Goal: Information Seeking & Learning: Learn about a topic

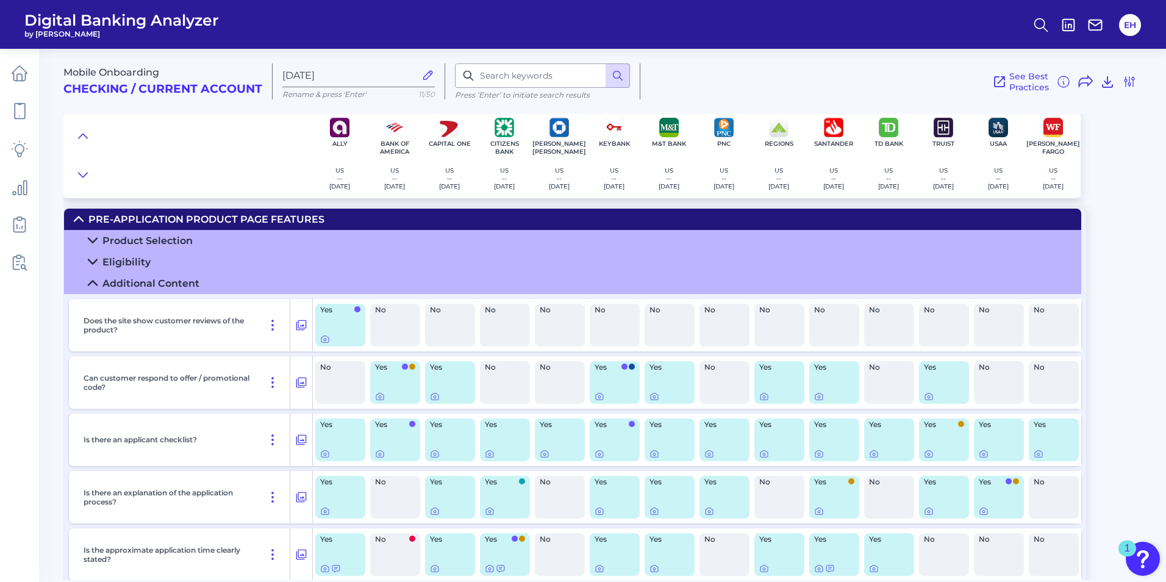
scroll to position [69, 0]
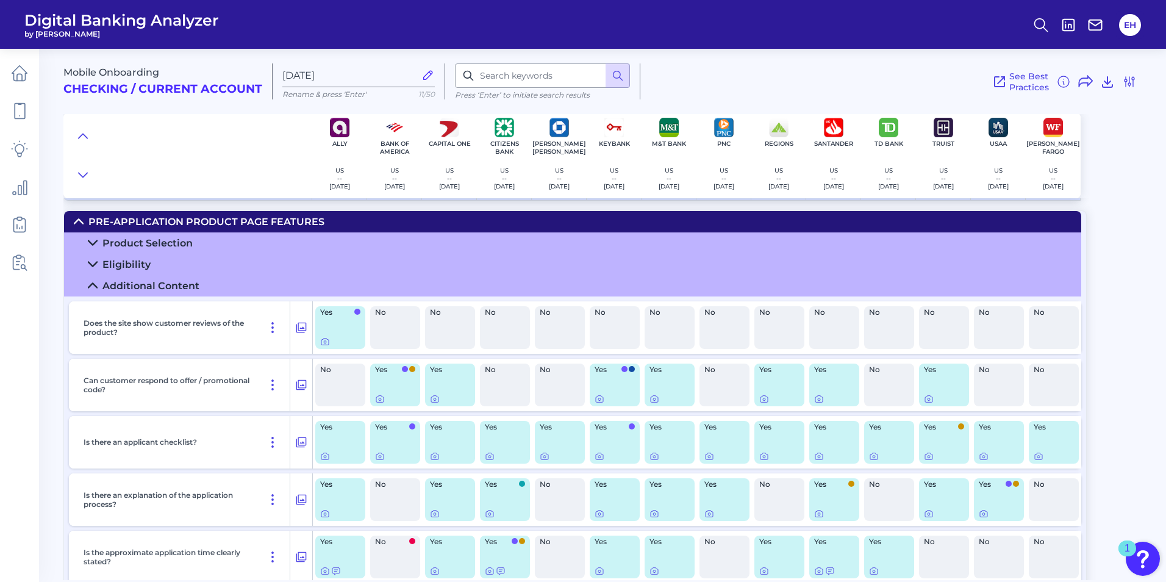
click at [98, 284] on summary "Additional Content" at bounding box center [572, 285] width 1017 height 21
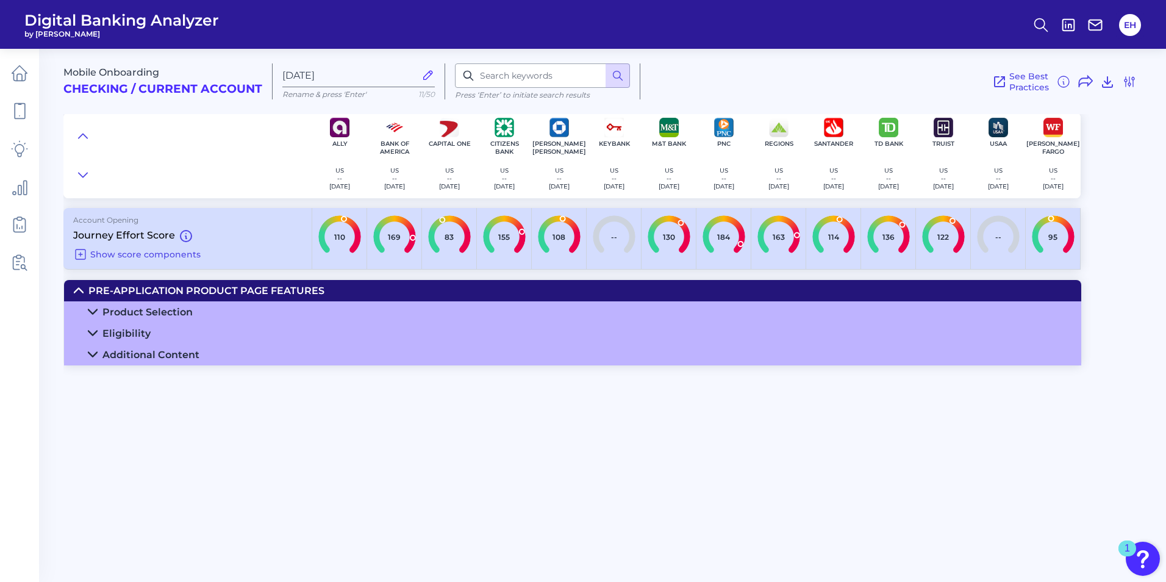
click at [91, 351] on icon at bounding box center [93, 355] width 10 height 10
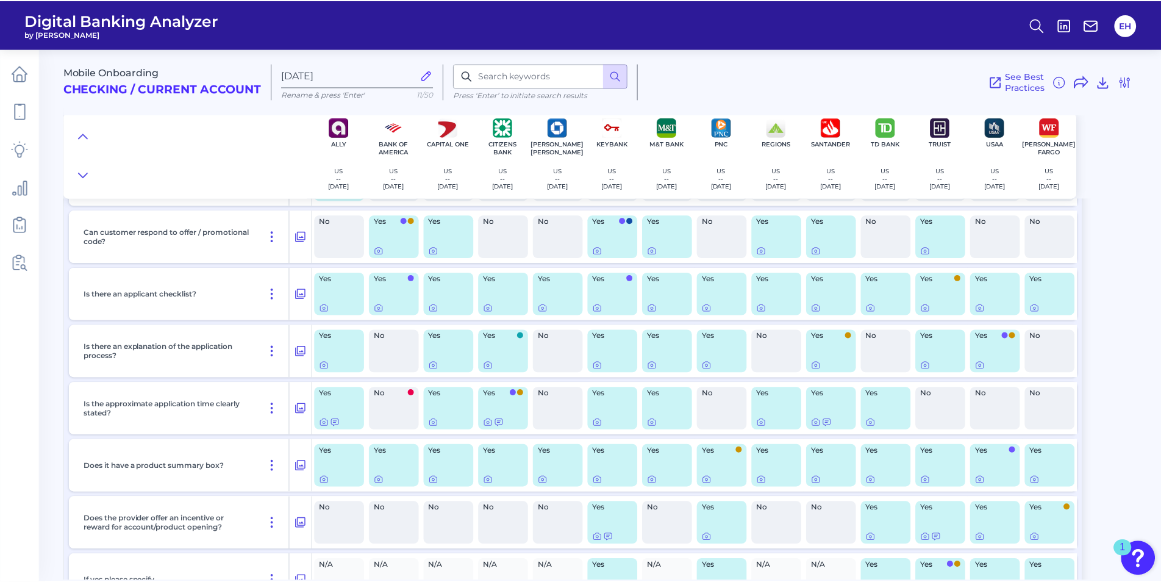
scroll to position [252, 0]
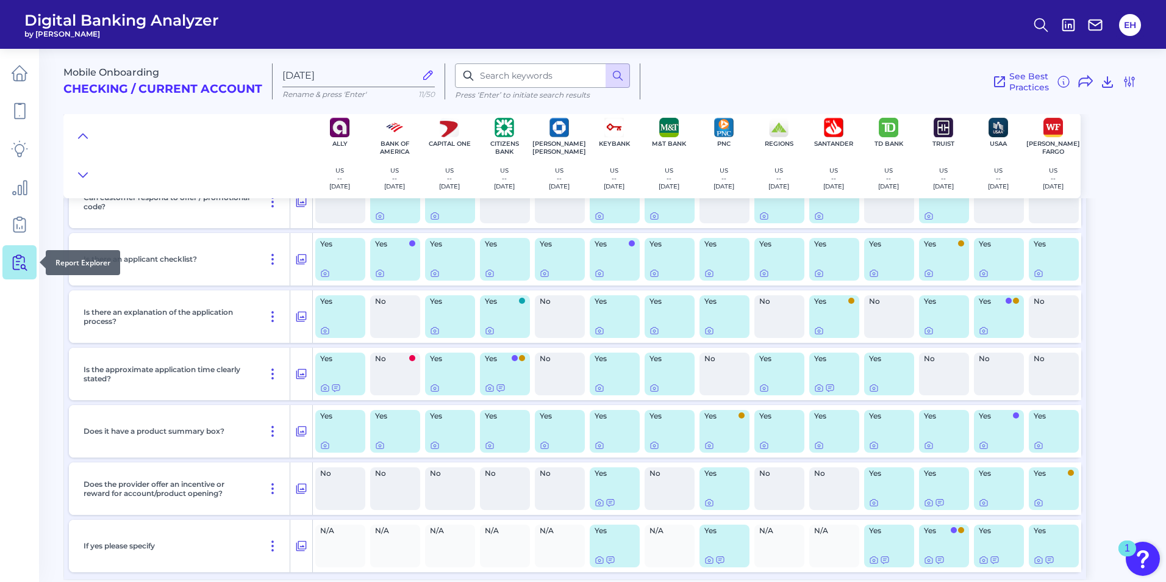
click at [26, 264] on icon at bounding box center [19, 262] width 17 height 17
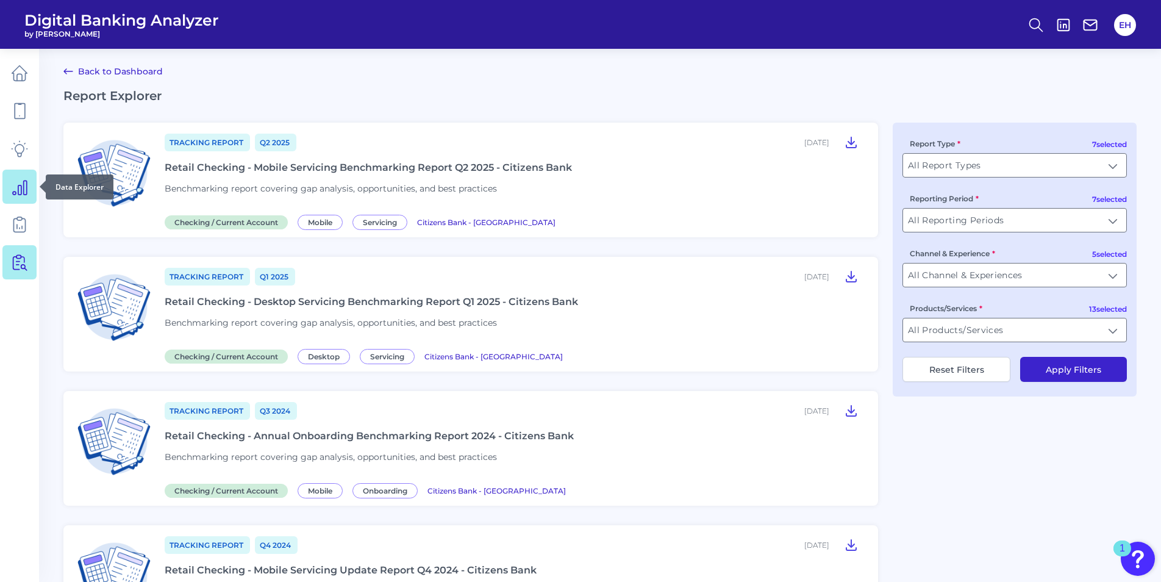
click at [21, 190] on icon at bounding box center [20, 188] width 14 height 14
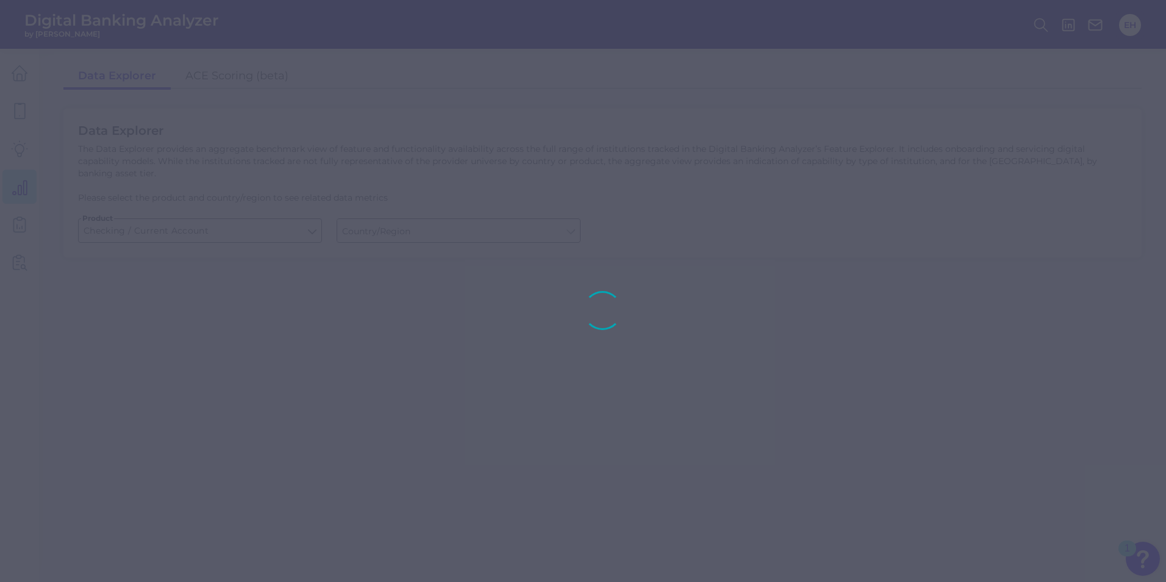
type input "[GEOGRAPHIC_DATA]"
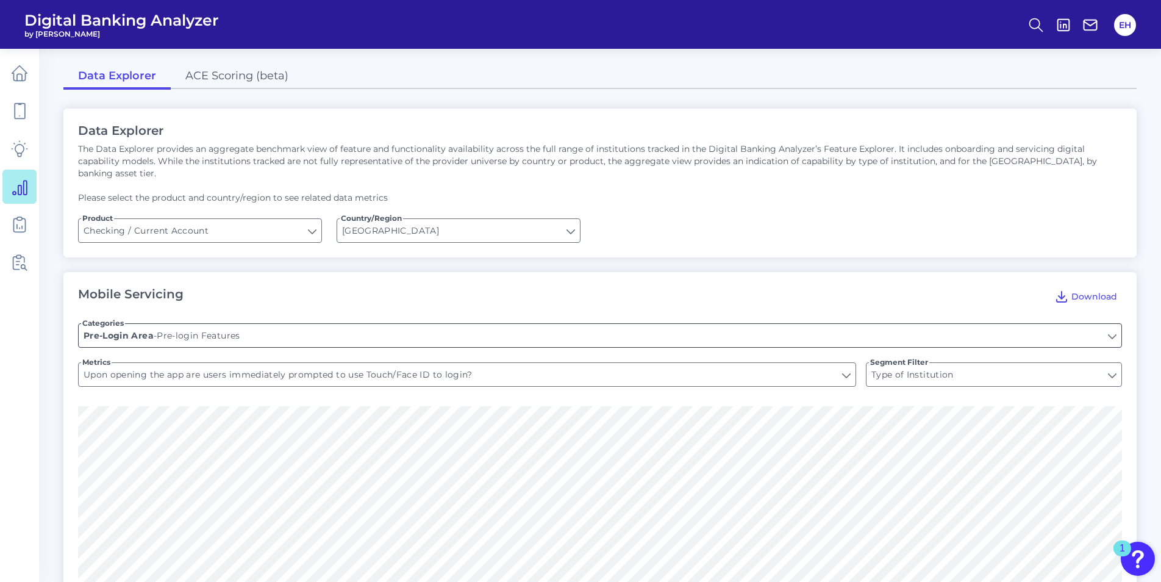
click at [217, 324] on input "Pre-login Features" at bounding box center [600, 335] width 1043 height 23
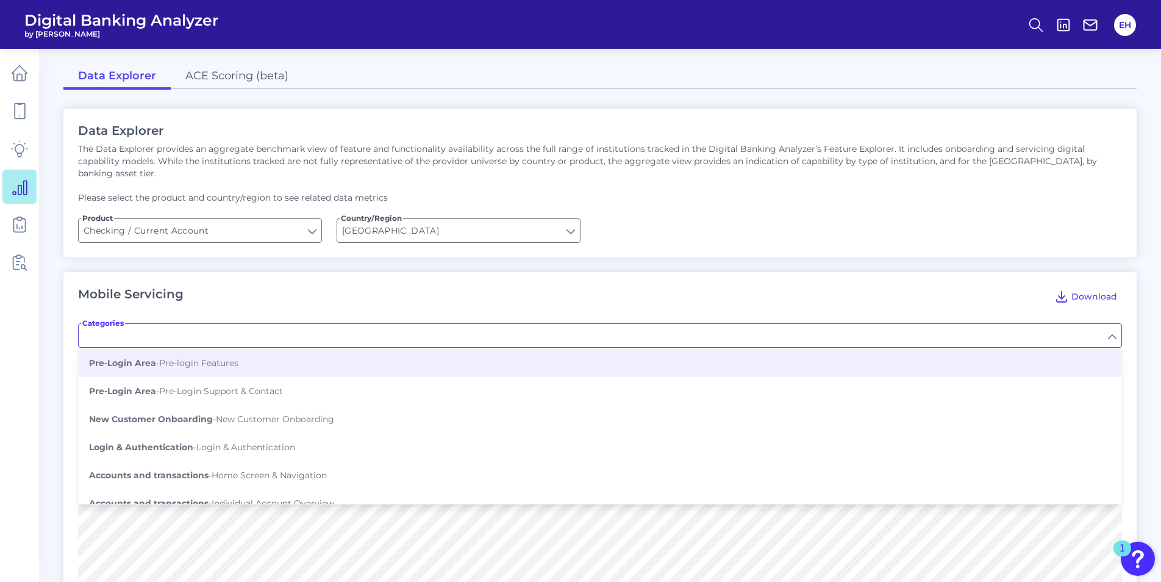
click at [239, 287] on div "Mobile Servicing Download" at bounding box center [600, 297] width 1044 height 20
type input "Pre-login Features"
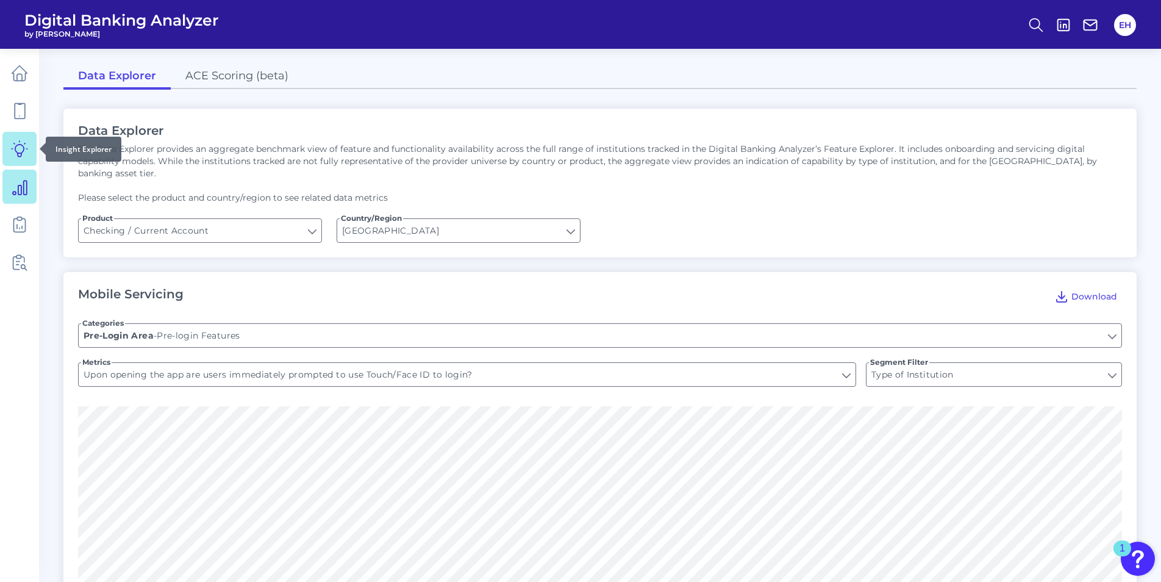
click at [15, 153] on icon at bounding box center [19, 148] width 17 height 17
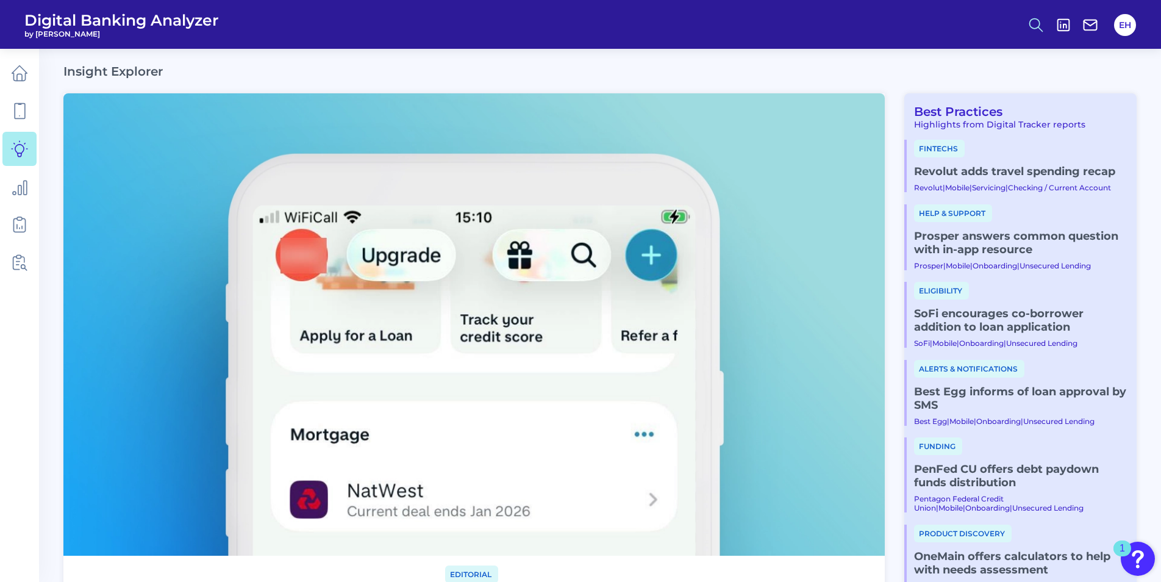
click at [1028, 18] on icon at bounding box center [1036, 24] width 17 height 17
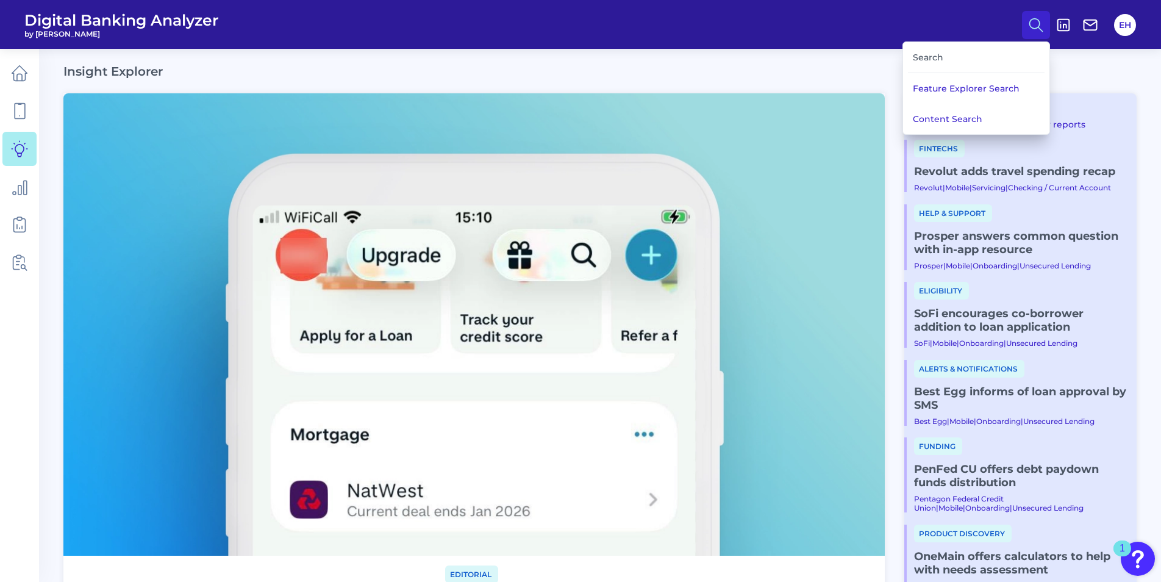
click at [935, 59] on div "Search" at bounding box center [976, 57] width 137 height 31
click at [931, 59] on div "Search" at bounding box center [976, 57] width 137 height 31
drag, startPoint x: 931, startPoint y: 59, endPoint x: 951, endPoint y: 115, distance: 59.6
click at [951, 115] on button "Content Search" at bounding box center [976, 119] width 146 height 31
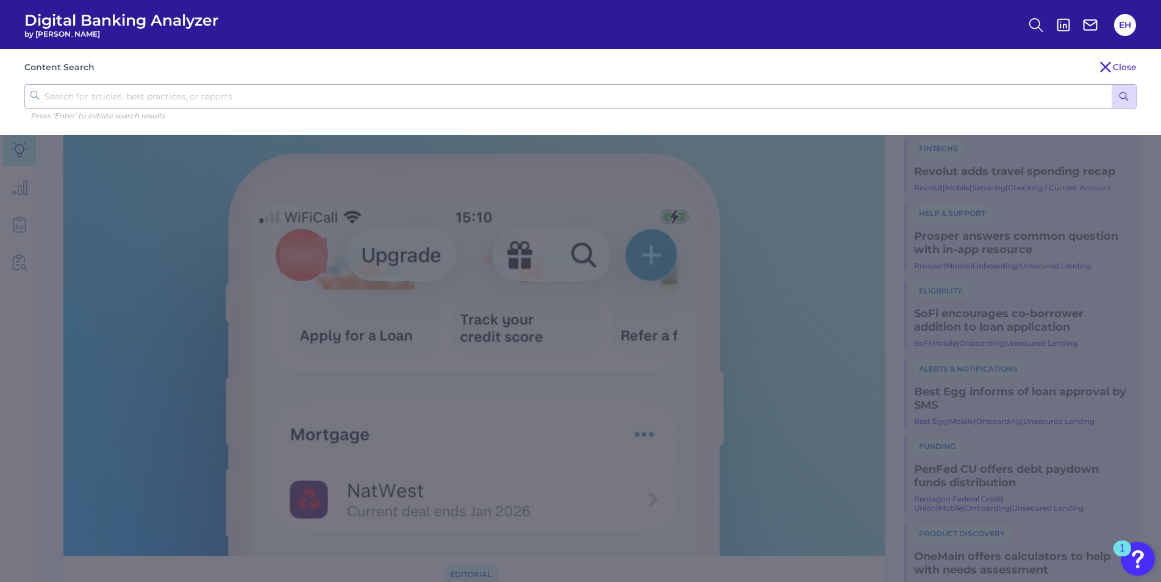
click at [132, 100] on input "text" at bounding box center [580, 96] width 1113 height 24
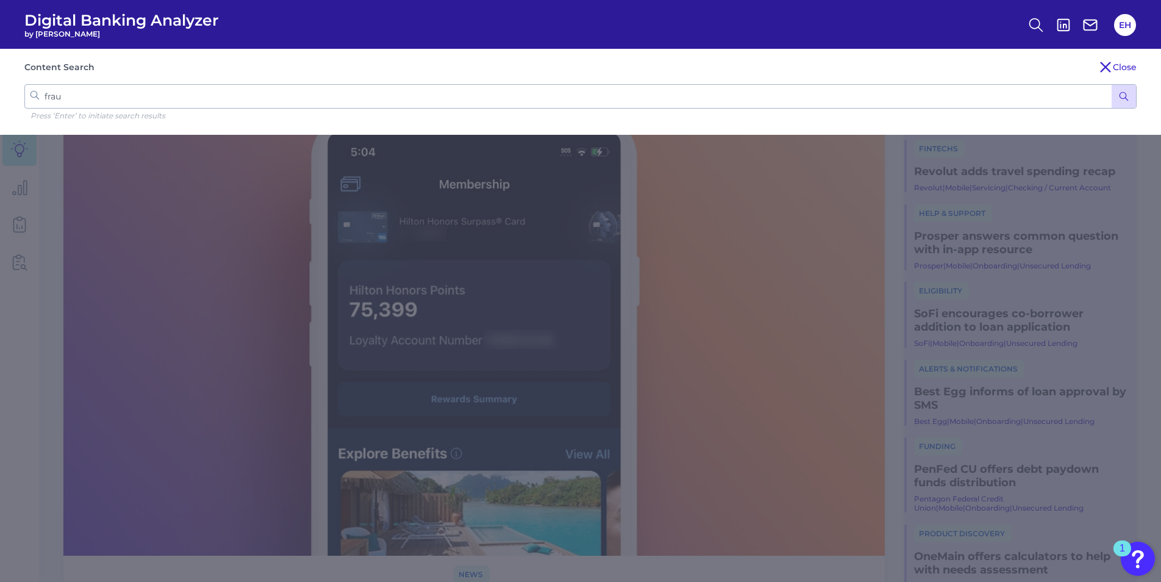
type input "fraud"
click button "submit" at bounding box center [1124, 96] width 24 height 23
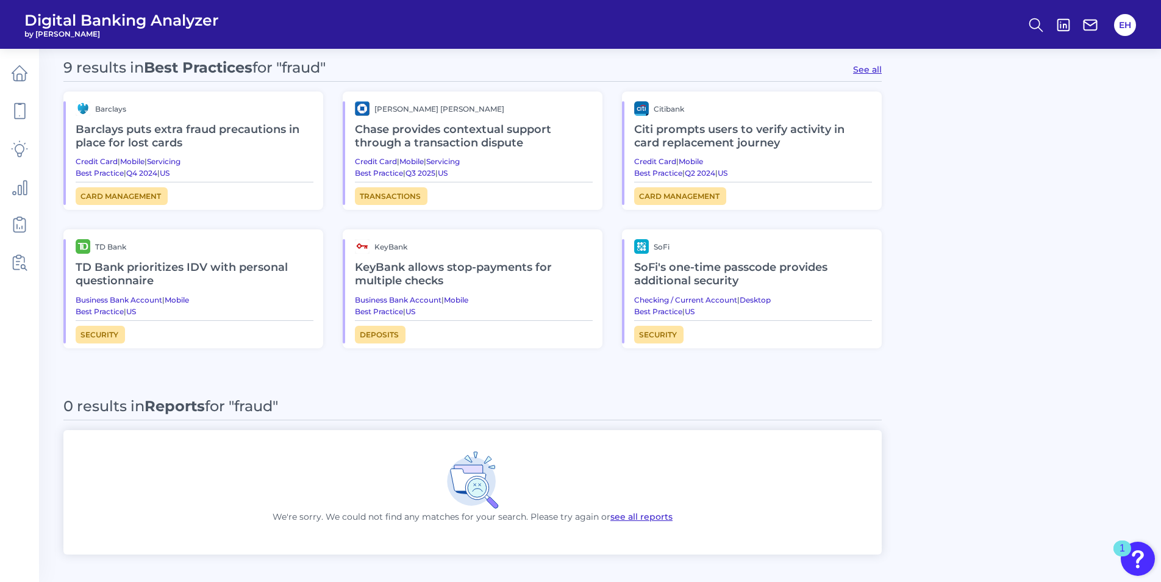
scroll to position [622, 0]
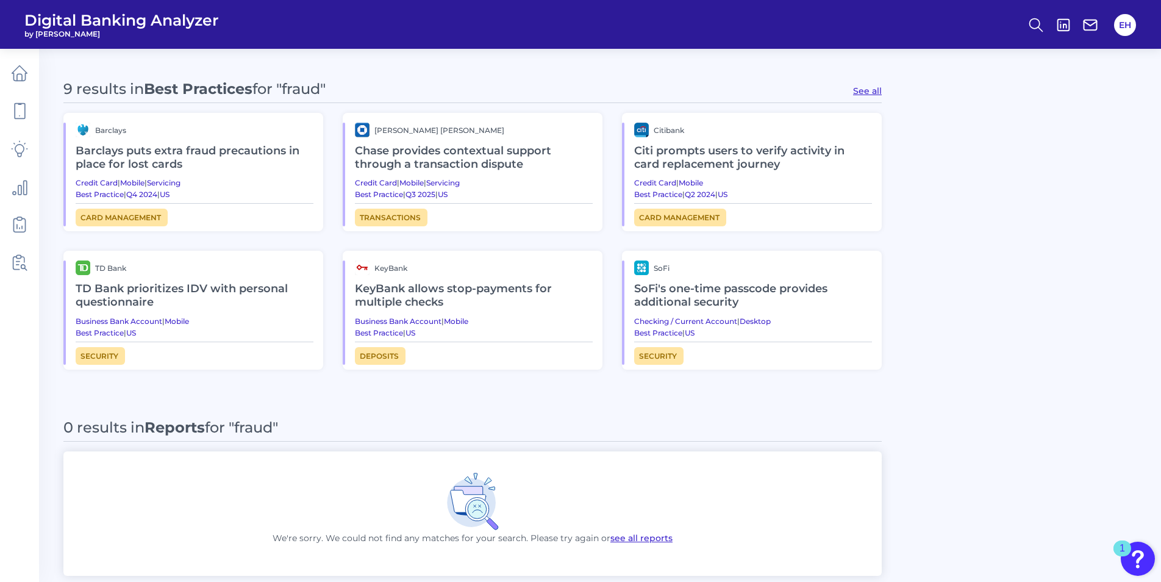
click at [497, 162] on h2 "Chase provides contextual support through a transaction dispute" at bounding box center [474, 157] width 238 height 41
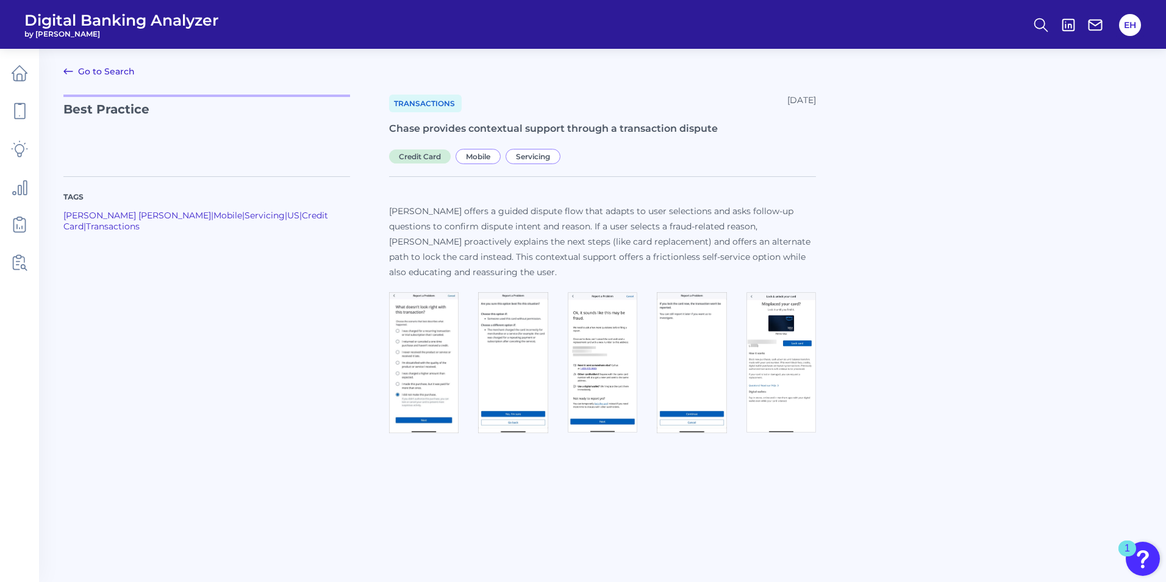
click at [437, 370] on img at bounding box center [424, 363] width 70 height 142
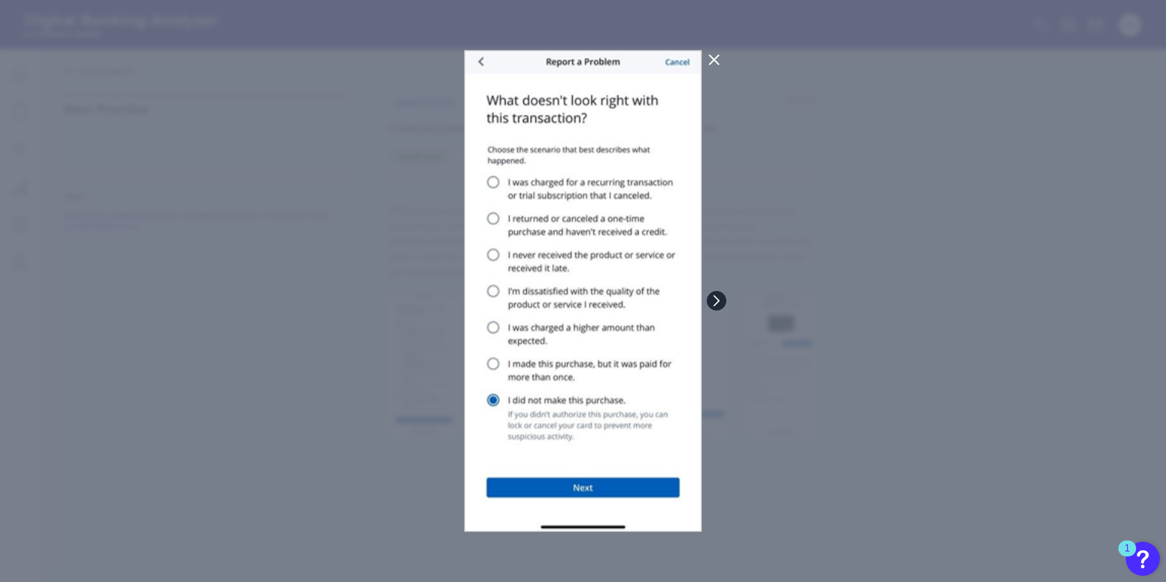
click at [723, 296] on button at bounding box center [717, 301] width 20 height 20
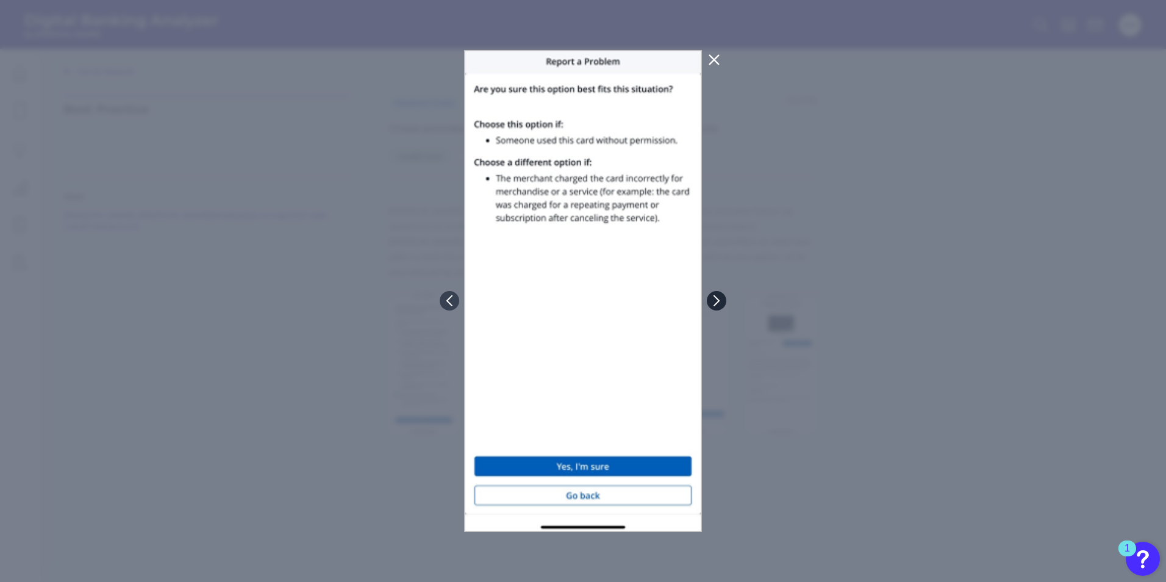
click at [723, 296] on button at bounding box center [717, 301] width 20 height 20
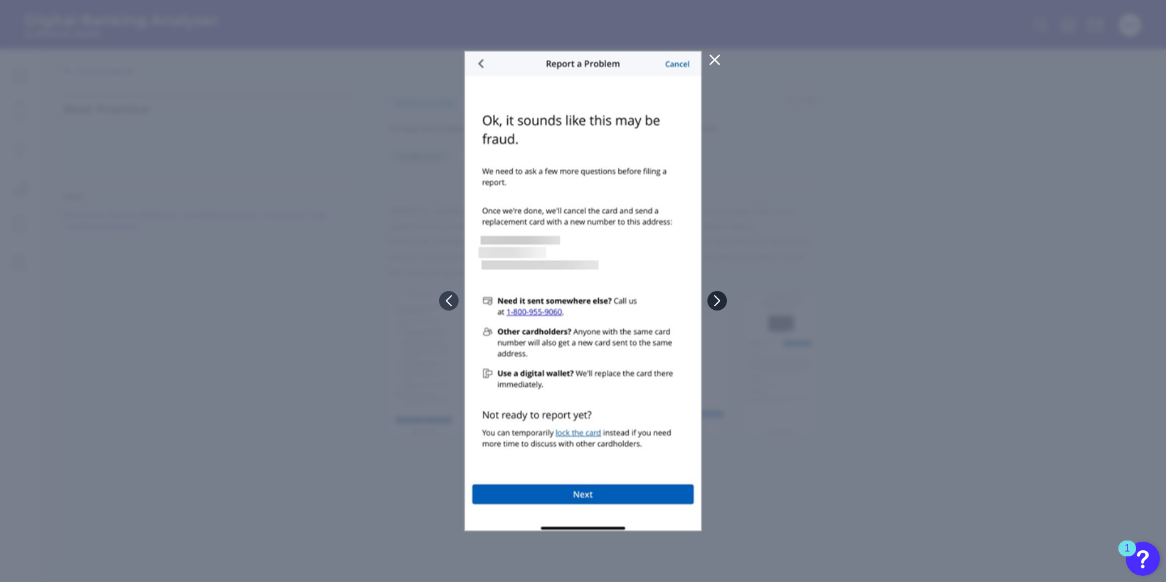
click at [723, 296] on button at bounding box center [718, 301] width 20 height 20
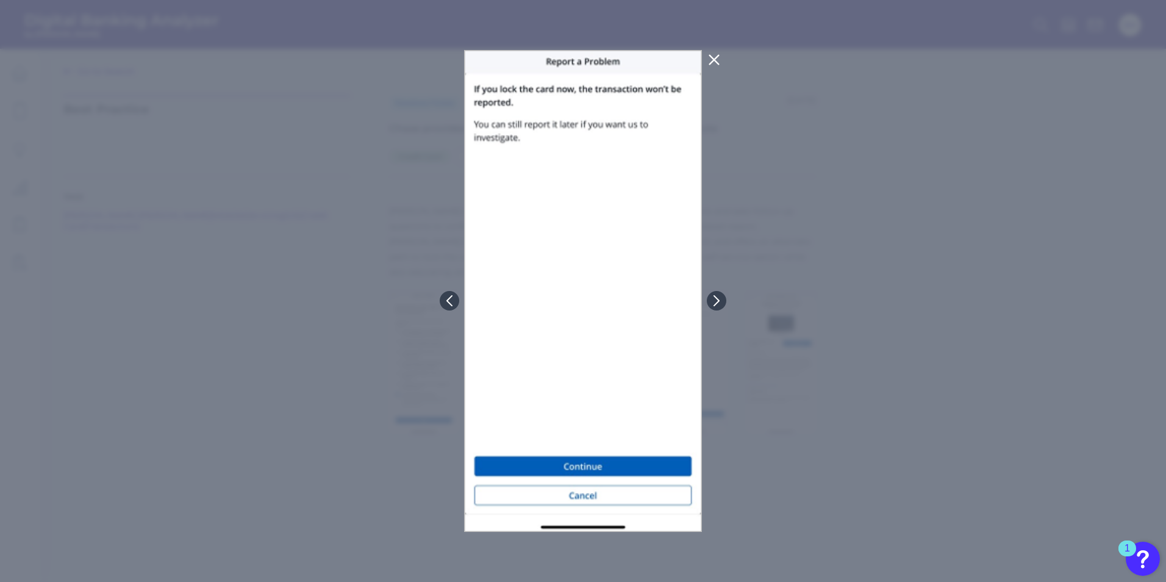
click at [714, 62] on icon at bounding box center [714, 59] width 15 height 15
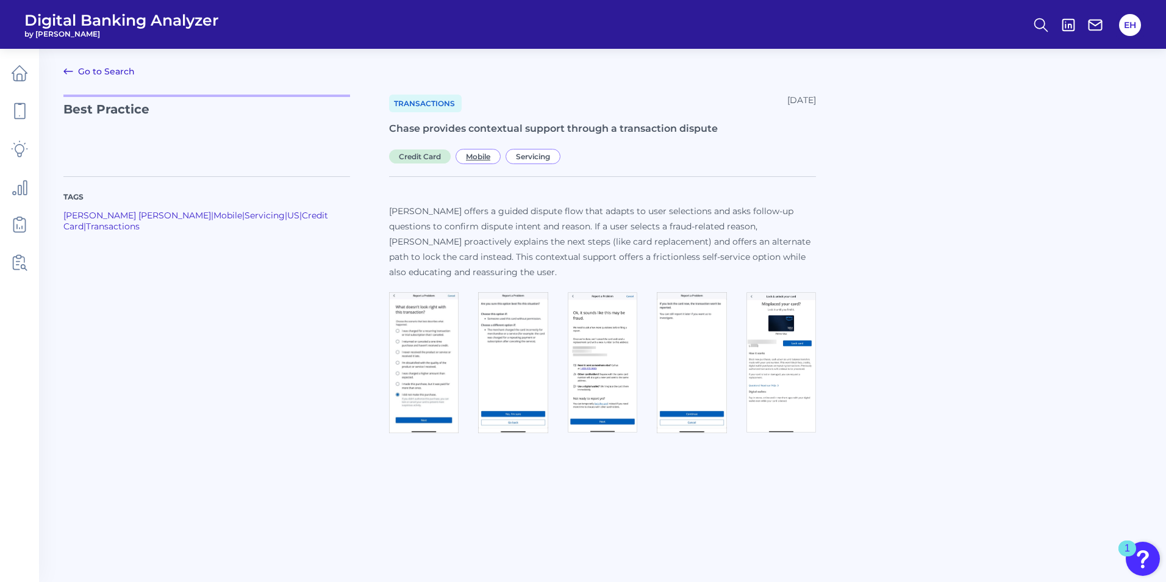
click at [477, 157] on span "Mobile" at bounding box center [478, 156] width 45 height 15
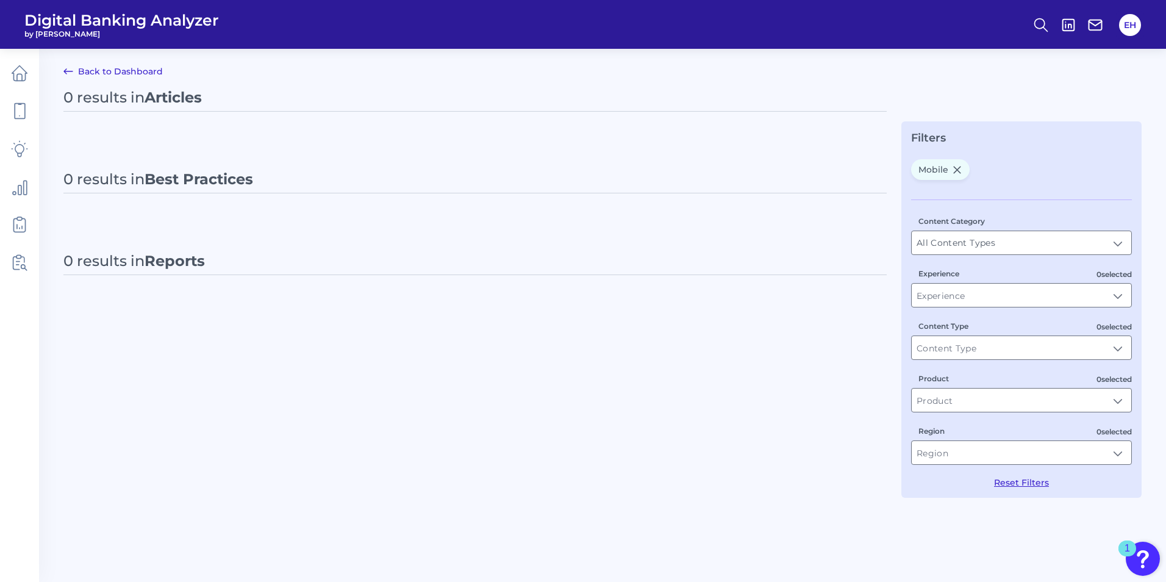
type input "Mobile"
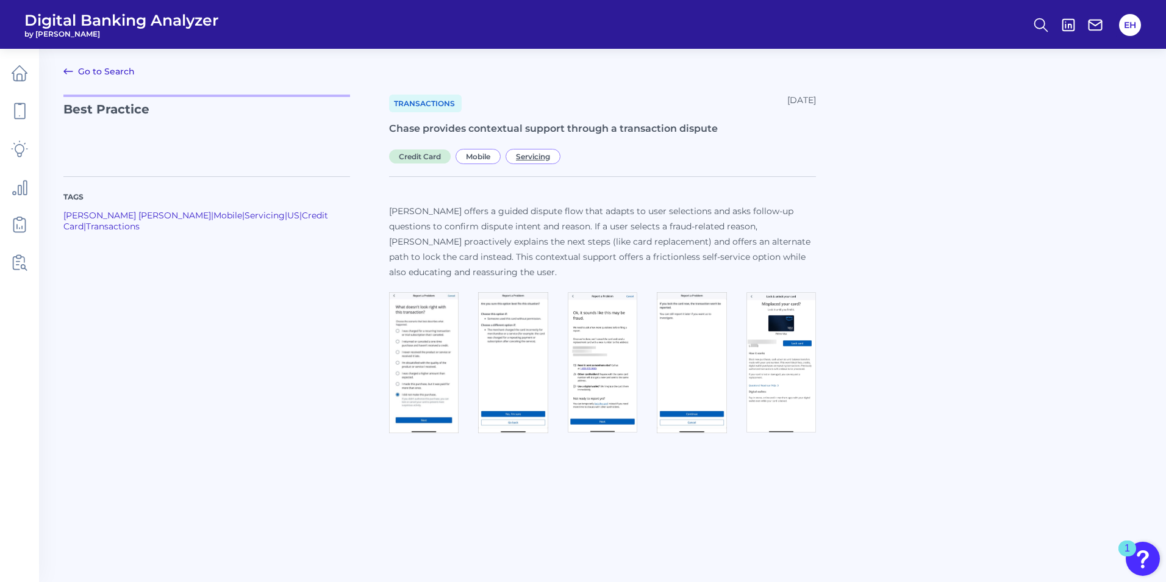
click at [551, 154] on span "Servicing" at bounding box center [533, 156] width 55 height 15
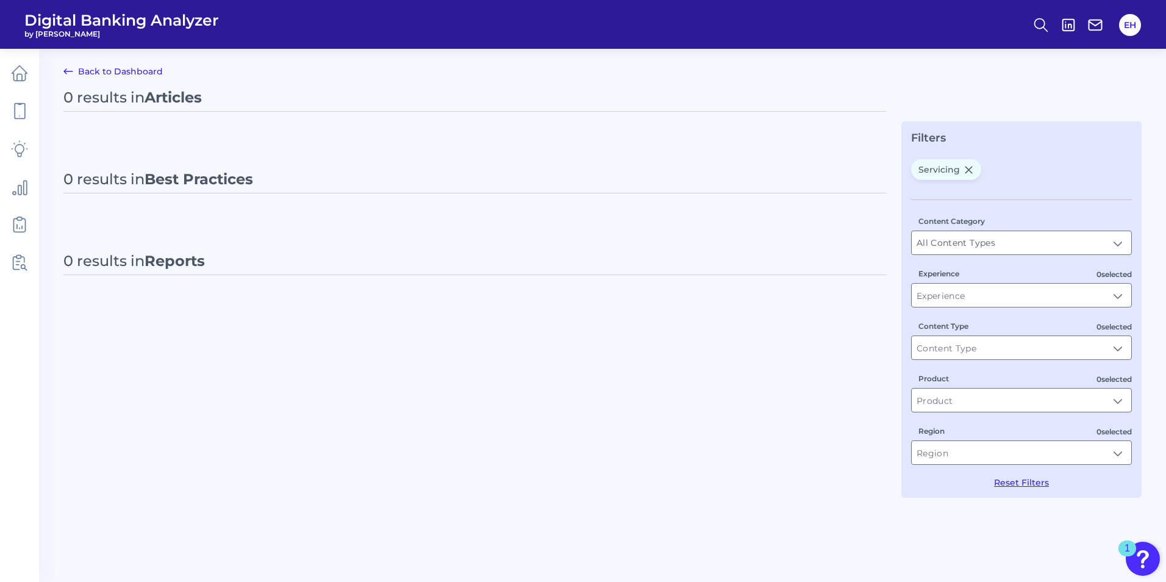
type input "Servicing"
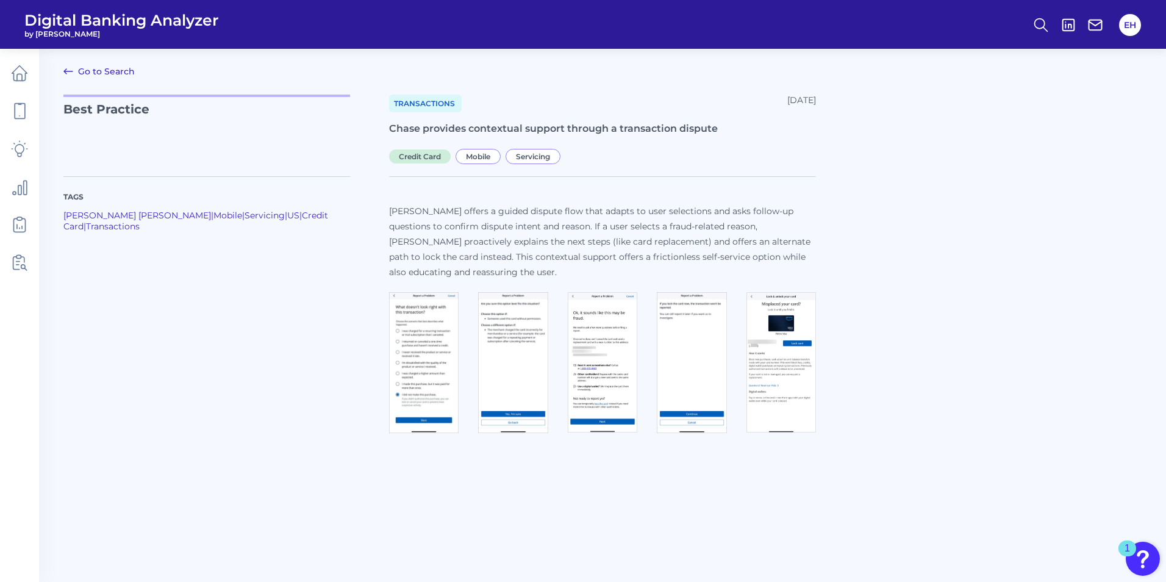
click at [436, 359] on img at bounding box center [424, 363] width 70 height 142
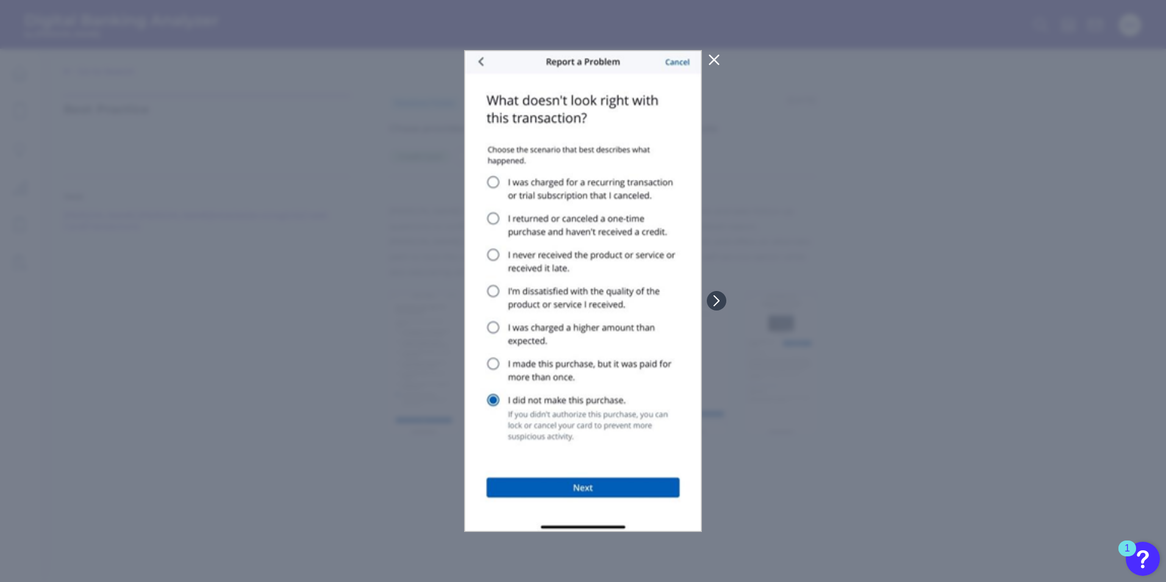
click at [949, 245] on div at bounding box center [583, 291] width 1166 height 582
click at [709, 62] on icon at bounding box center [714, 59] width 15 height 15
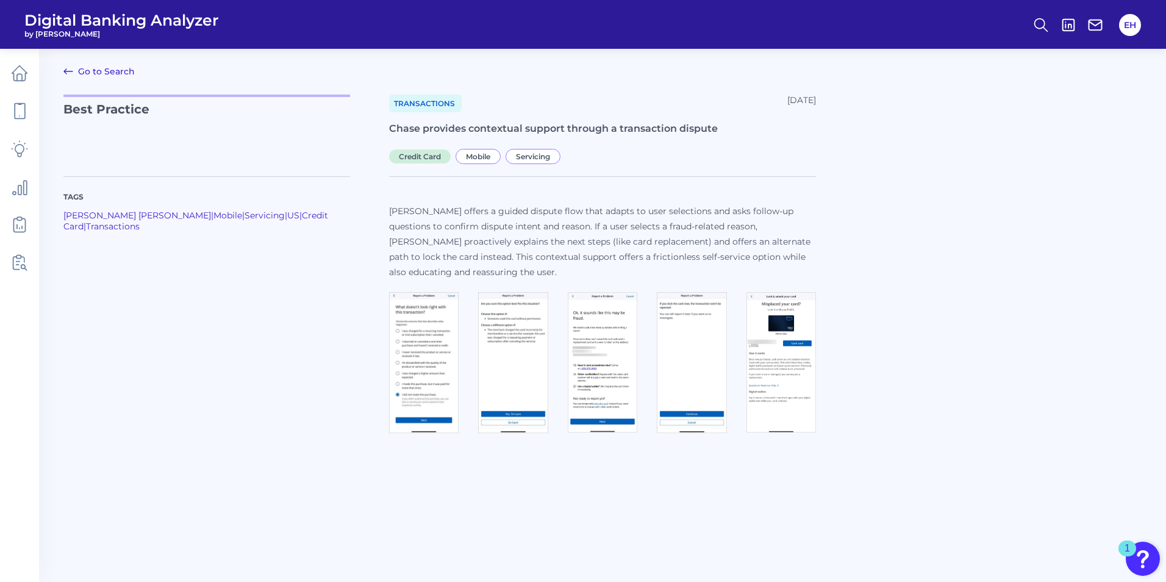
drag, startPoint x: 439, startPoint y: 333, endPoint x: 426, endPoint y: 351, distance: 22.2
drag, startPoint x: 426, startPoint y: 351, endPoint x: 323, endPoint y: 322, distance: 107.0
click at [323, 322] on div "Tags [PERSON_NAME] [PERSON_NAME] | Mobile | Servicing | [GEOGRAPHIC_DATA] | Cre…" at bounding box center [226, 307] width 326 height 262
click at [429, 343] on img at bounding box center [424, 363] width 70 height 142
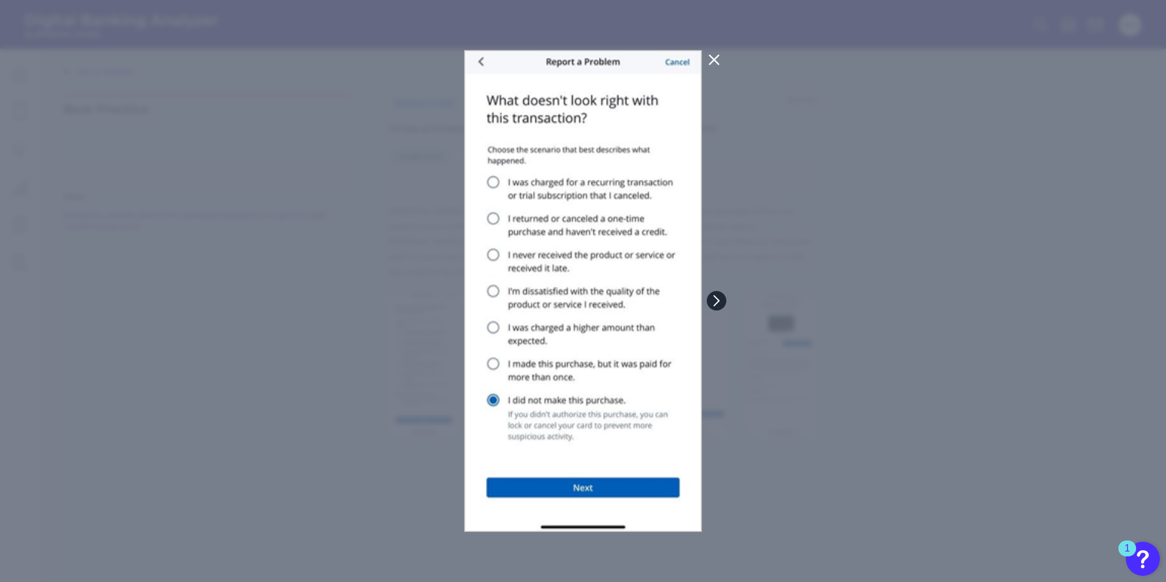
click at [717, 298] on icon at bounding box center [716, 301] width 5 height 10
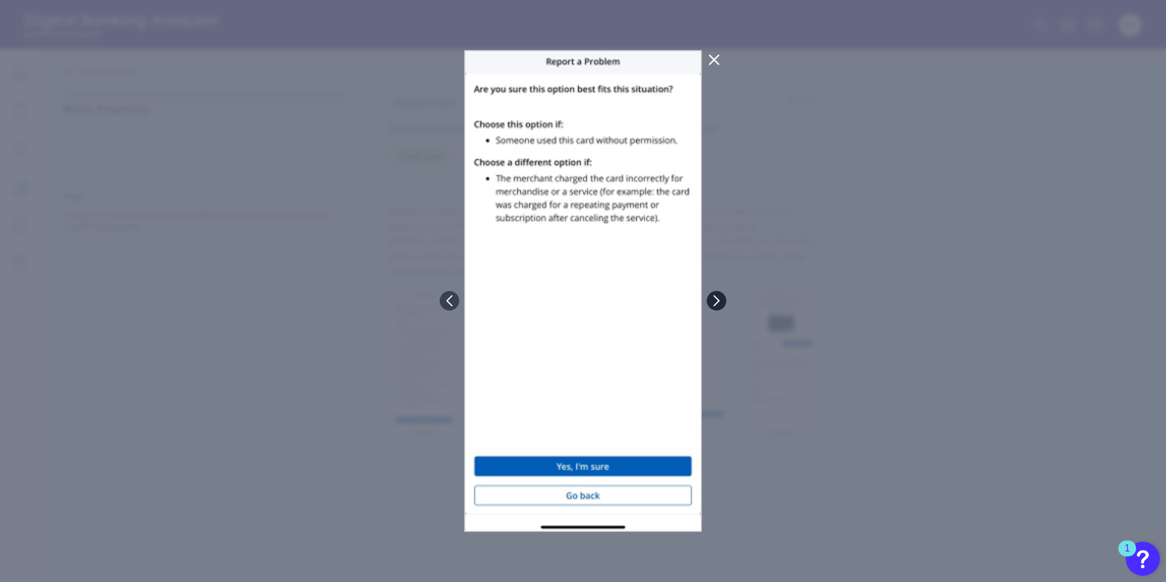
click at [717, 298] on icon at bounding box center [716, 301] width 5 height 10
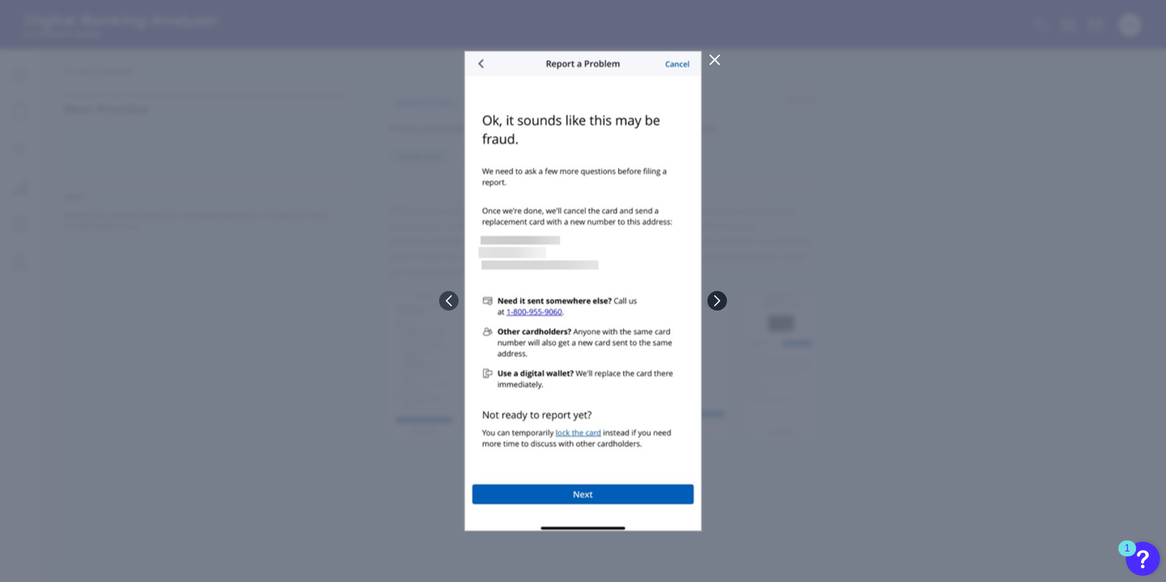
click at [725, 306] on button at bounding box center [718, 301] width 20 height 20
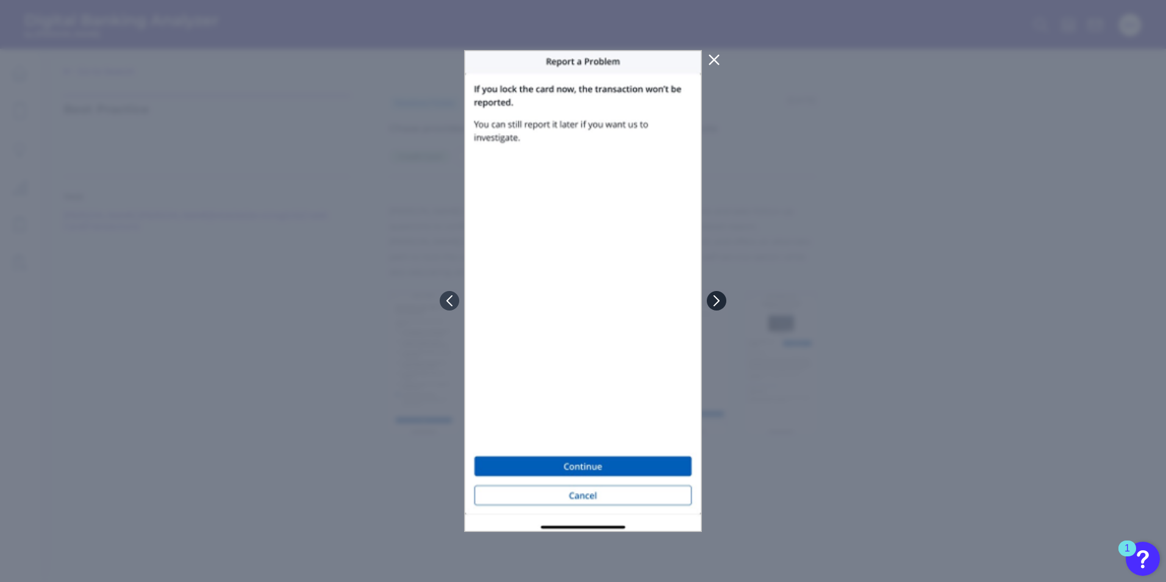
click at [724, 306] on button at bounding box center [717, 301] width 20 height 20
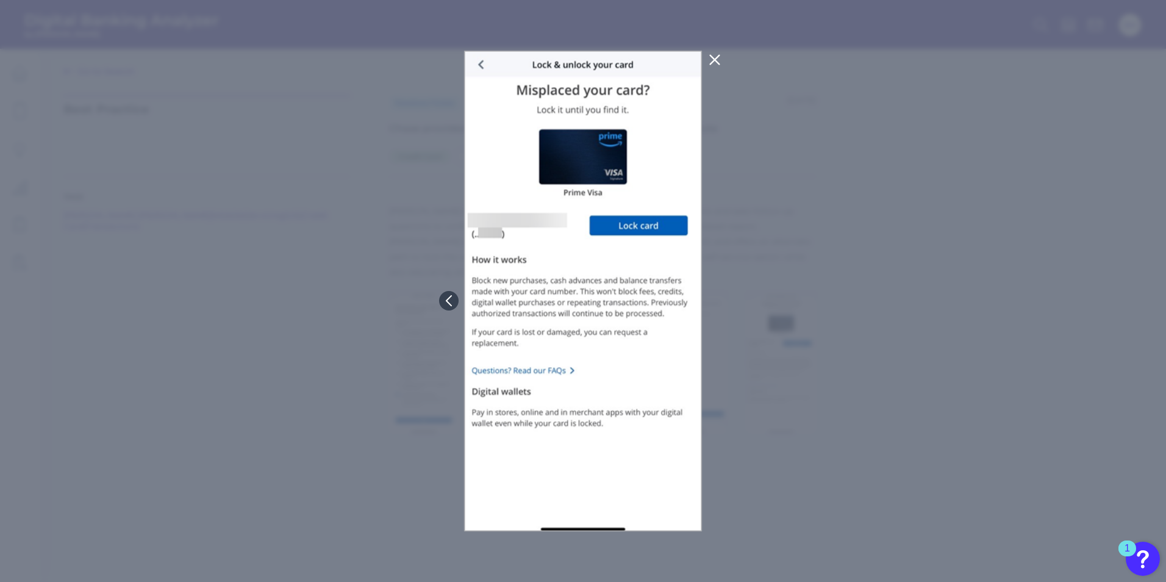
click at [718, 52] on icon at bounding box center [715, 59] width 15 height 15
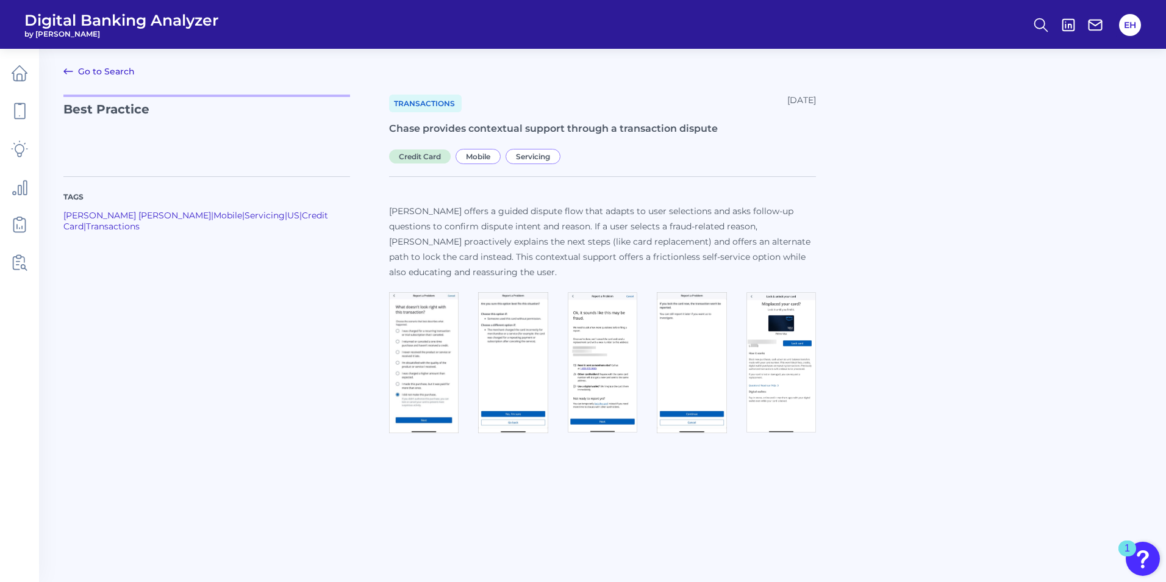
click at [684, 343] on img at bounding box center [692, 363] width 70 height 142
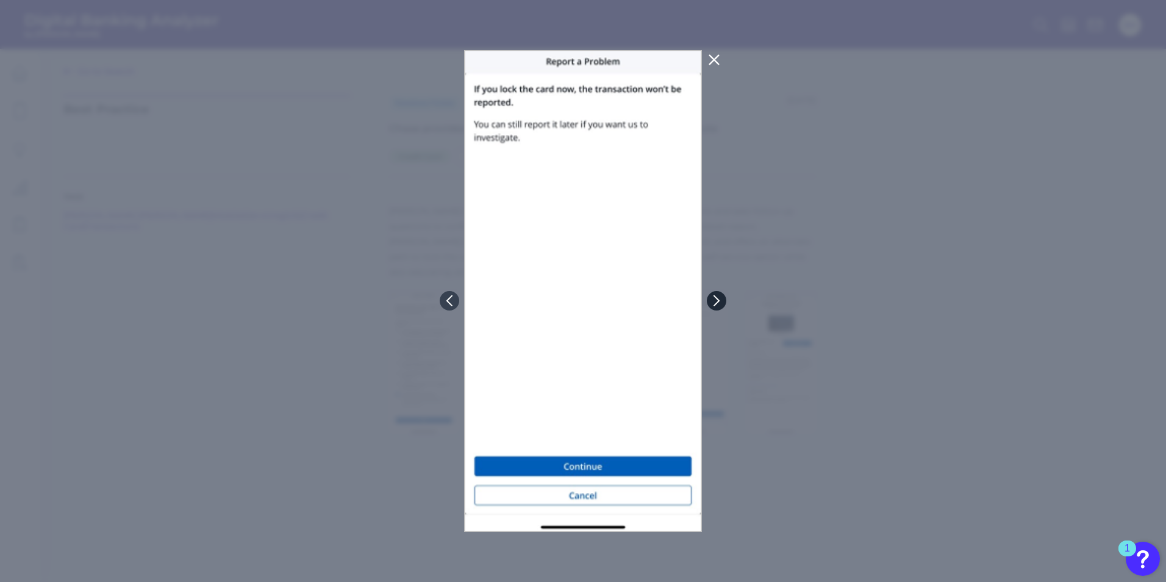
click at [720, 303] on icon at bounding box center [716, 300] width 11 height 11
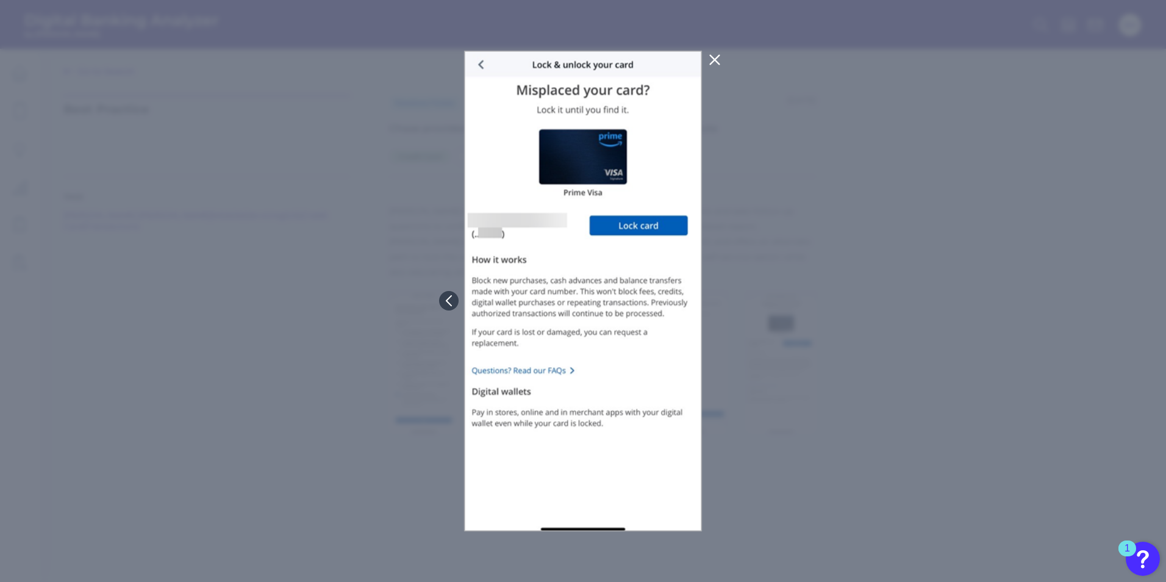
click at [711, 62] on icon at bounding box center [715, 59] width 15 height 15
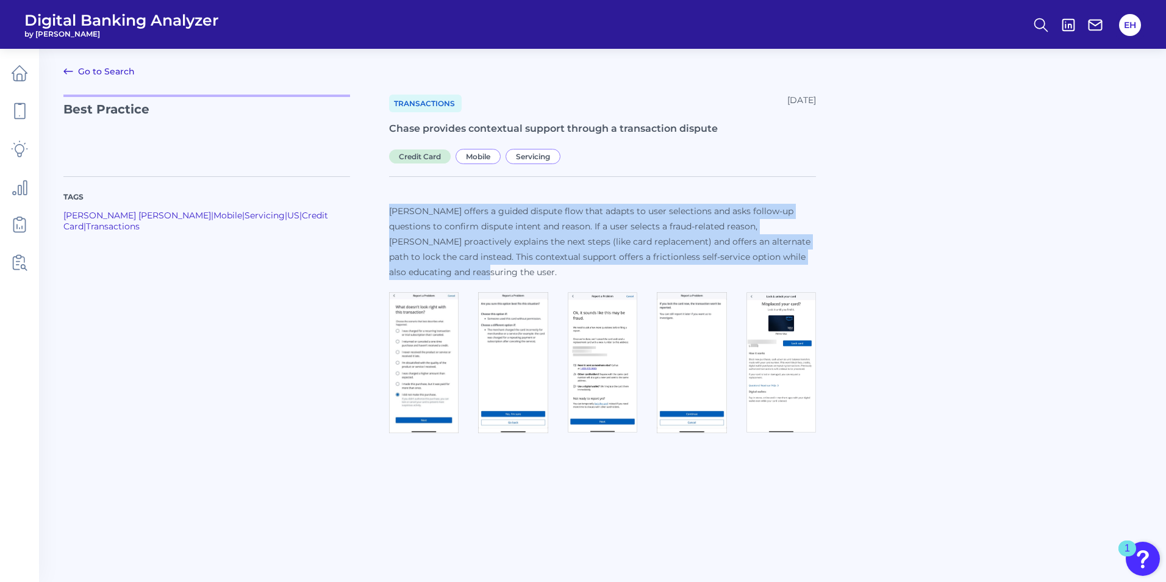
drag, startPoint x: 390, startPoint y: 209, endPoint x: 447, endPoint y: 276, distance: 87.9
click at [447, 276] on p "[PERSON_NAME] offers a guided dispute flow that adapts to user selections and a…" at bounding box center [602, 242] width 427 height 76
copy p "[PERSON_NAME] offers a guided dispute flow that adapts to user selections and a…"
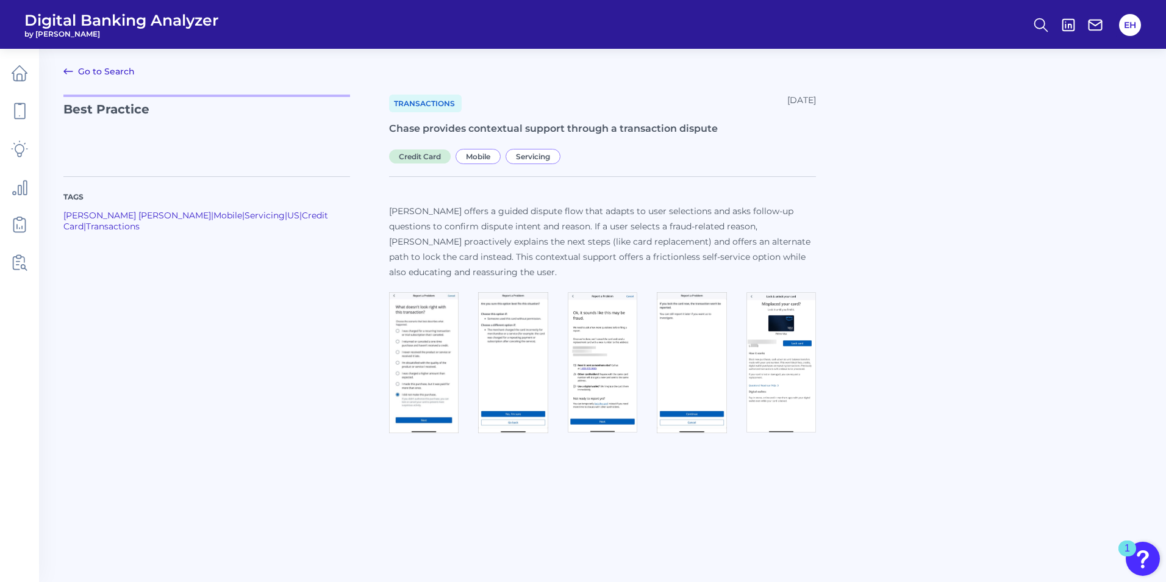
click at [296, 361] on div "Tags [PERSON_NAME] [PERSON_NAME] | Mobile | Servicing | [GEOGRAPHIC_DATA] | Cre…" at bounding box center [226, 307] width 326 height 262
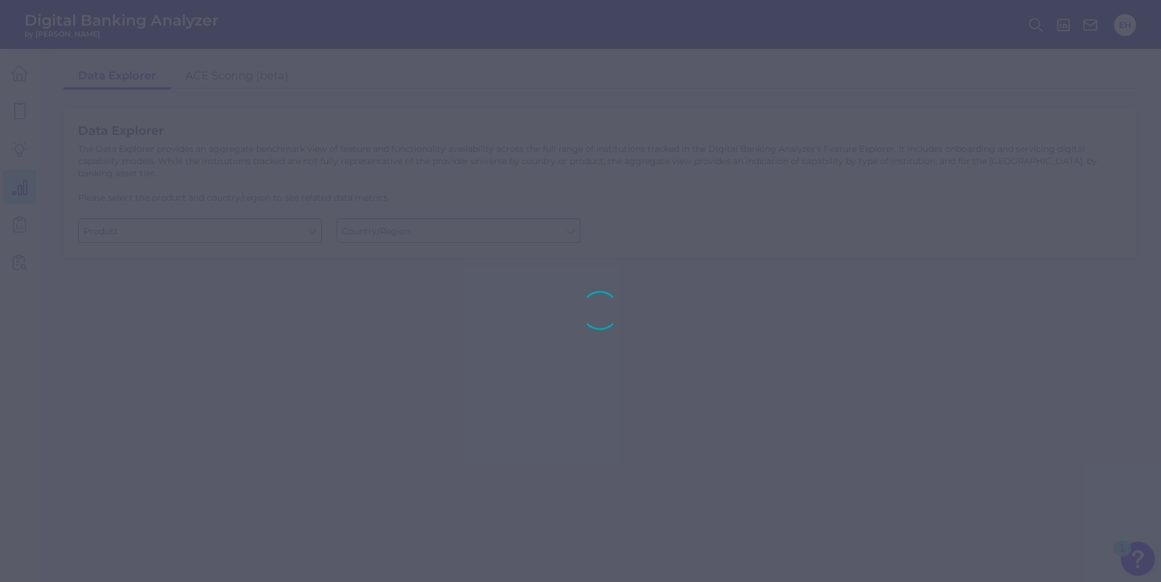
type input "Checking / Current Account"
type input "[GEOGRAPHIC_DATA]"
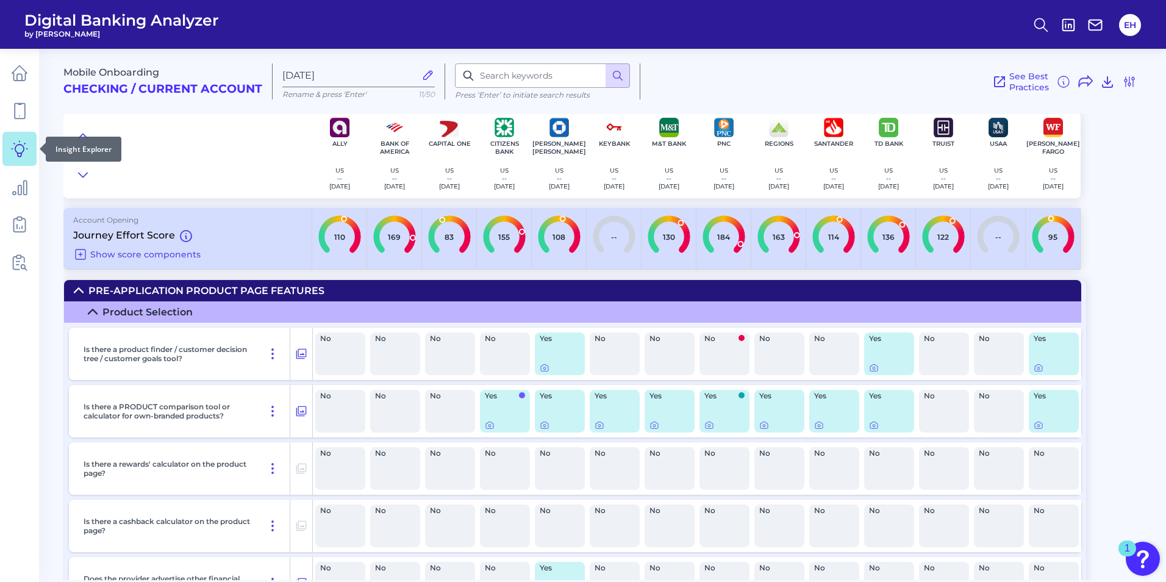
click at [24, 149] on icon at bounding box center [20, 149] width 16 height 16
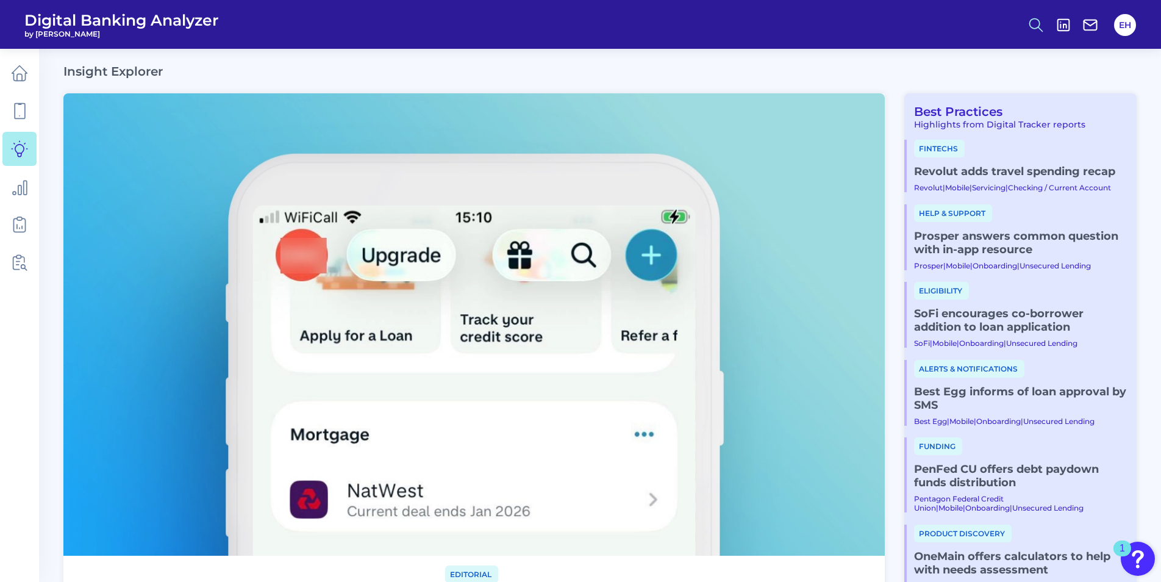
click at [1029, 26] on icon at bounding box center [1036, 24] width 17 height 17
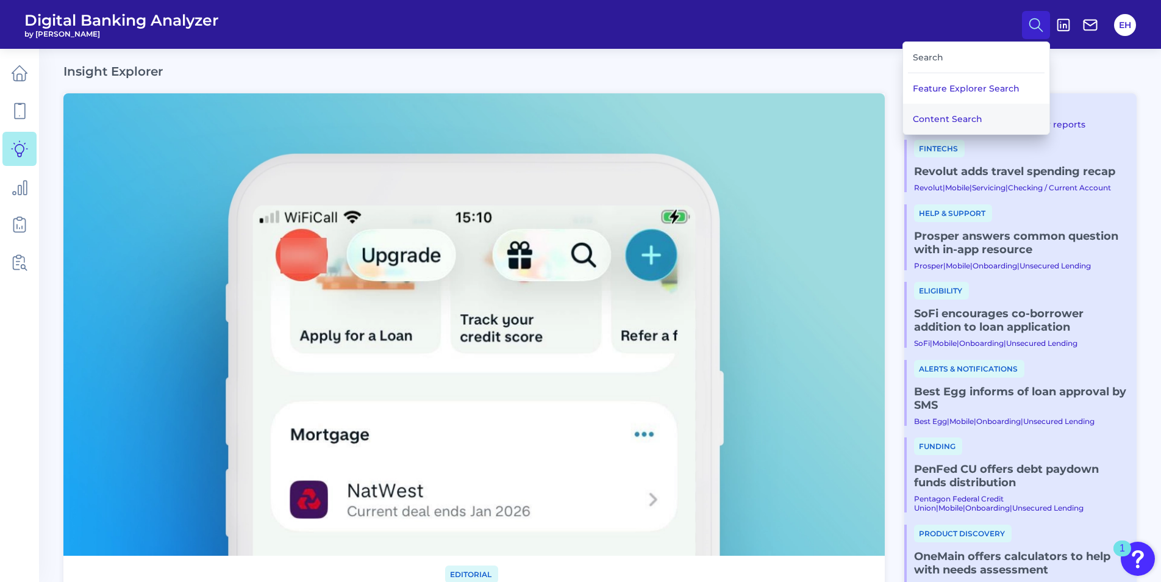
click at [936, 121] on button "Content Search" at bounding box center [976, 119] width 146 height 31
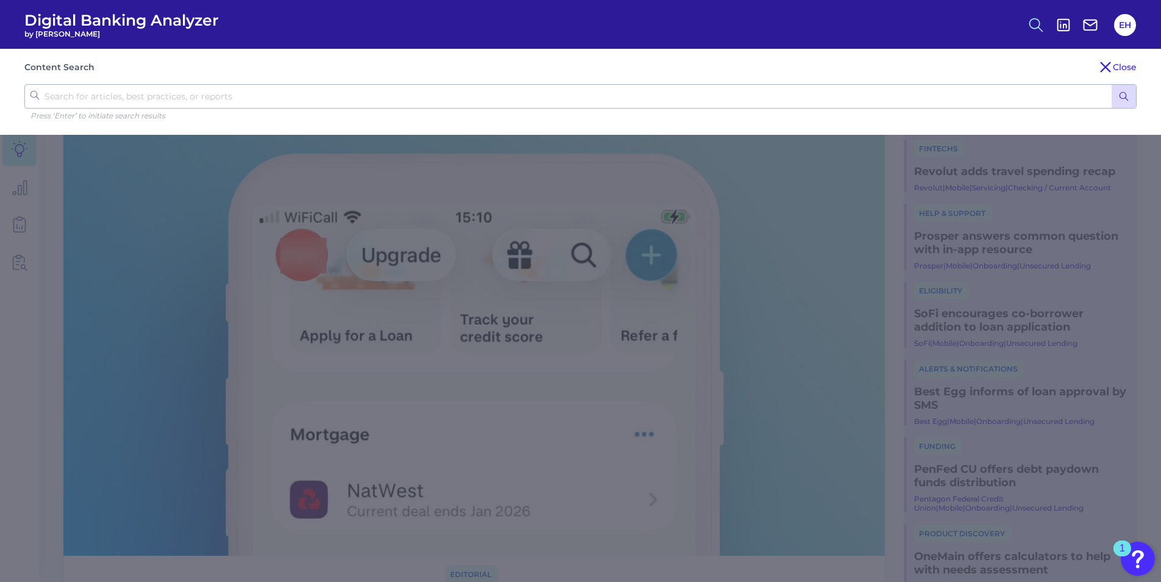
click at [1038, 29] on icon at bounding box center [1036, 24] width 17 height 17
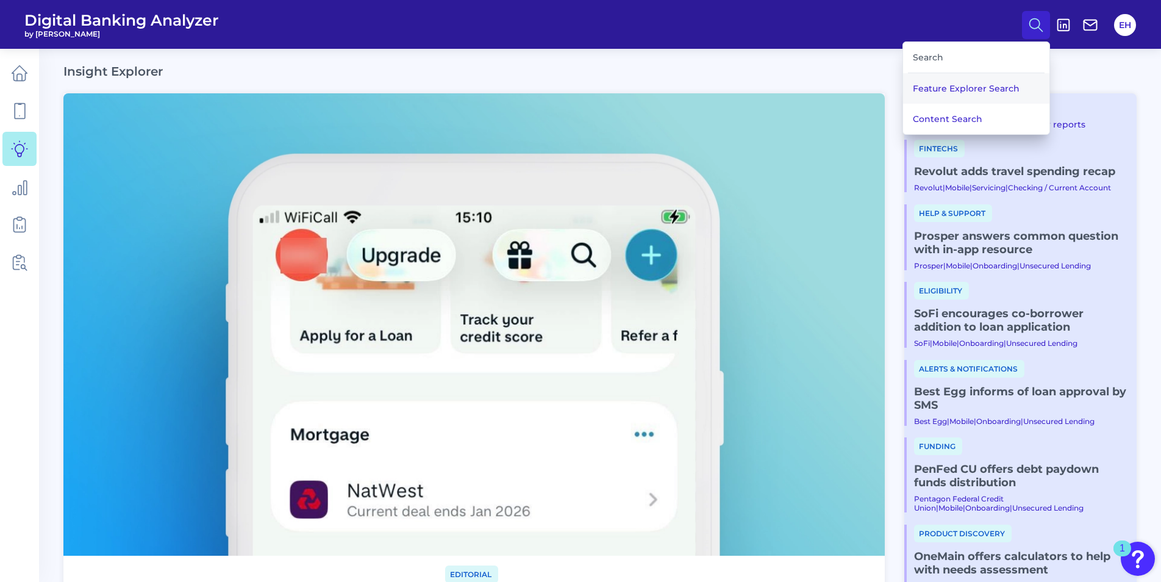
click at [986, 87] on button "Feature Explorer Search" at bounding box center [976, 88] width 146 height 31
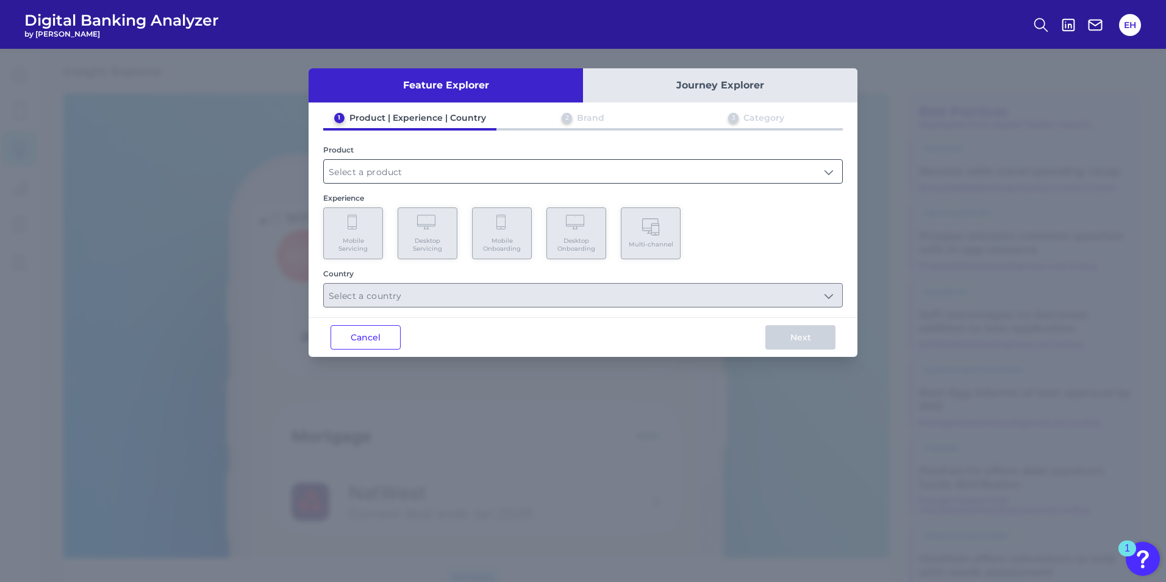
click at [834, 173] on input "text" at bounding box center [583, 171] width 519 height 23
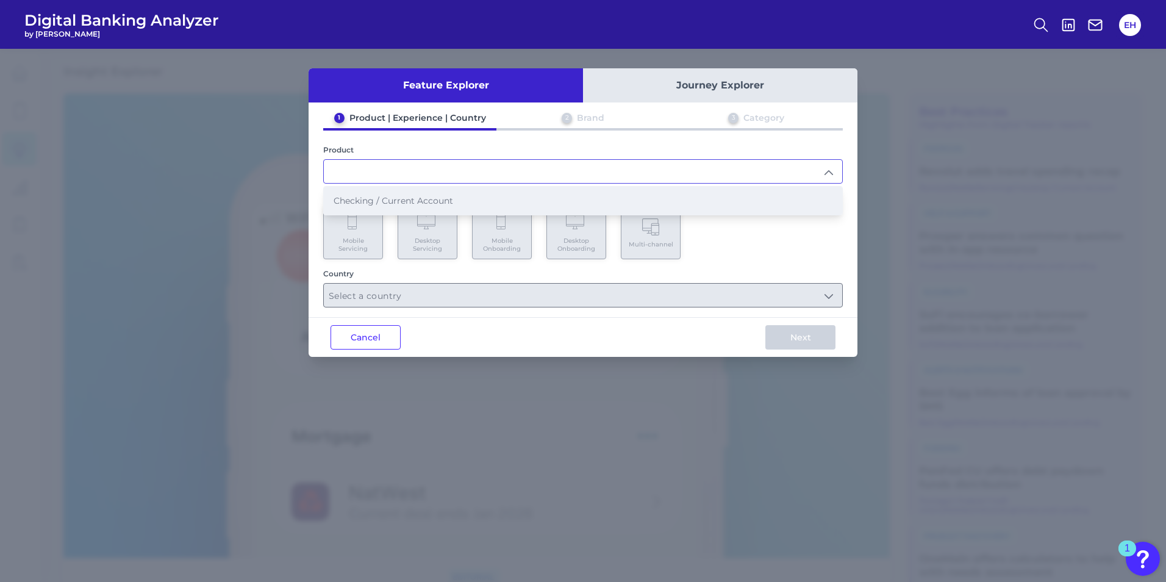
click at [451, 202] on span "Checking / Current Account" at bounding box center [394, 200] width 120 height 11
type input "Checking / Current Account"
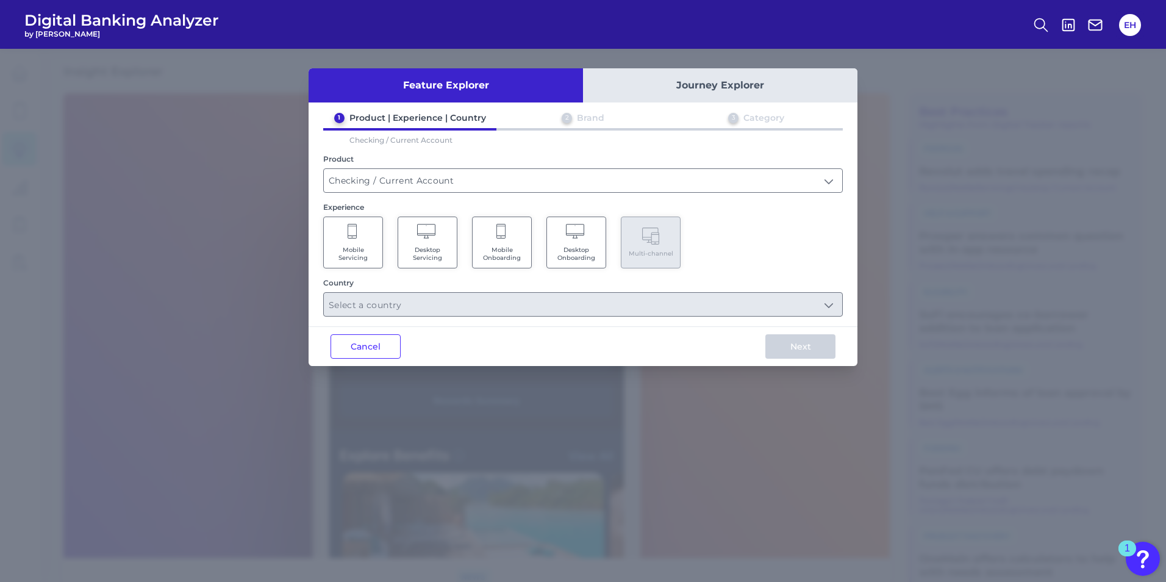
click at [362, 245] on Servicing "Mobile Servicing" at bounding box center [353, 243] width 60 height 52
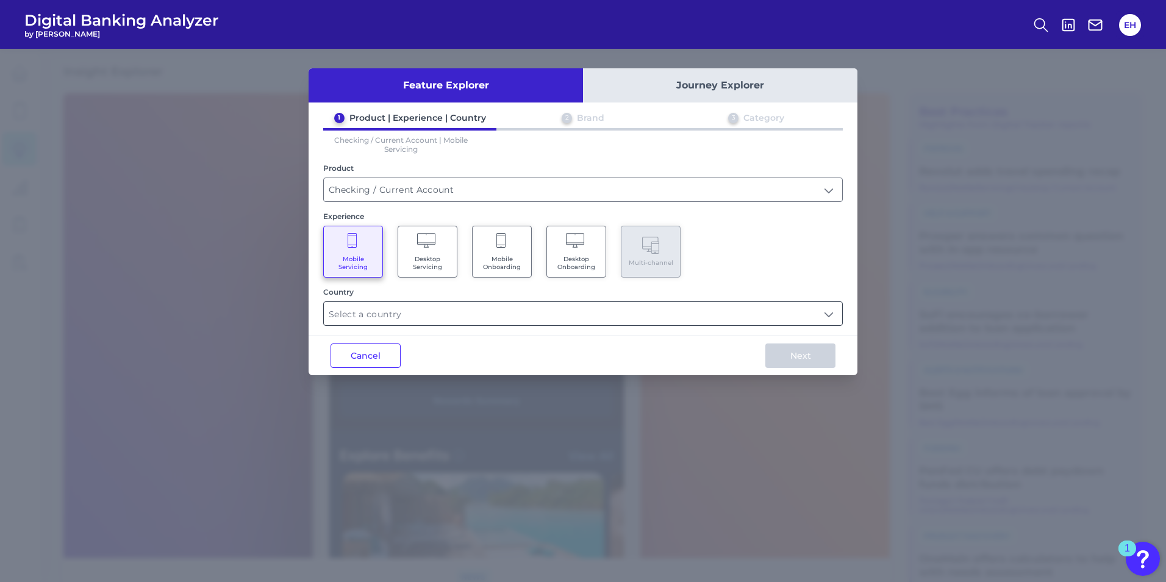
click at [476, 311] on input "text" at bounding box center [583, 313] width 519 height 23
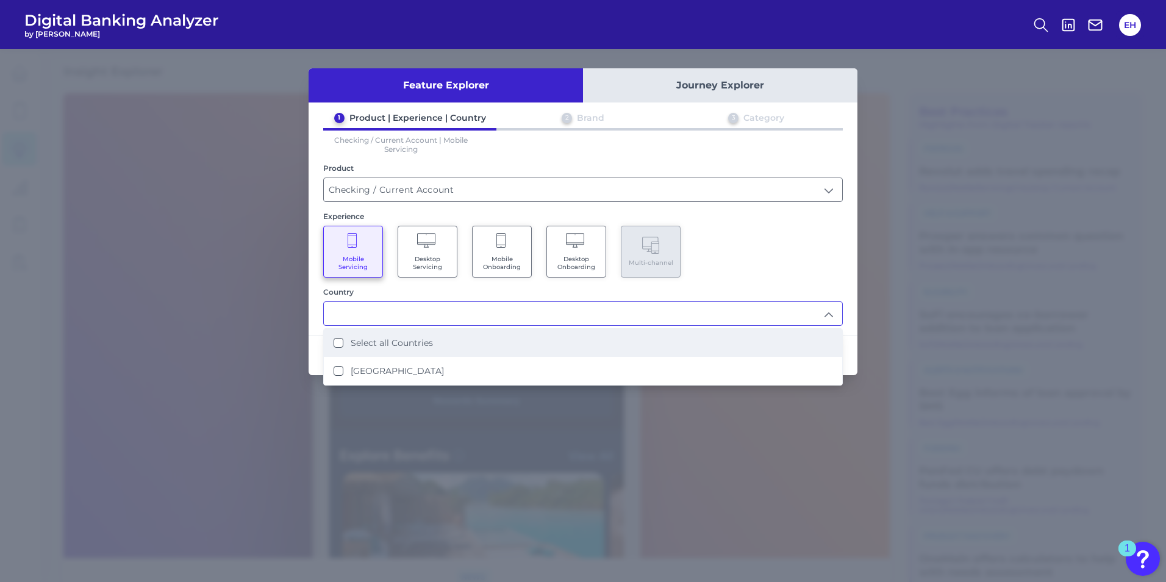
drag, startPoint x: 383, startPoint y: 342, endPoint x: 614, endPoint y: 341, distance: 230.6
click at [384, 342] on label "Select all Countries" at bounding box center [392, 342] width 82 height 11
type input "Select all Countries"
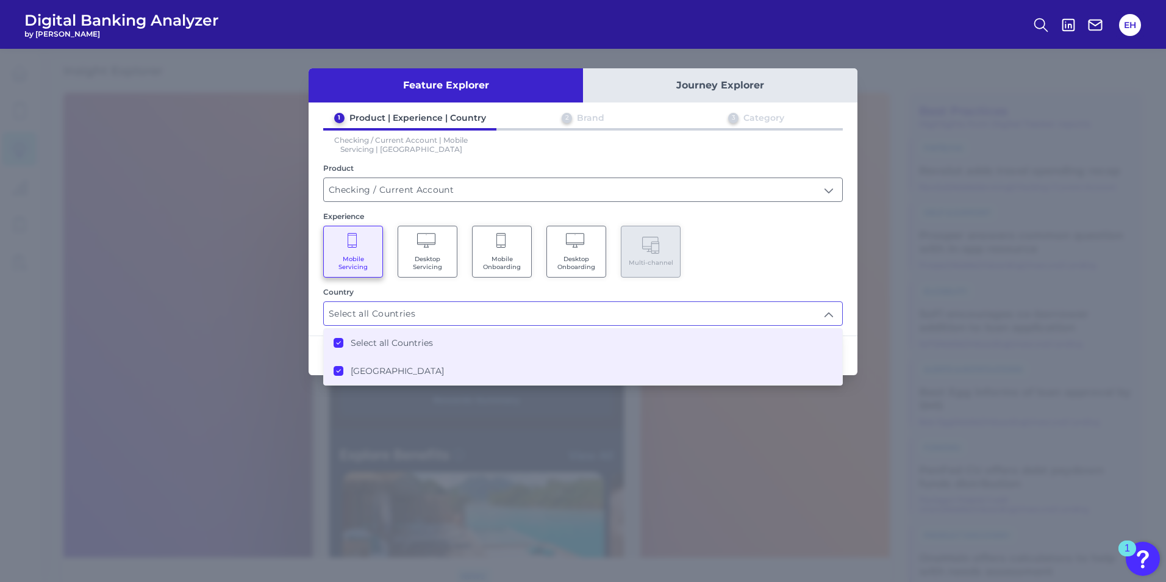
click at [766, 253] on div "Mobile Servicing Desktop Servicing Mobile Onboarding Desktop Onboarding Multi-c…" at bounding box center [583, 252] width 520 height 52
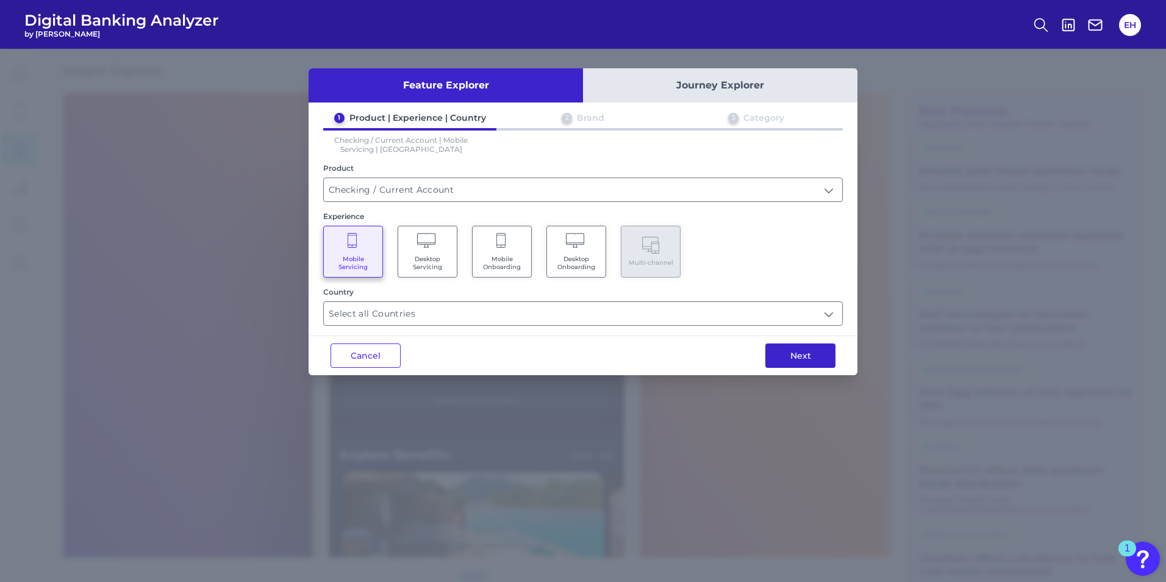
click at [816, 364] on button "Next" at bounding box center [801, 355] width 70 height 24
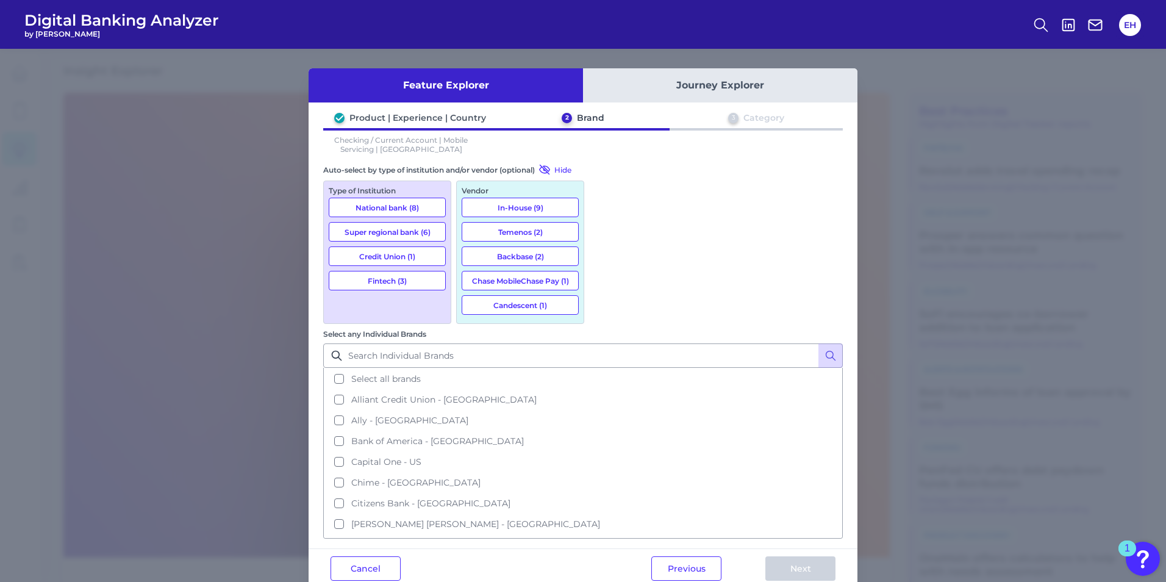
click at [419, 212] on button "National bank (8)" at bounding box center [387, 208] width 117 height 20
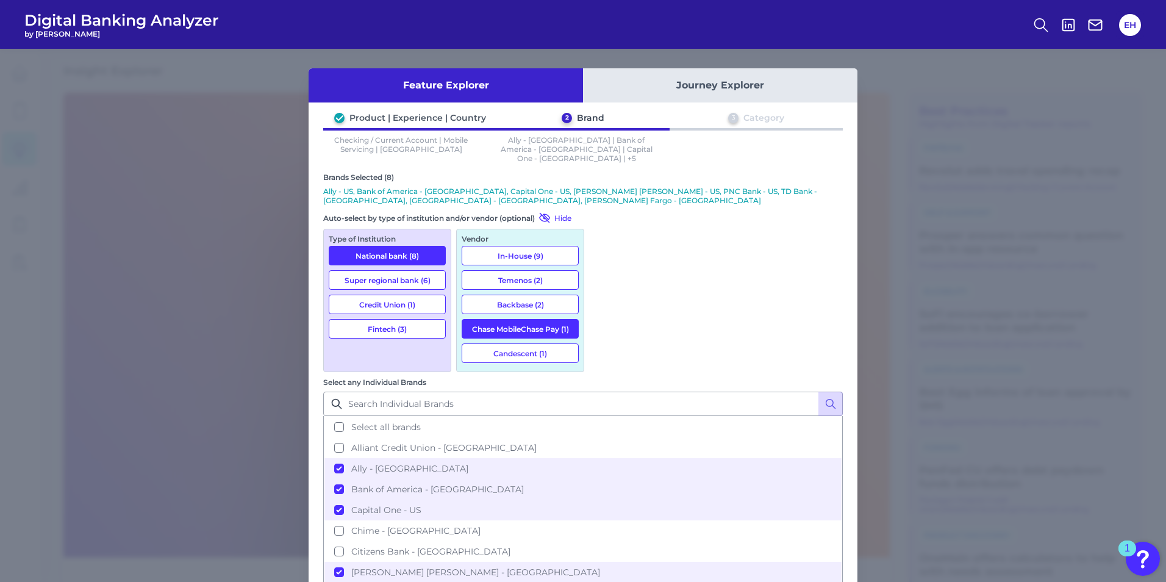
click at [404, 270] on button "Super regional bank (6)" at bounding box center [387, 280] width 117 height 20
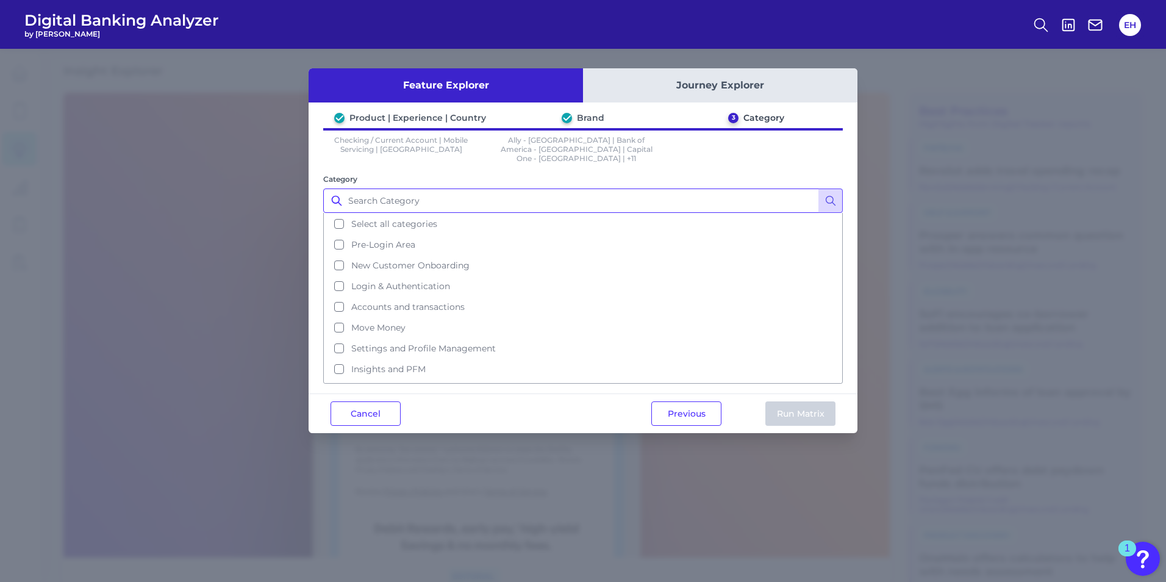
click at [412, 198] on input "Category" at bounding box center [583, 200] width 520 height 24
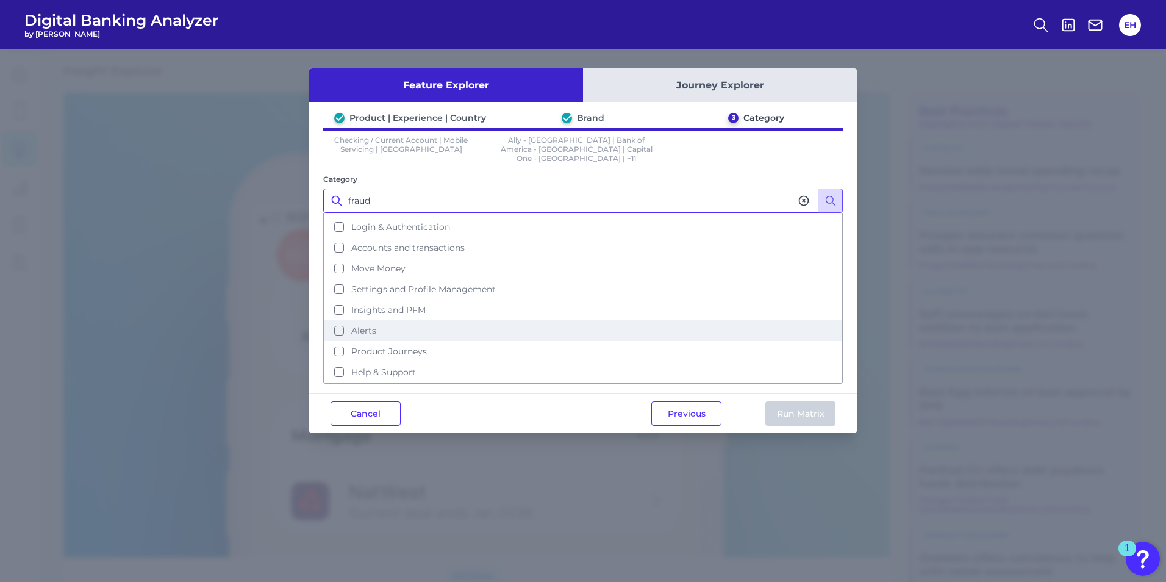
scroll to position [0, 0]
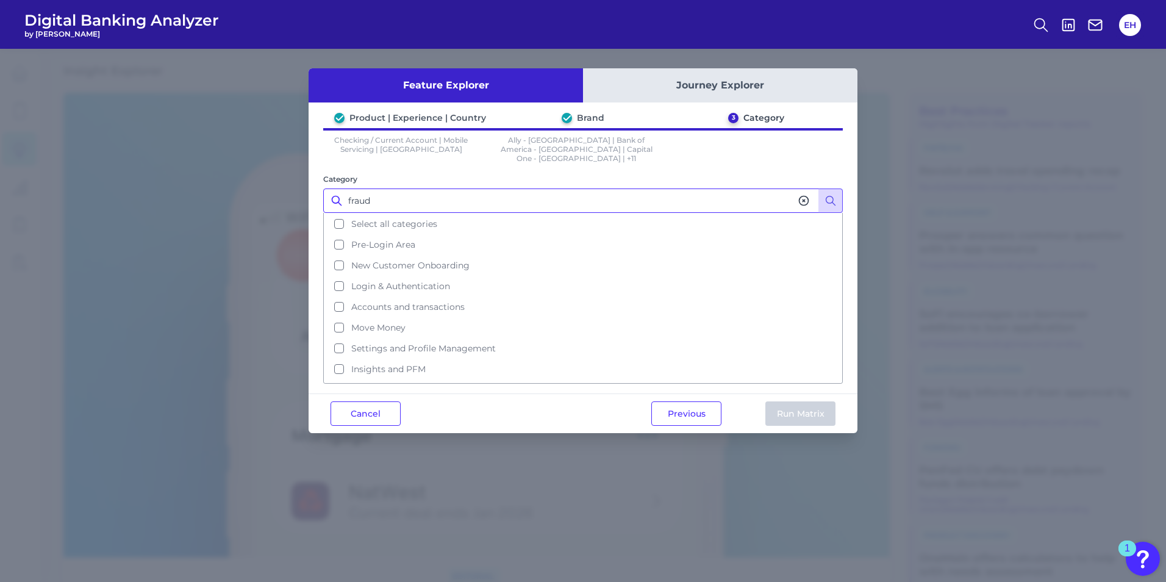
type input "fraud"
click at [872, 73] on div "Feature Explorer Journey Explorer Product | Experience | Country Brand 3 Catego…" at bounding box center [583, 315] width 1166 height 533
click at [395, 192] on input "fraud" at bounding box center [583, 200] width 520 height 24
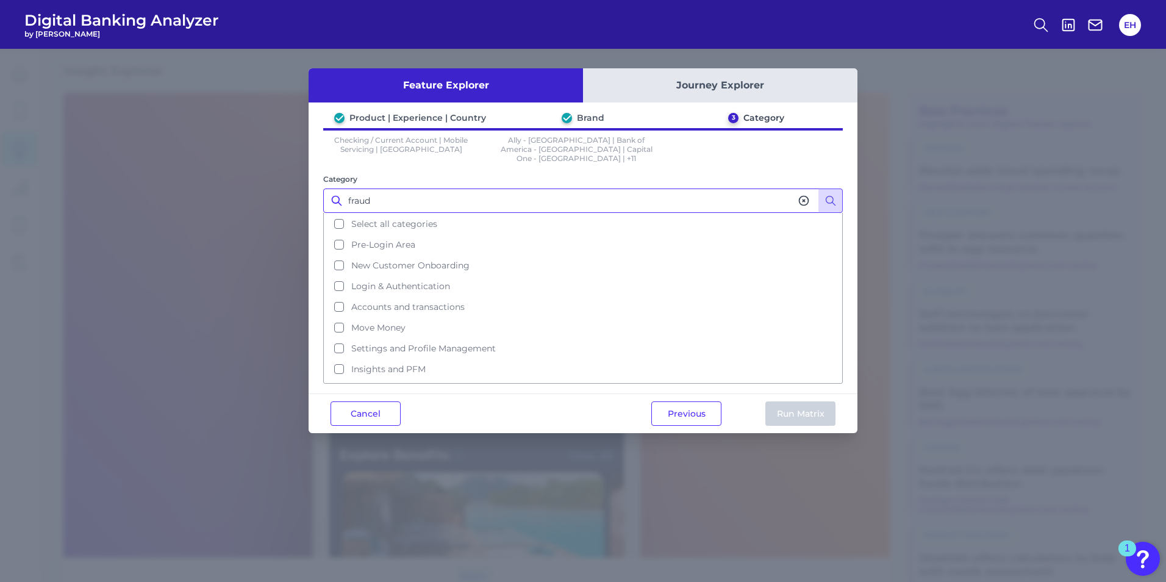
drag, startPoint x: 401, startPoint y: 192, endPoint x: 261, endPoint y: 186, distance: 140.4
click at [259, 186] on div "Feature Explorer Journey Explorer Product | Experience | Country Brand 3 Catego…" at bounding box center [583, 315] width 1166 height 533
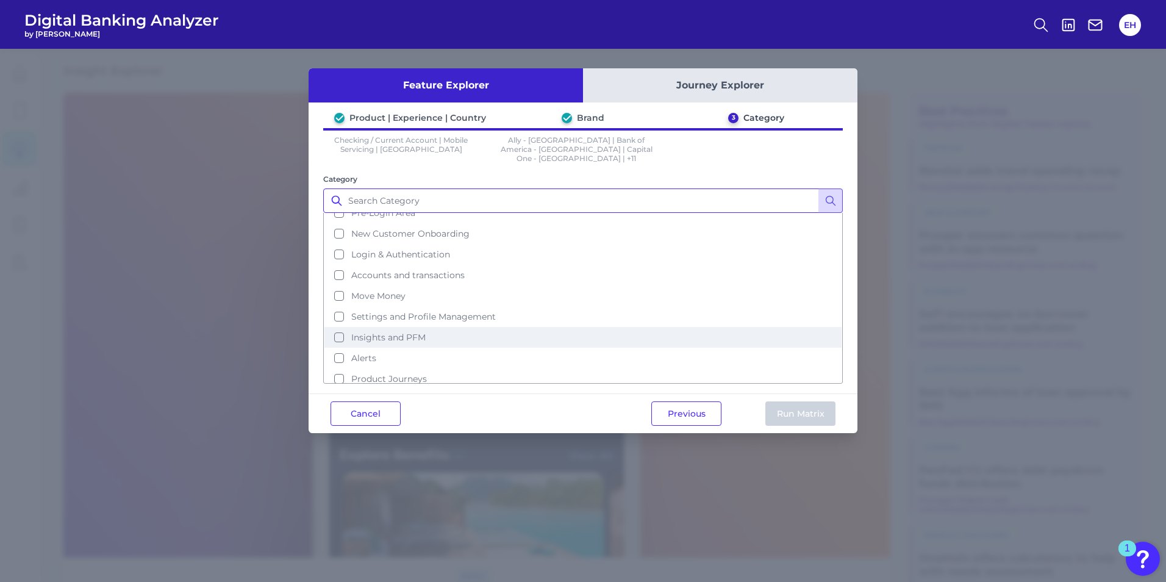
scroll to position [59, 0]
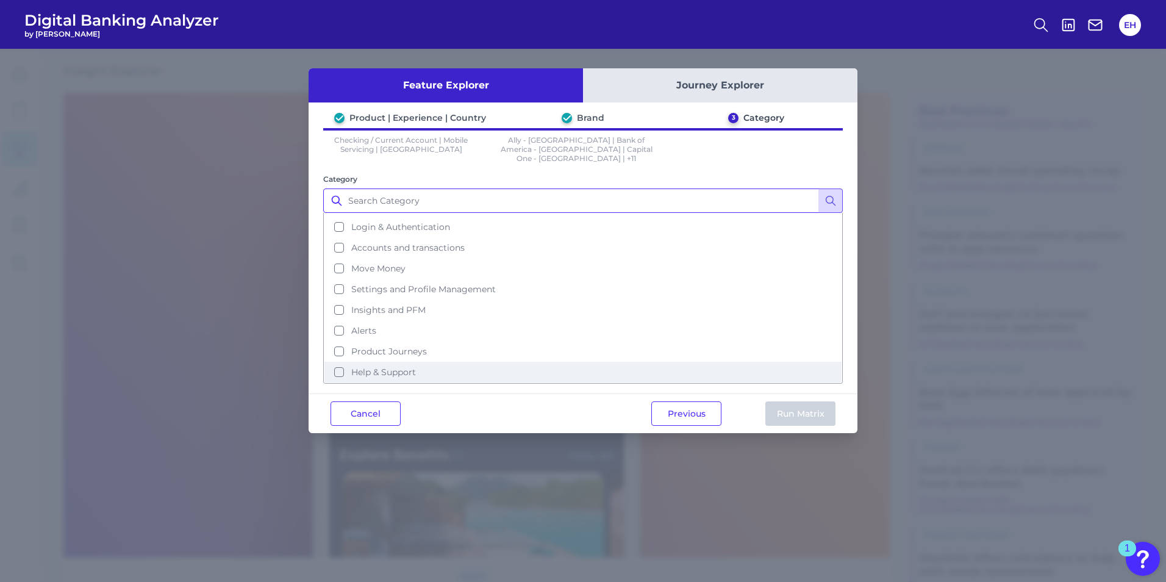
click at [342, 362] on button "Help & Support" at bounding box center [583, 372] width 517 height 21
click at [791, 401] on button "Run Matrix" at bounding box center [801, 413] width 70 height 24
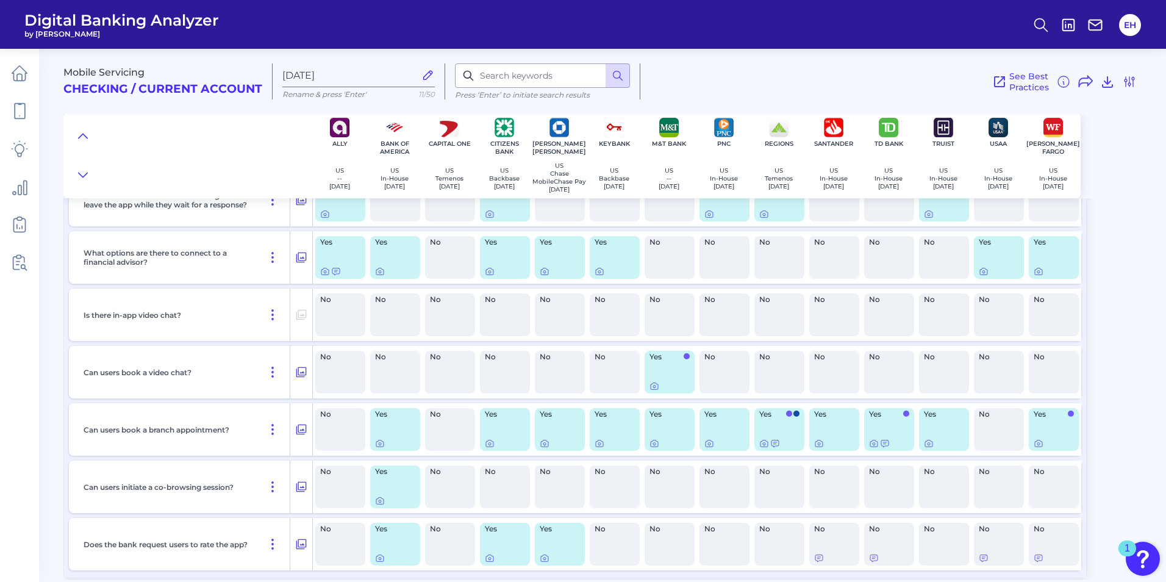
scroll to position [1228, 0]
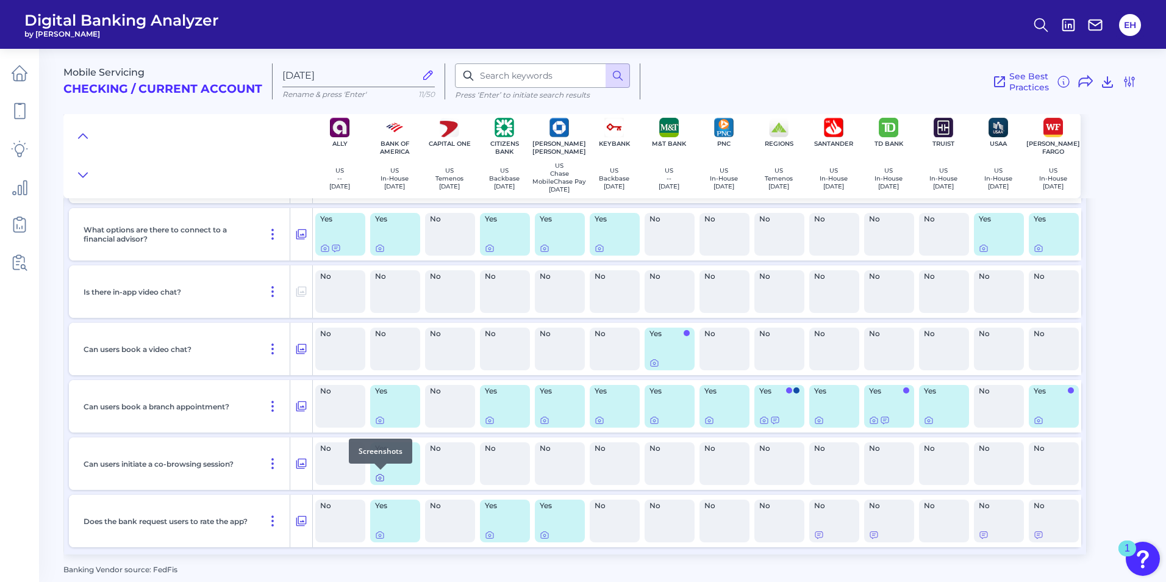
click at [379, 479] on icon at bounding box center [380, 478] width 2 height 2
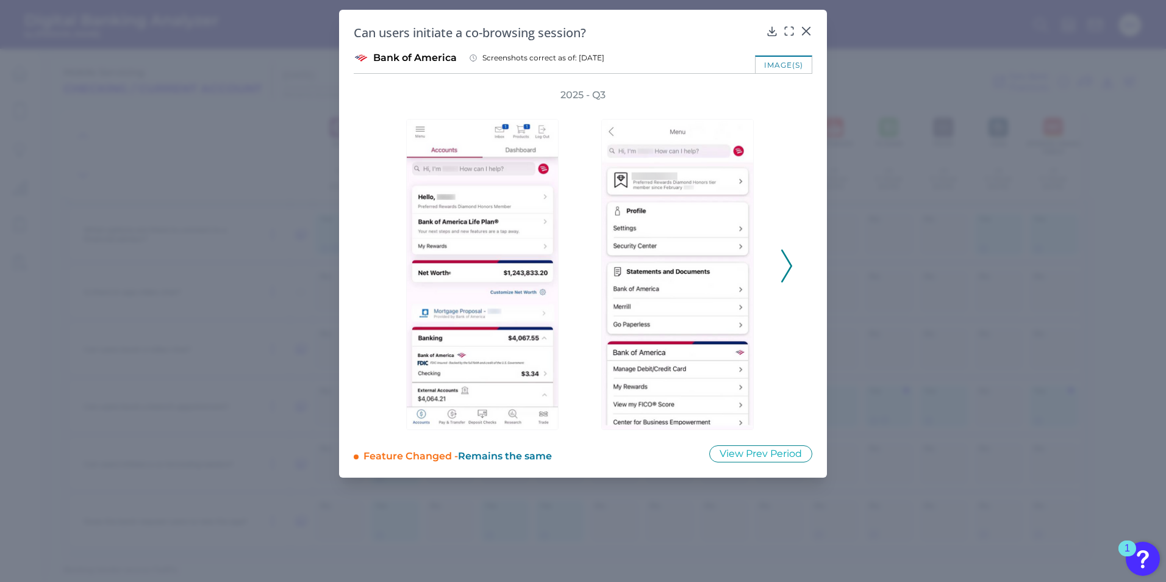
click at [789, 268] on icon at bounding box center [786, 265] width 11 height 33
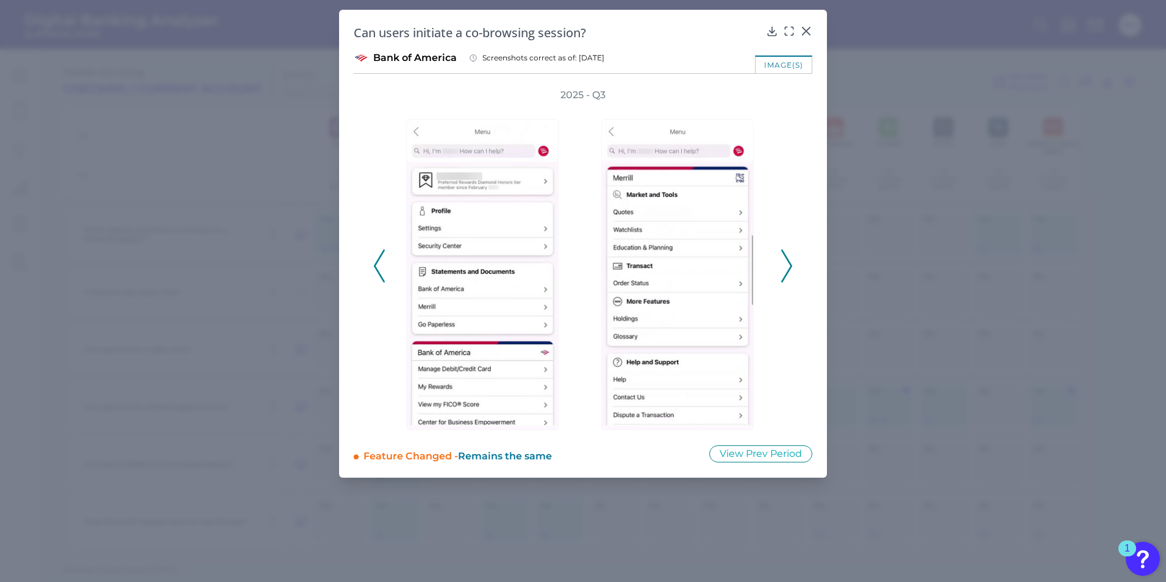
click at [789, 268] on icon at bounding box center [786, 265] width 11 height 33
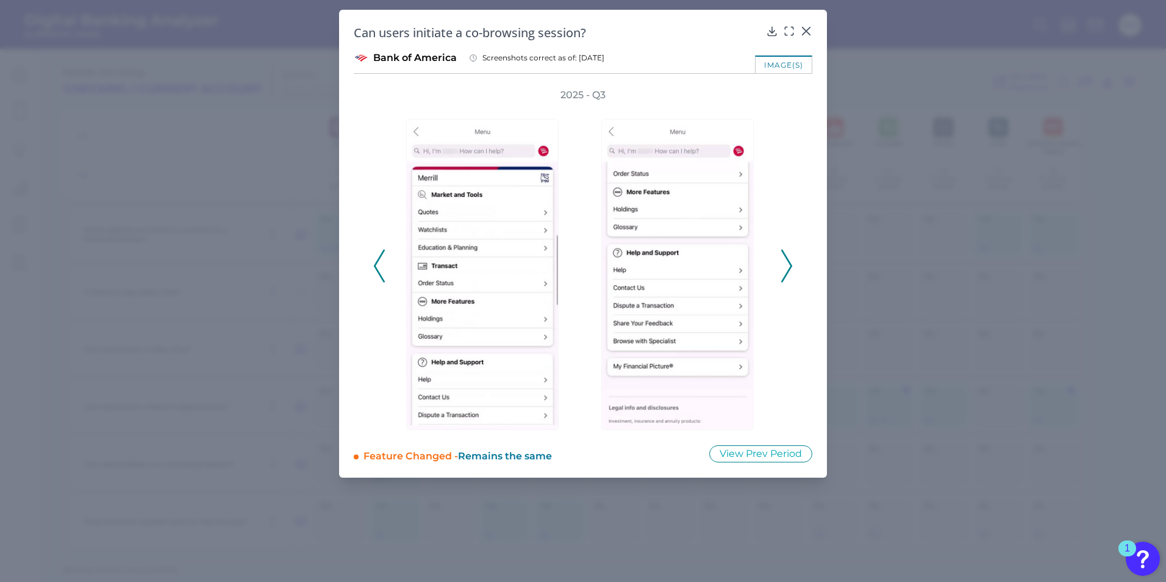
click at [789, 268] on icon at bounding box center [786, 265] width 11 height 33
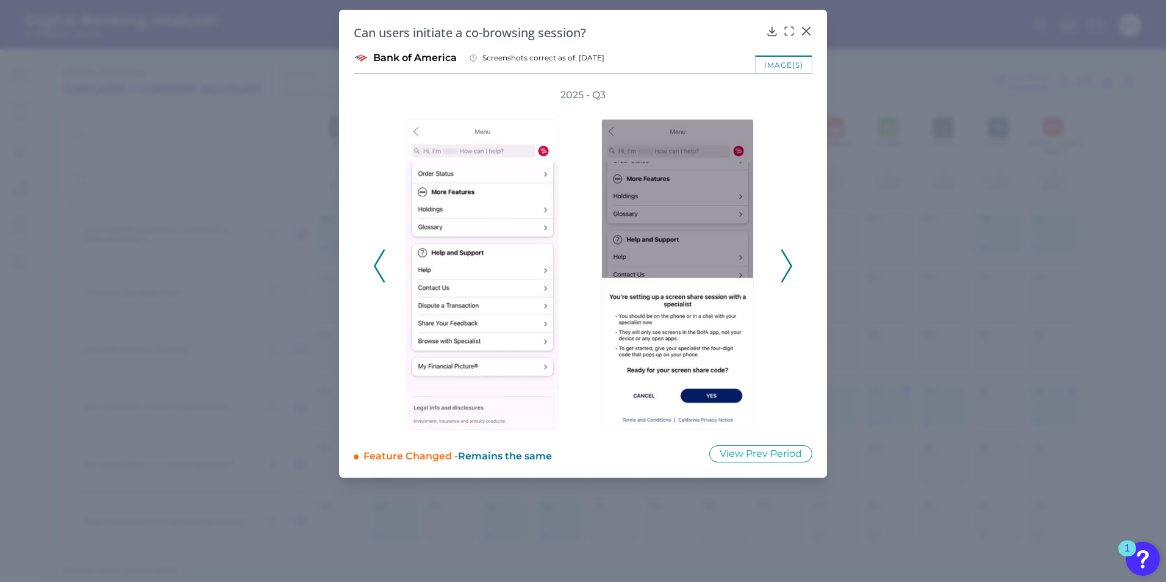
click at [789, 268] on icon at bounding box center [786, 265] width 11 height 33
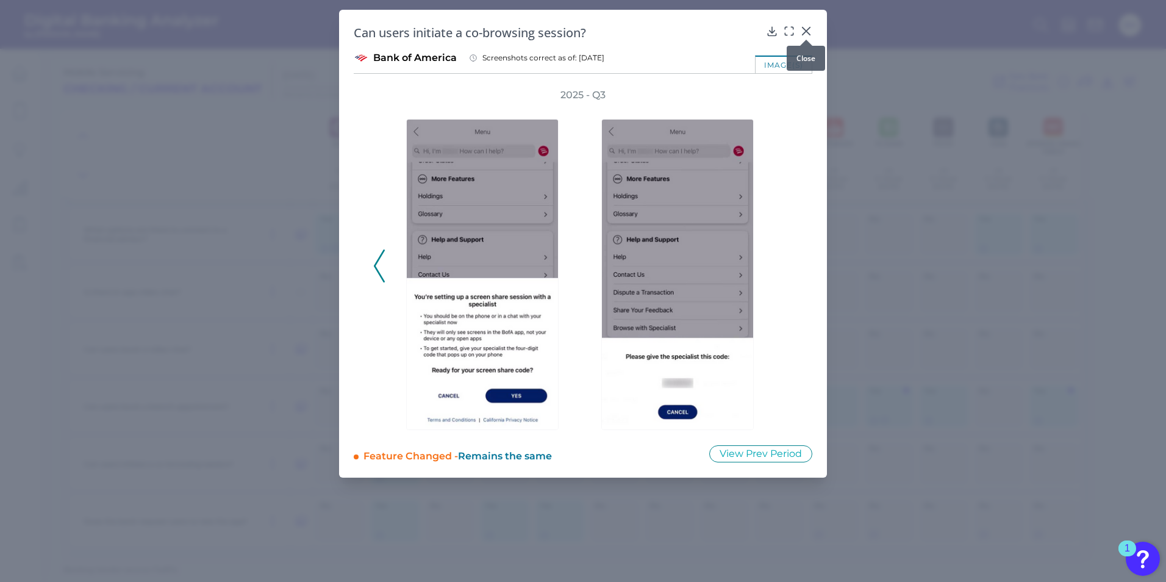
click at [808, 29] on icon at bounding box center [806, 30] width 7 height 7
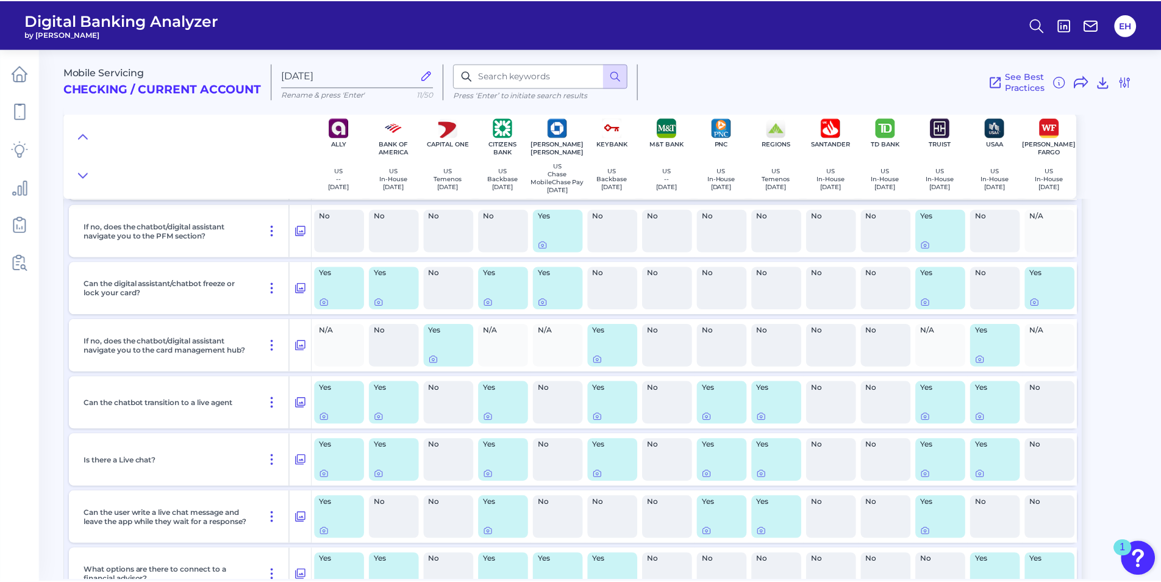
scroll to position [862, 0]
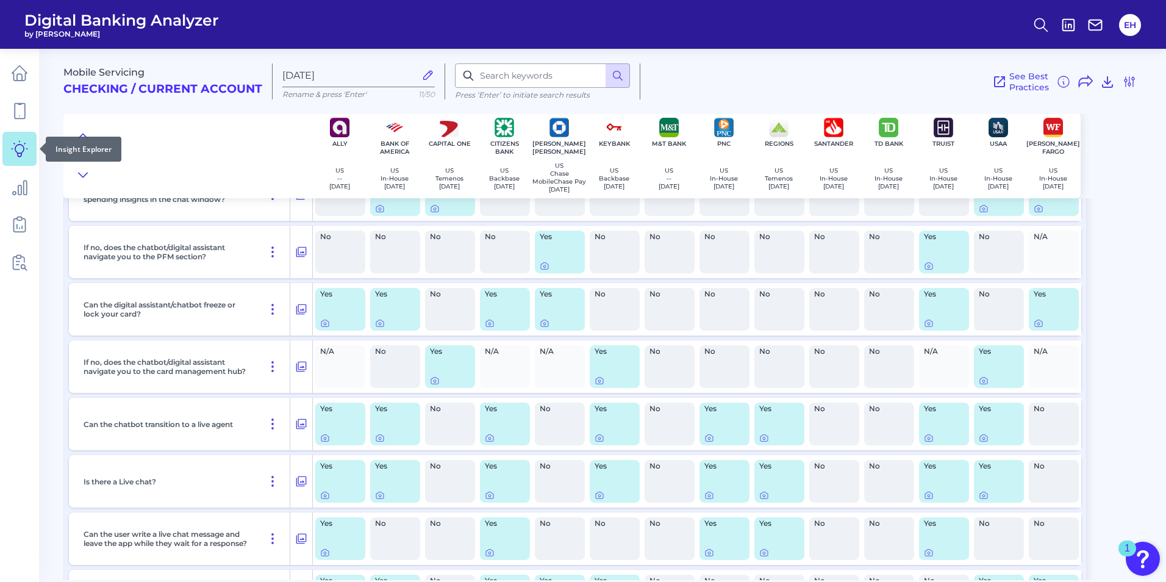
click at [29, 156] on link at bounding box center [19, 149] width 34 height 34
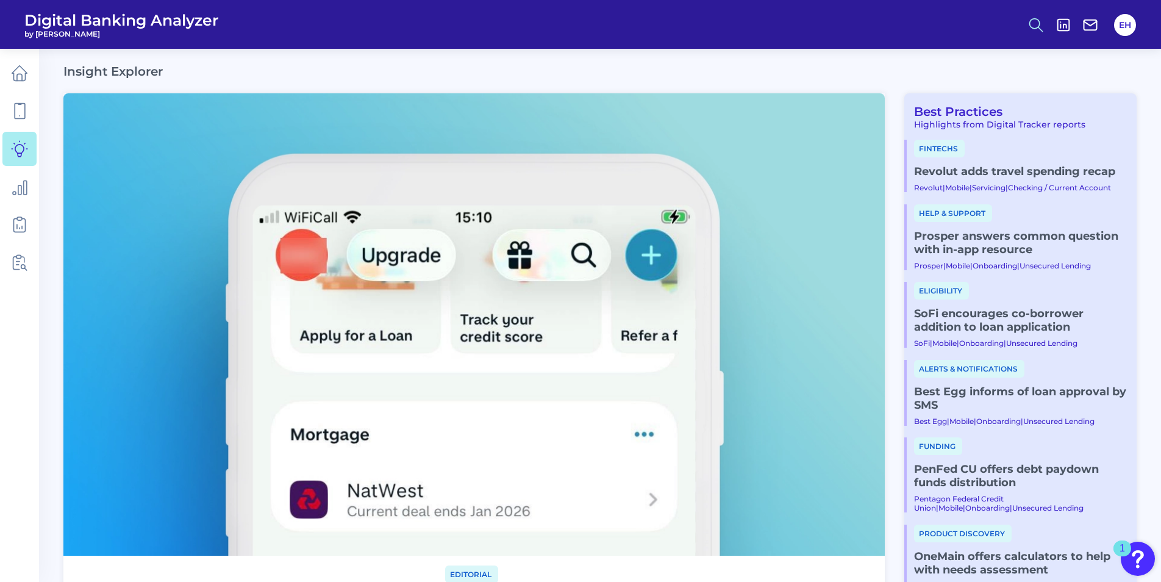
click at [1035, 25] on icon at bounding box center [1036, 24] width 17 height 17
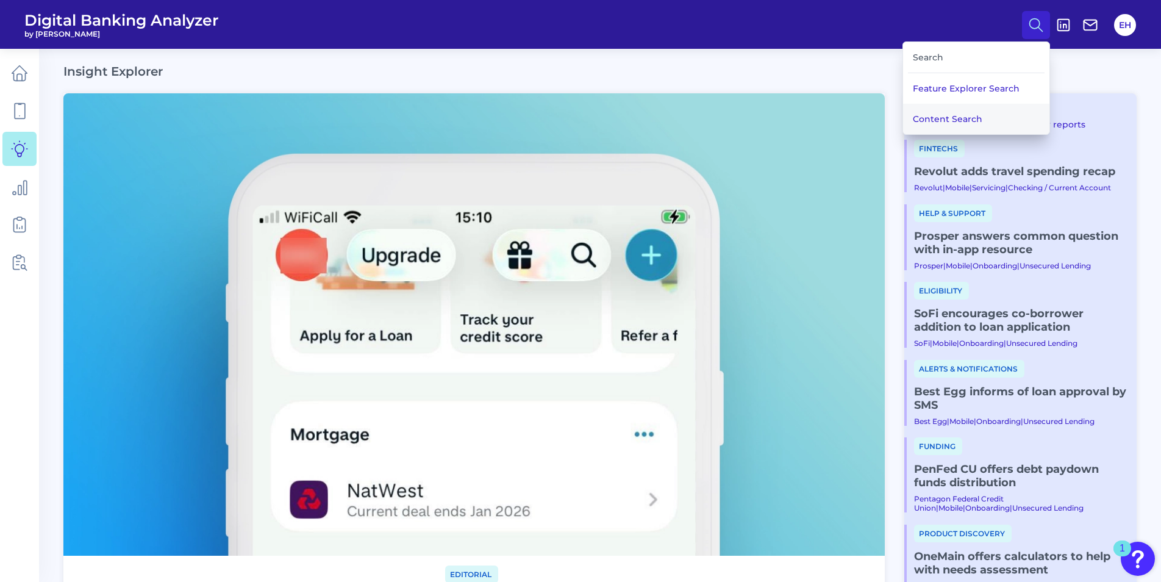
click at [947, 115] on button "Content Search" at bounding box center [976, 119] width 146 height 31
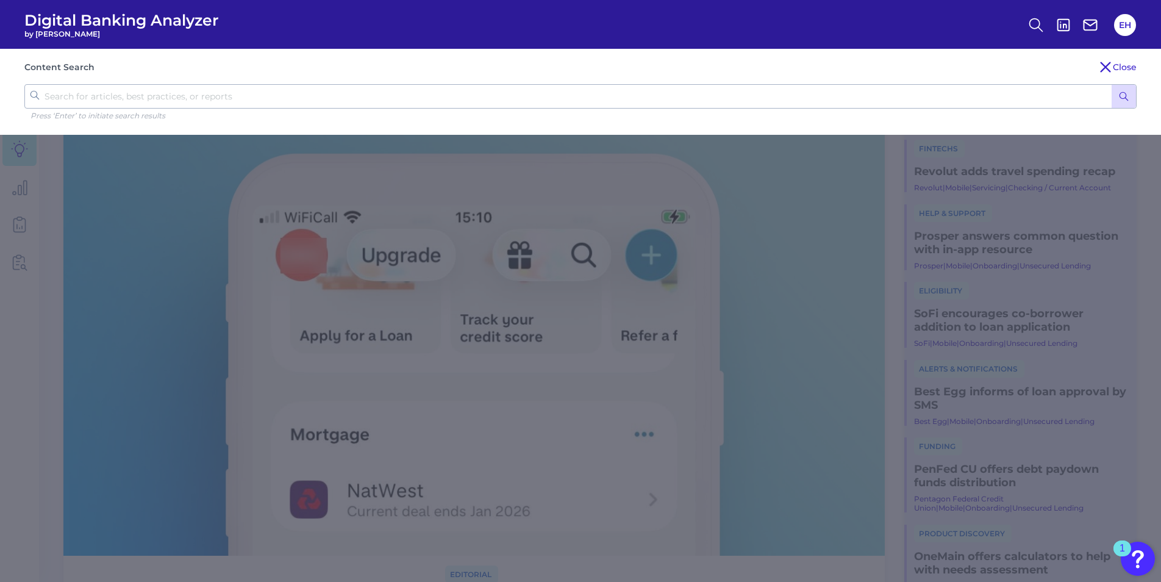
click at [240, 88] on input "text" at bounding box center [580, 96] width 1113 height 24
type input "fraud"
click button "submit" at bounding box center [1124, 96] width 24 height 23
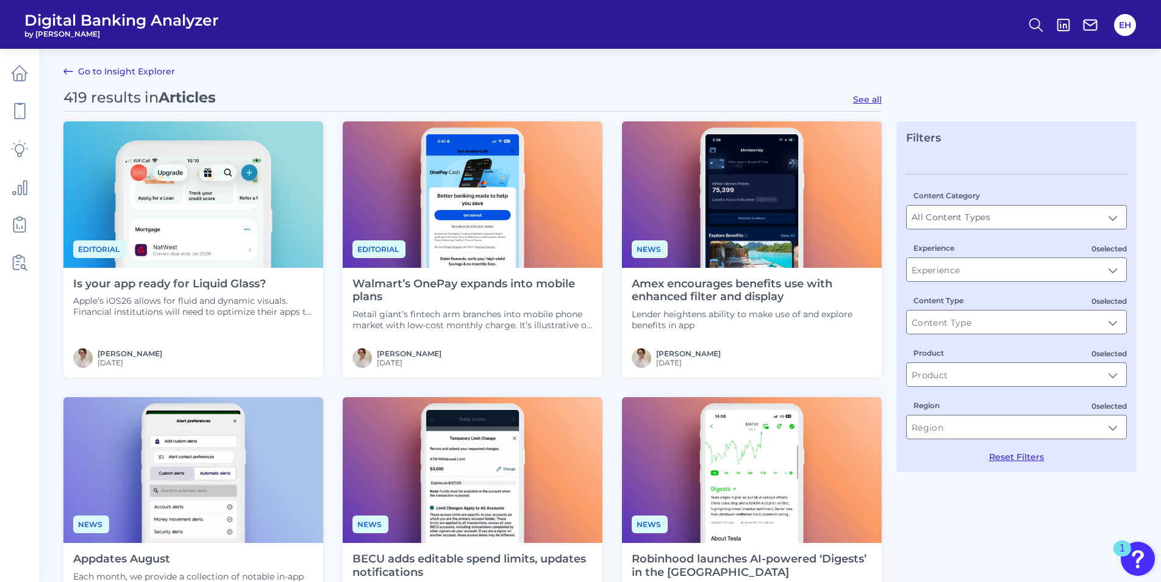
click at [82, 66] on link "Go to Insight Explorer" at bounding box center [119, 71] width 112 height 15
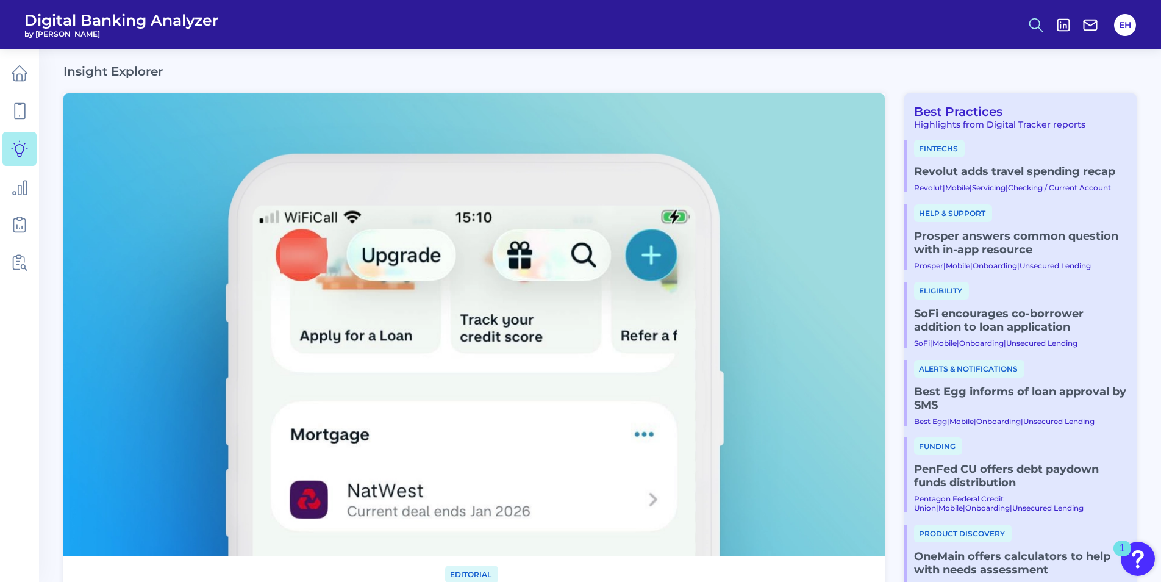
click at [1035, 21] on icon at bounding box center [1036, 24] width 17 height 17
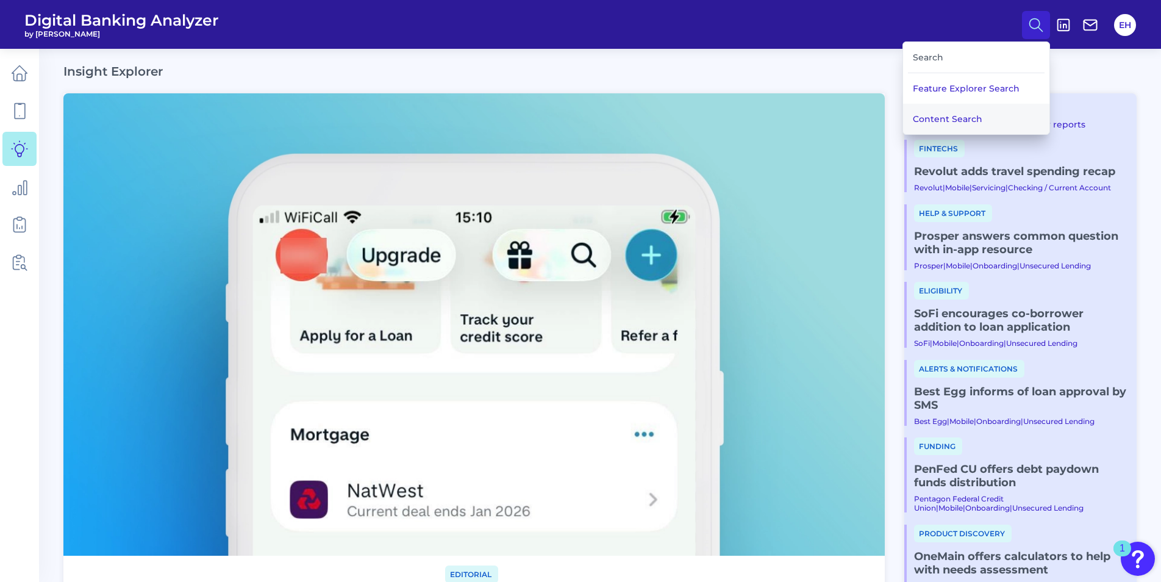
click at [950, 124] on button "Content Search" at bounding box center [976, 119] width 146 height 31
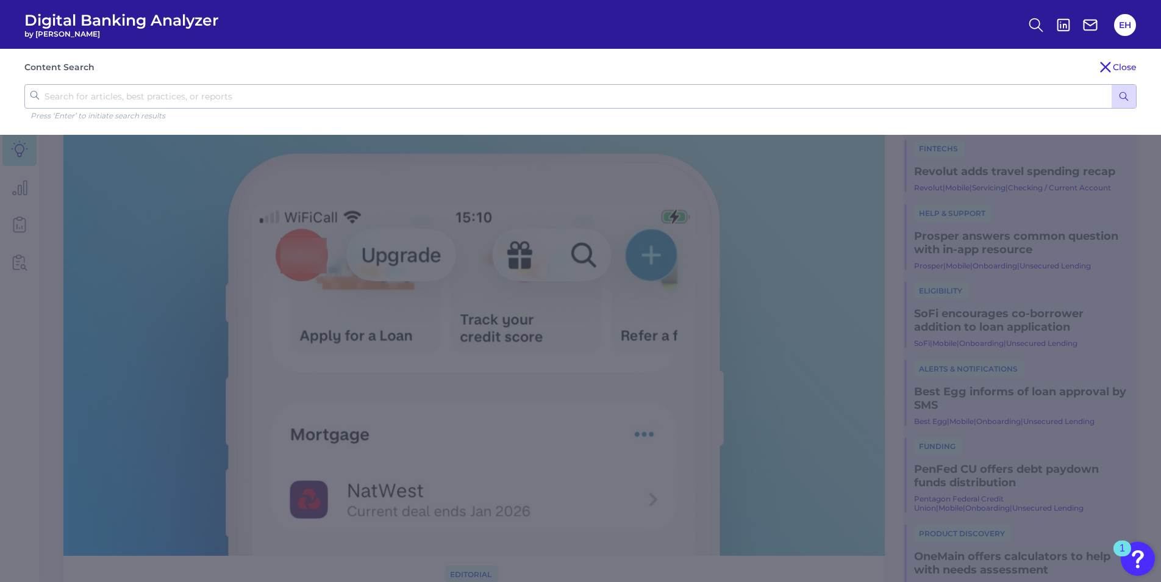
click at [163, 92] on input "text" at bounding box center [580, 96] width 1113 height 24
type input "fraud"
click button "submit" at bounding box center [1124, 96] width 24 height 23
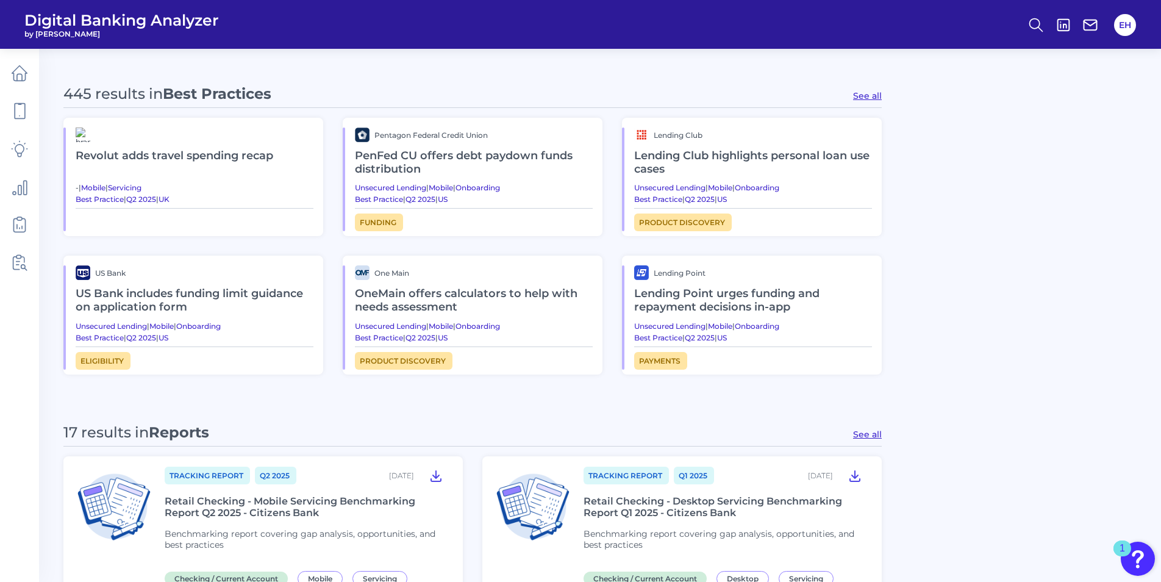
scroll to position [610, 0]
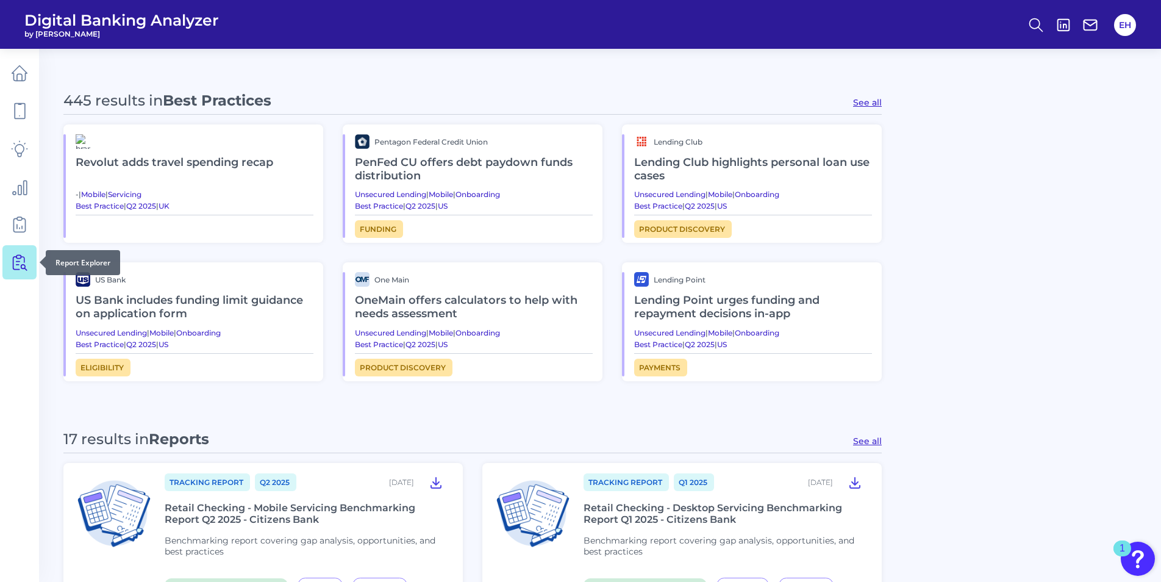
click at [22, 259] on icon at bounding box center [19, 262] width 17 height 17
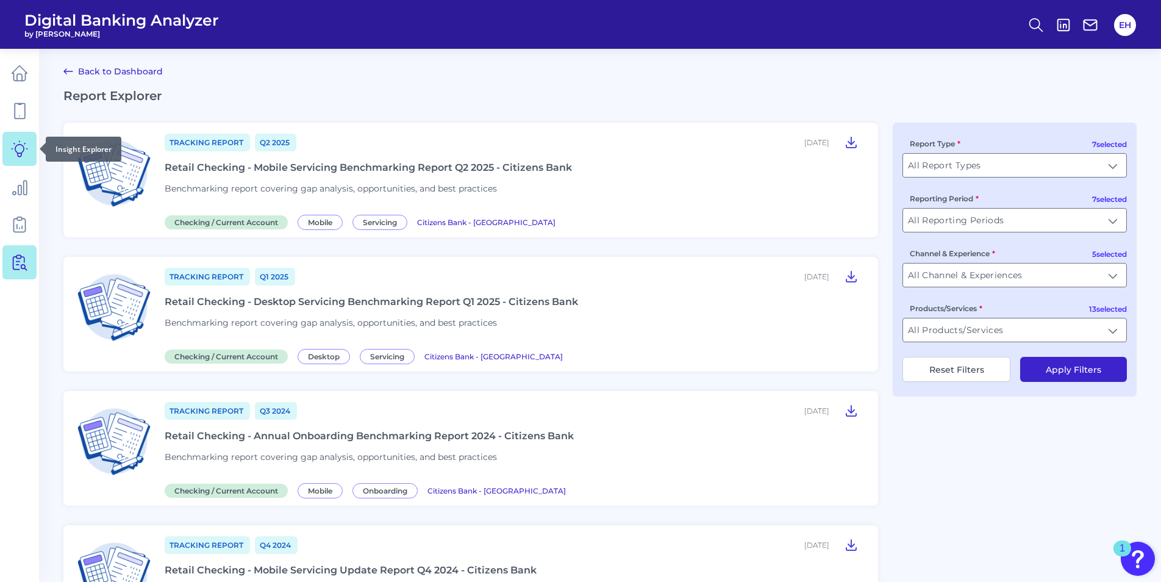
click at [16, 151] on icon at bounding box center [20, 149] width 16 height 16
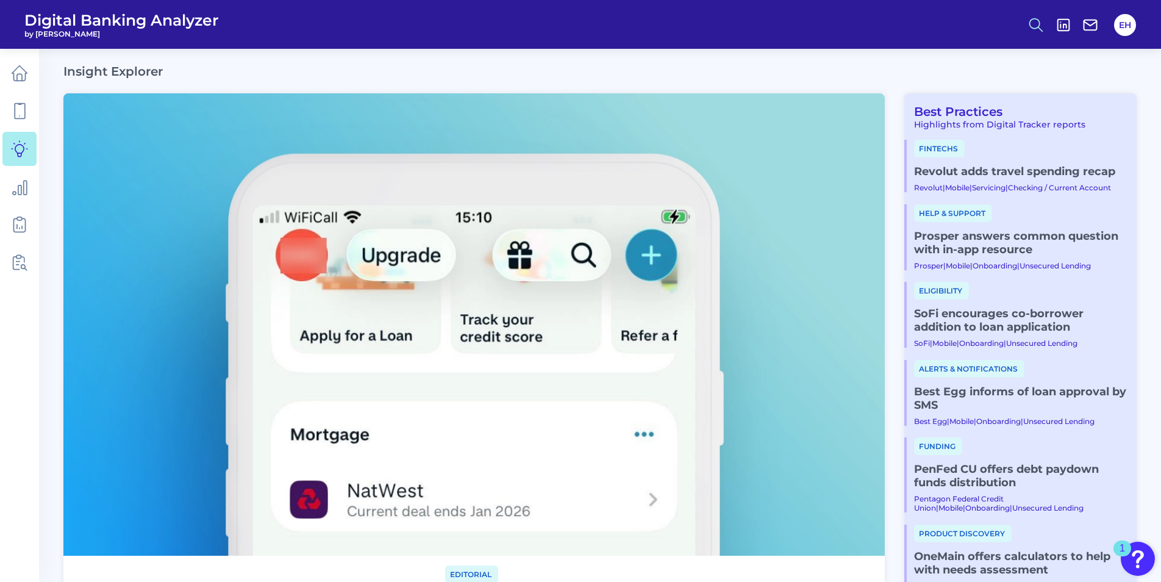
click at [1027, 21] on button at bounding box center [1036, 25] width 28 height 28
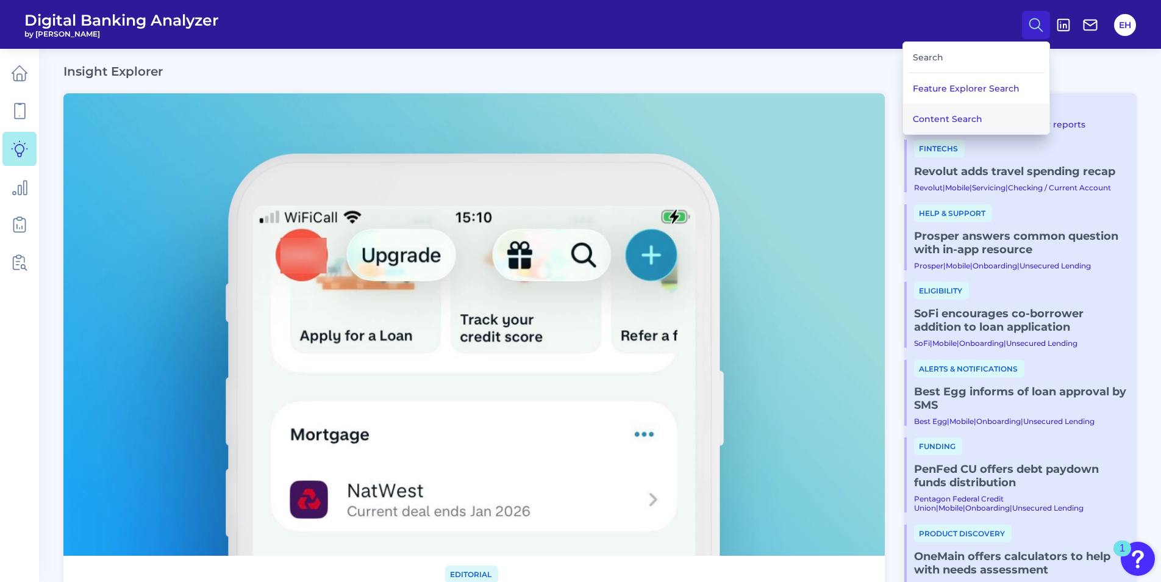
click at [960, 112] on button "Content Search" at bounding box center [976, 119] width 146 height 31
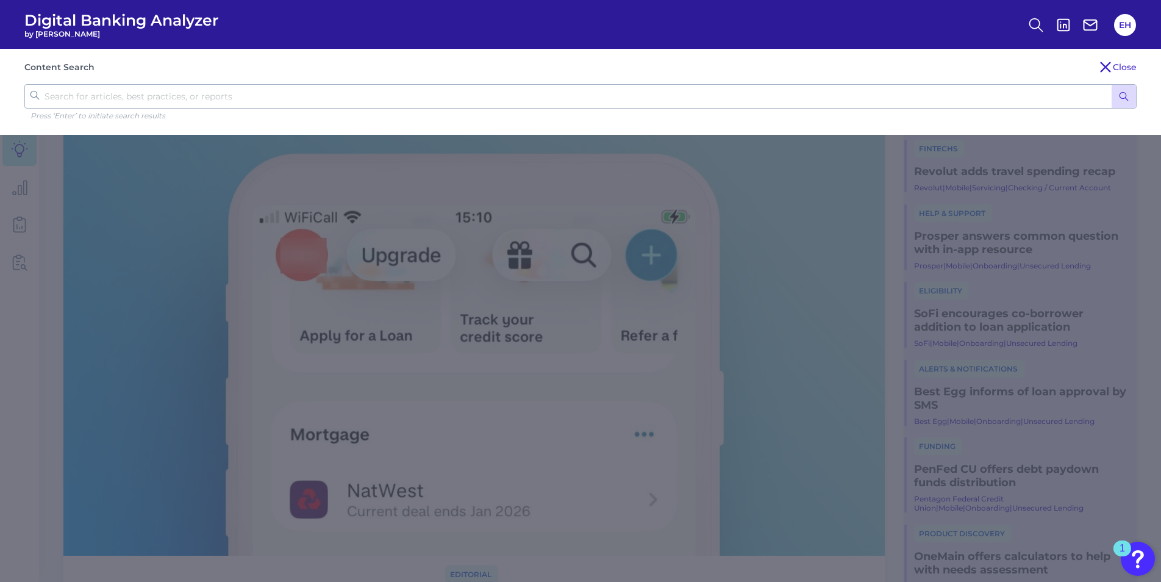
click at [864, 93] on input "text" at bounding box center [580, 96] width 1113 height 24
type input "fraud"
click at [1130, 101] on button "submit" at bounding box center [1124, 96] width 24 height 23
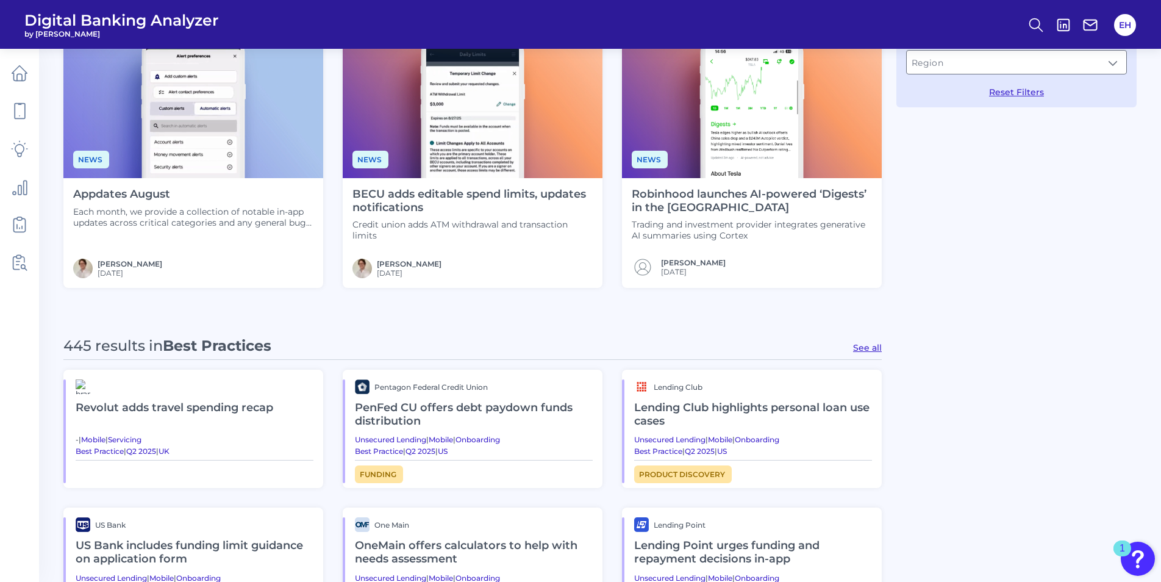
scroll to position [366, 0]
click at [864, 347] on button "See all" at bounding box center [867, 346] width 29 height 11
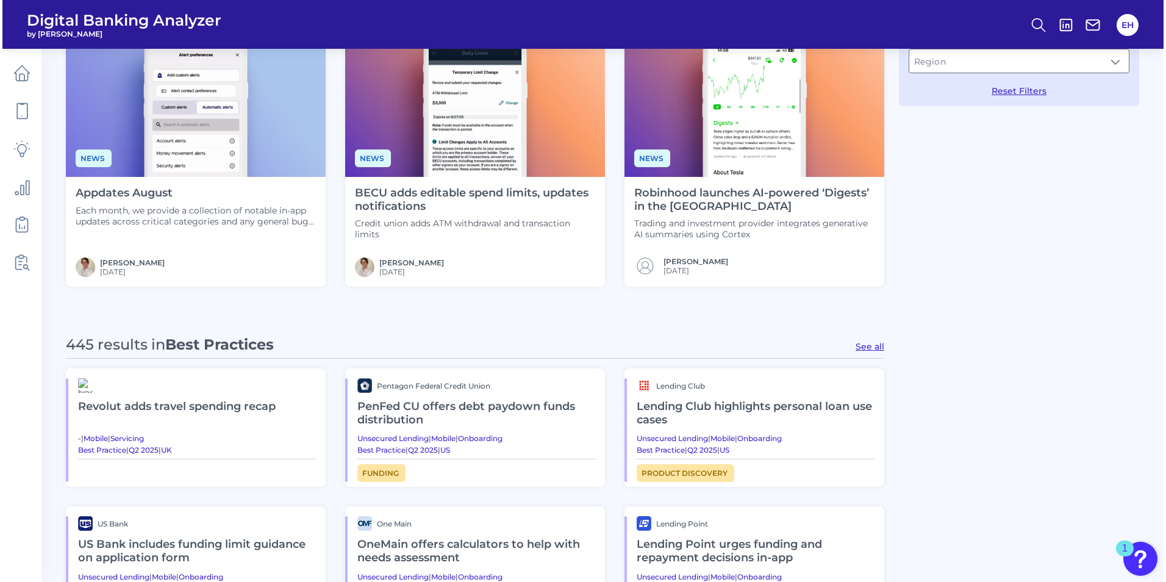
type input "Best Practices"
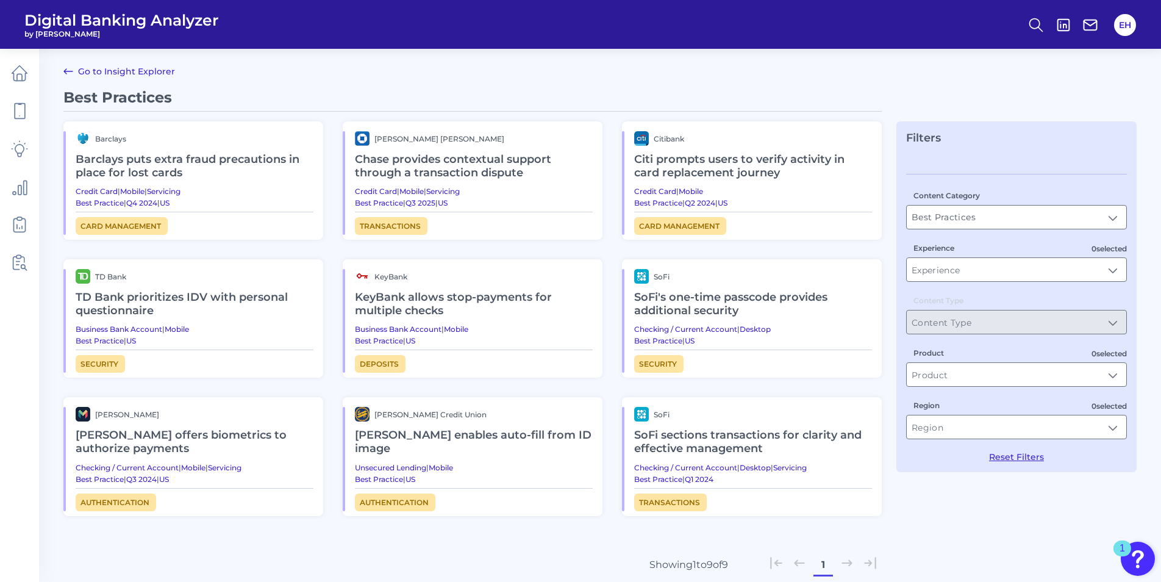
click at [189, 157] on h2 "Barclays puts extra fraud precautions in place for lost cards" at bounding box center [195, 166] width 238 height 41
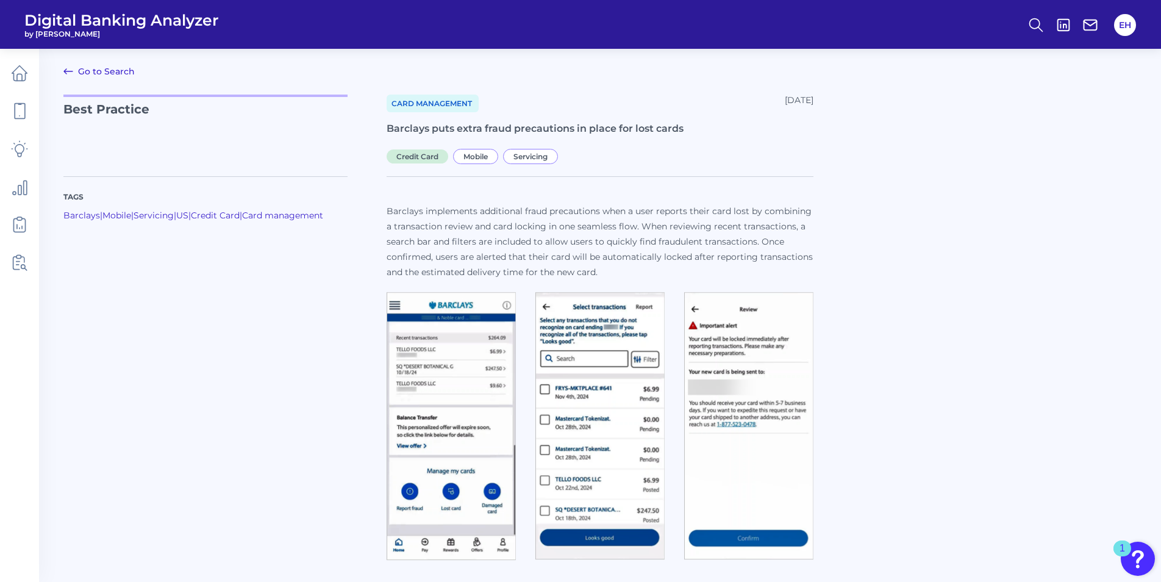
click at [485, 370] on img at bounding box center [451, 426] width 129 height 268
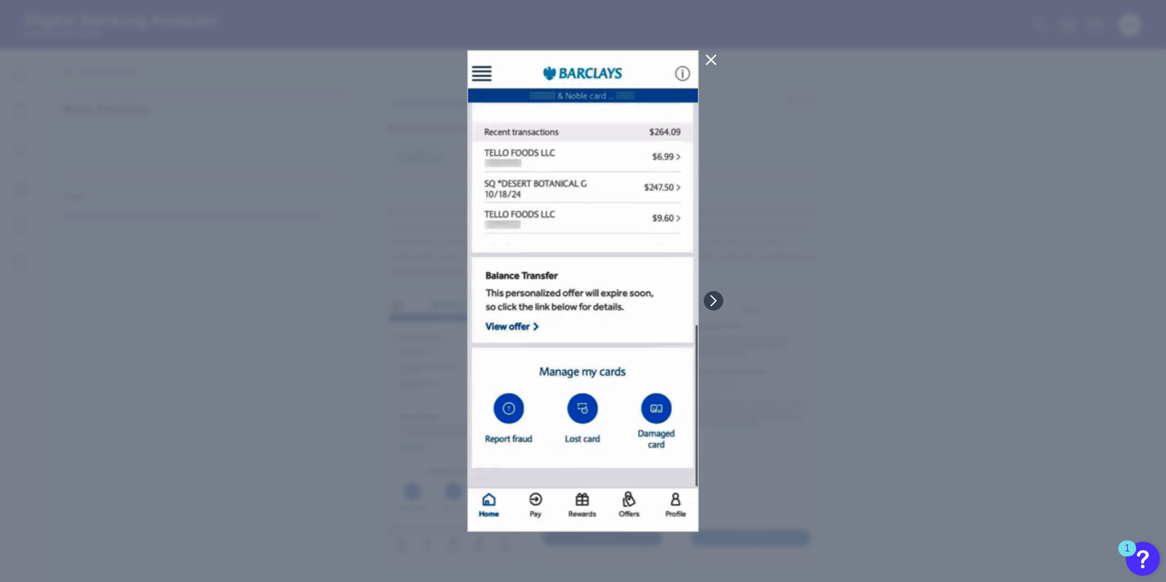
click at [891, 303] on div at bounding box center [583, 291] width 1166 height 582
click at [706, 56] on icon at bounding box center [711, 59] width 15 height 15
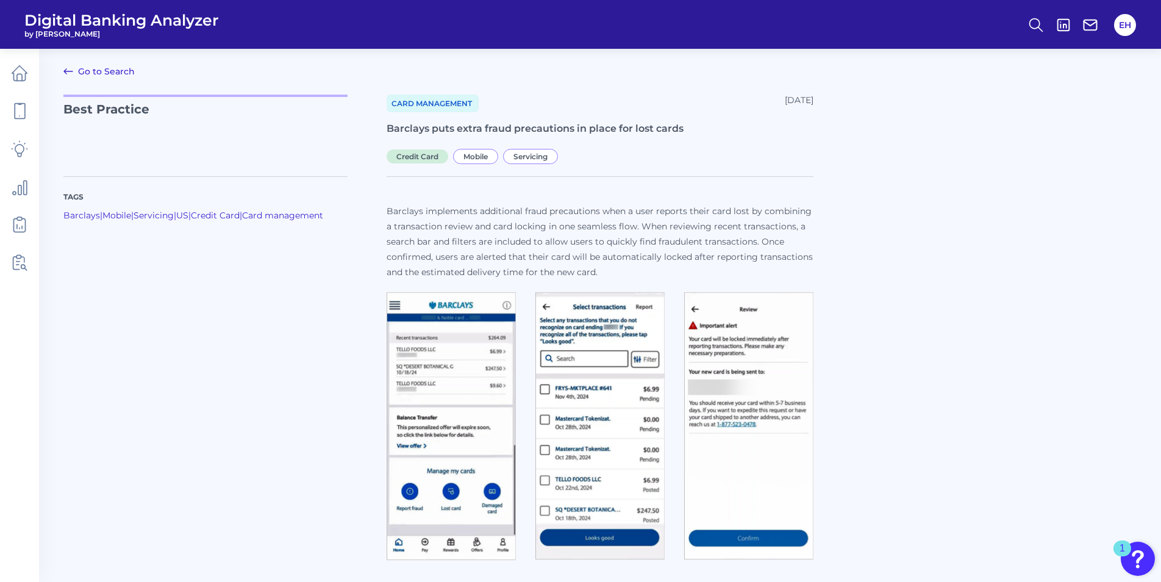
click at [449, 395] on img at bounding box center [451, 426] width 129 height 268
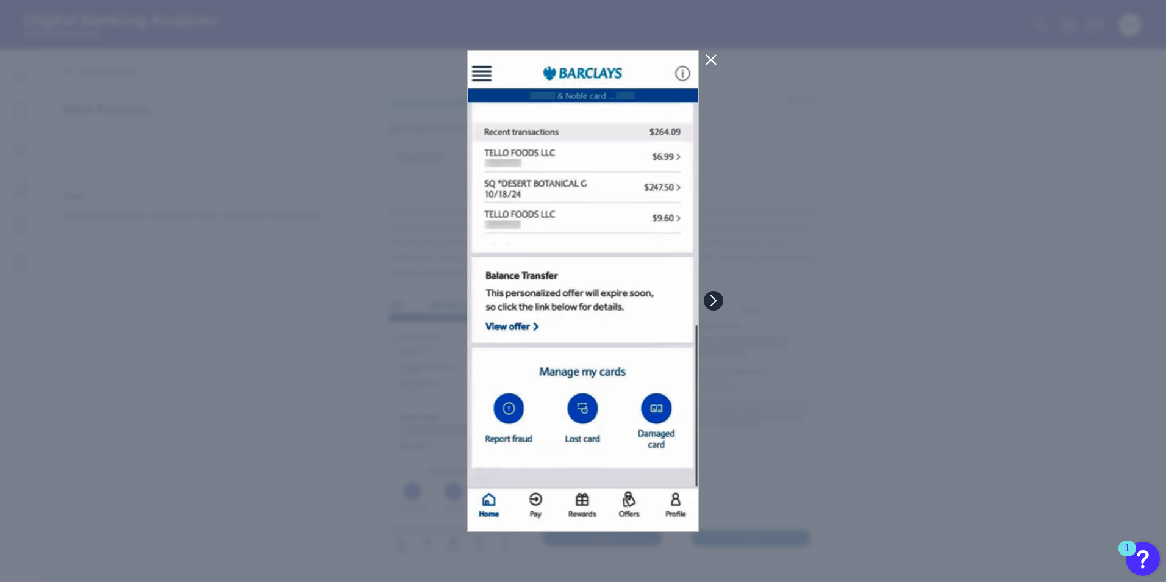
click at [714, 306] on icon at bounding box center [713, 300] width 11 height 11
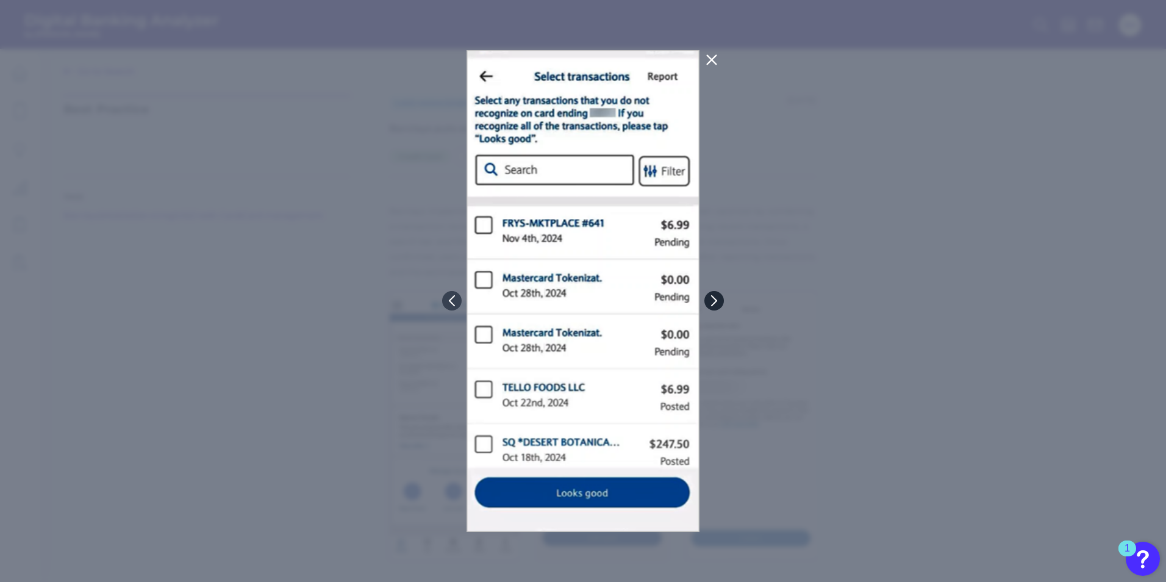
click at [722, 295] on button at bounding box center [715, 301] width 20 height 20
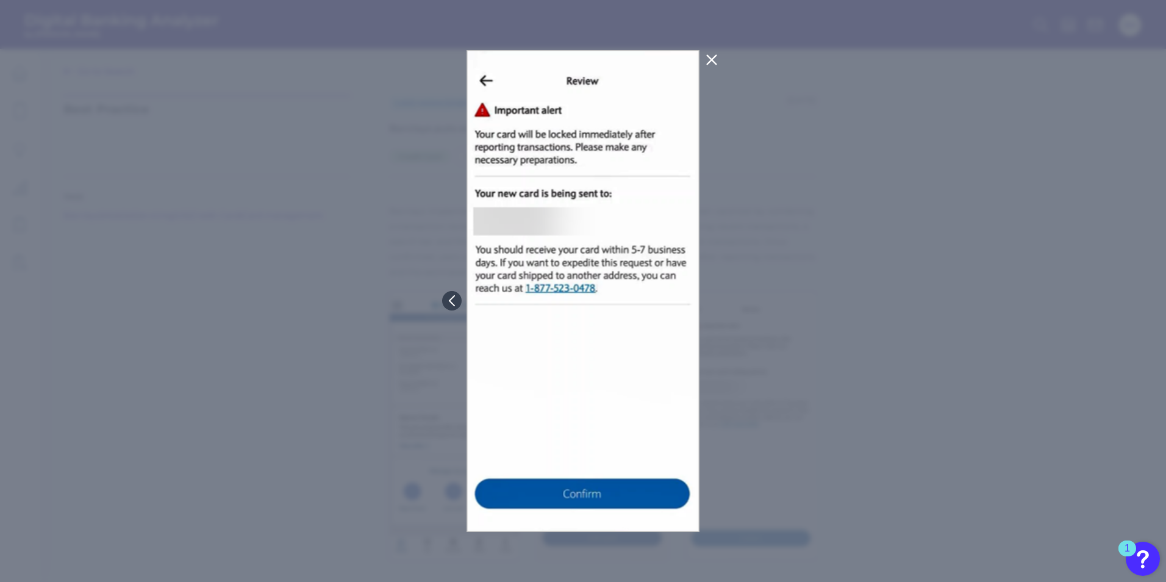
click at [956, 254] on div at bounding box center [583, 291] width 1166 height 582
click at [714, 60] on icon at bounding box center [712, 59] width 15 height 15
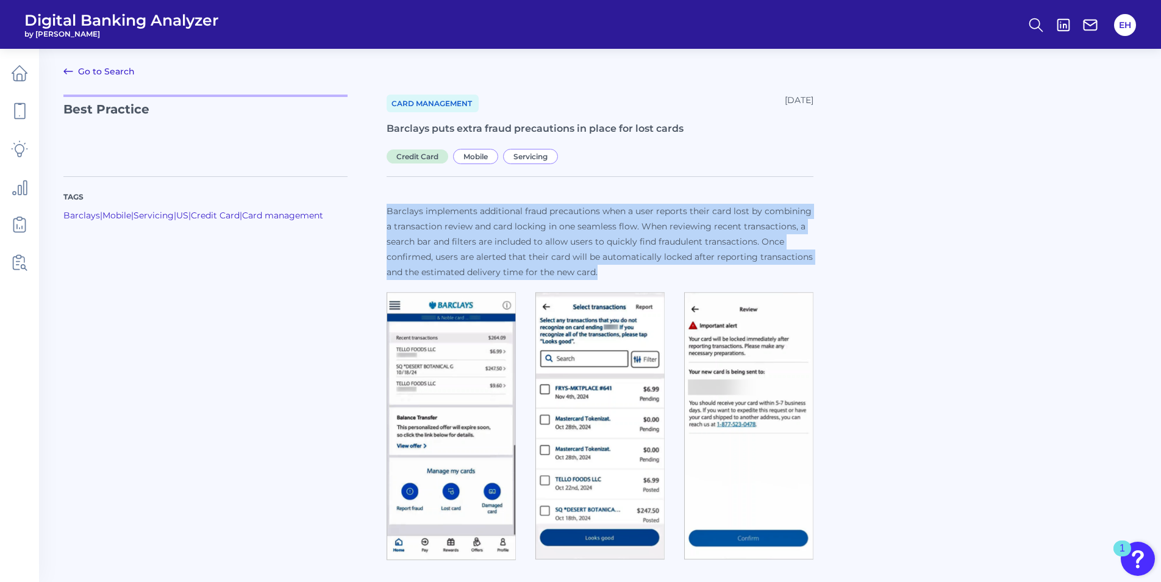
drag, startPoint x: 381, startPoint y: 209, endPoint x: 604, endPoint y: 275, distance: 232.6
click at [604, 275] on div "Tags Barclays | Mobile | Servicing | US | Credit Card | Card management Barclay…" at bounding box center [600, 364] width 1074 height 404
copy div "Barclays implements additional fraud precautions when a user reports their card…"
click at [108, 72] on link "Go to Search" at bounding box center [98, 71] width 71 height 15
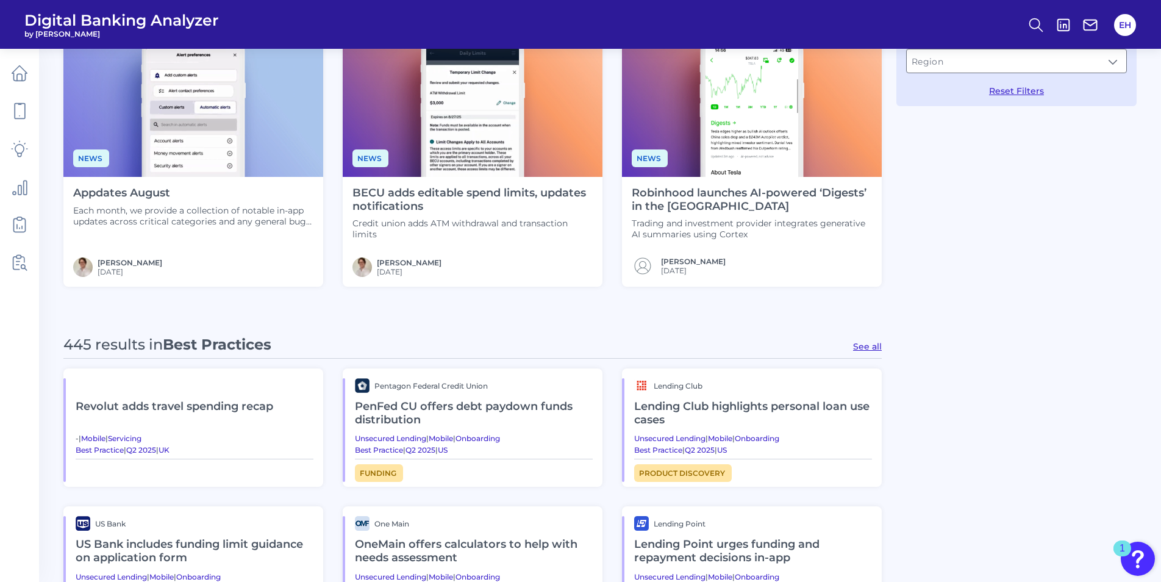
scroll to position [549, 0]
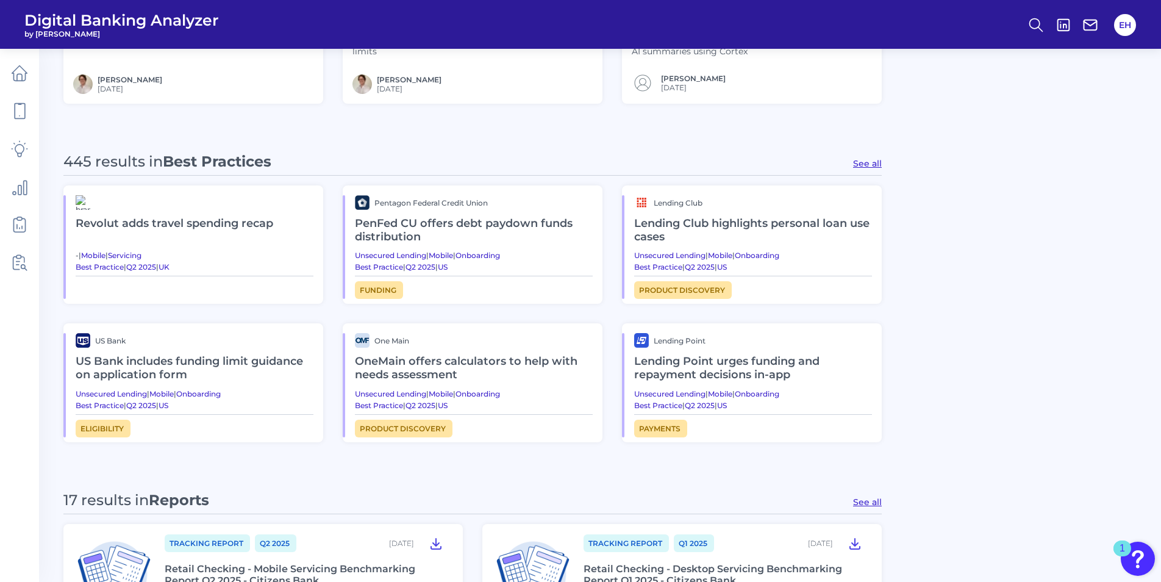
click at [870, 160] on button "See all" at bounding box center [867, 163] width 29 height 11
type input "Best Practices"
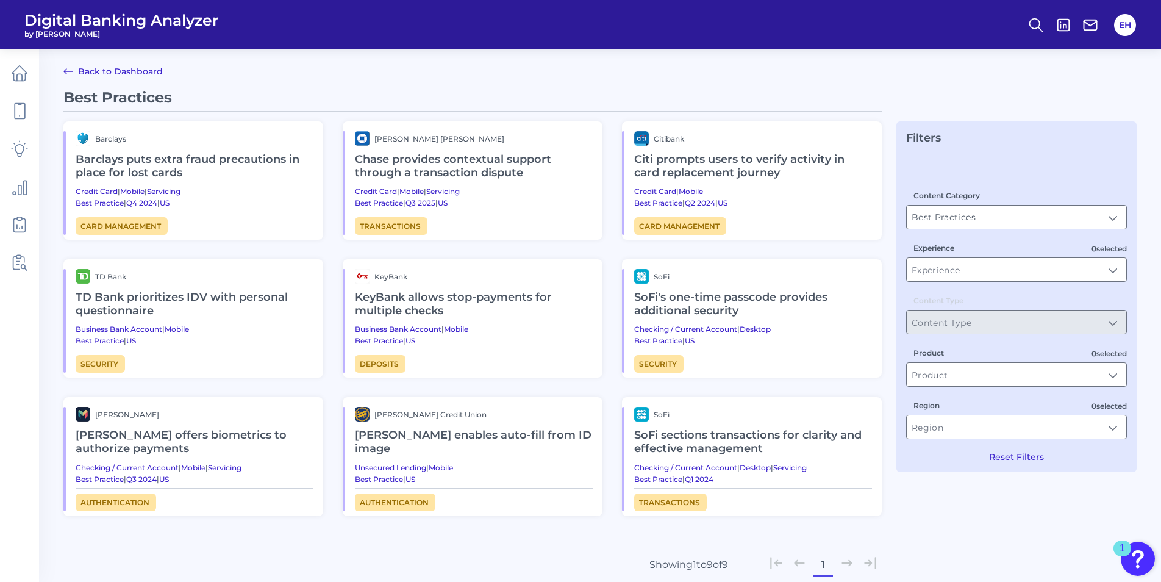
click at [694, 444] on h2 "SoFi sections transactions for clarity and effective management" at bounding box center [753, 442] width 238 height 41
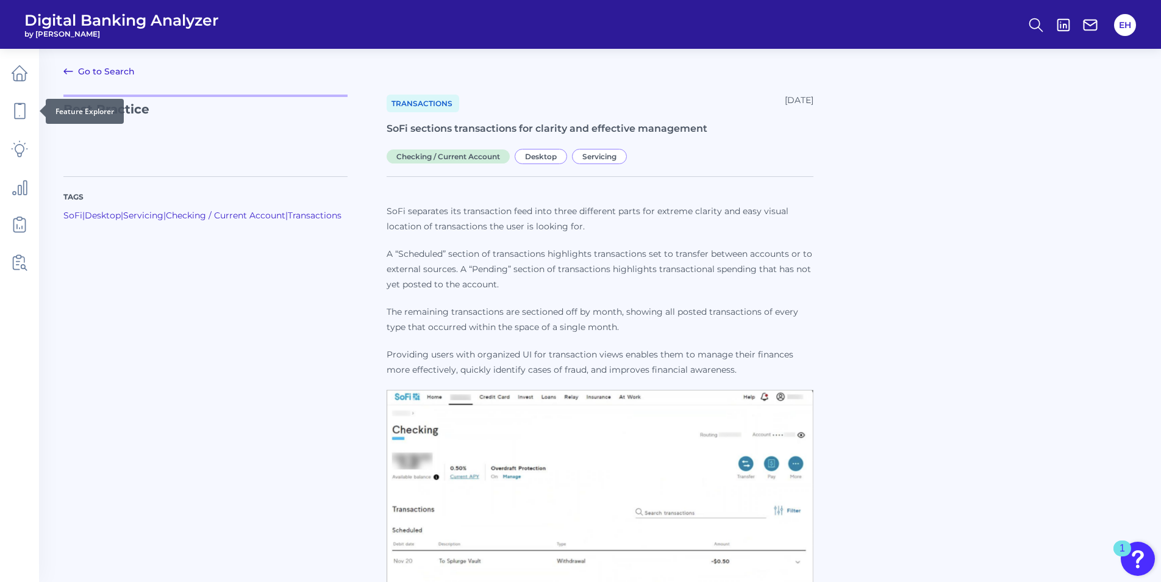
click at [34, 113] on div at bounding box center [40, 111] width 12 height 12
click at [24, 113] on icon at bounding box center [20, 111] width 10 height 15
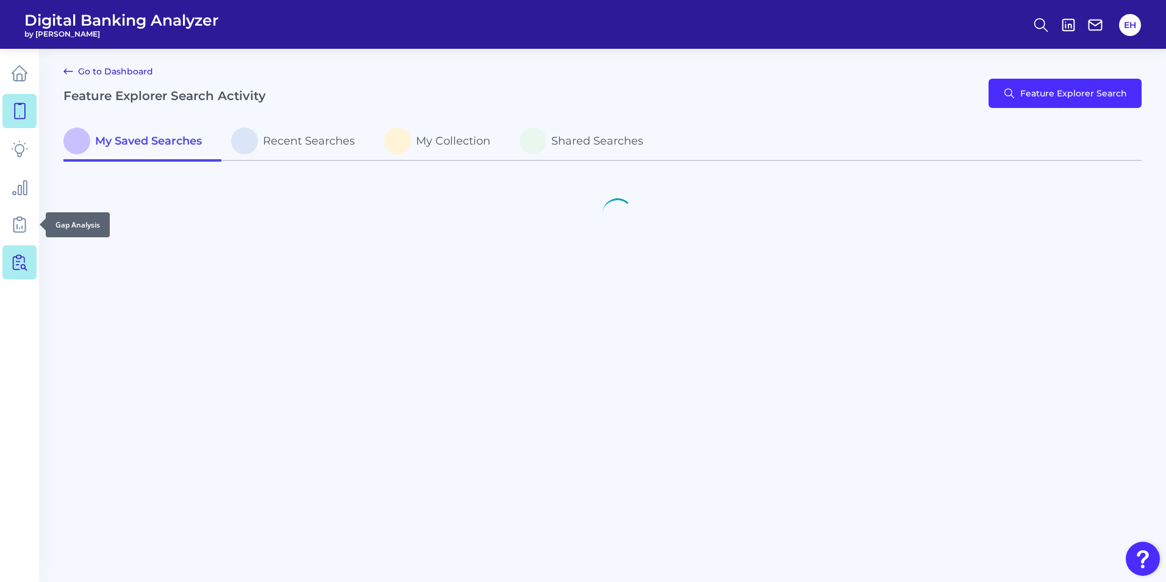
click at [24, 260] on icon at bounding box center [22, 259] width 3 height 5
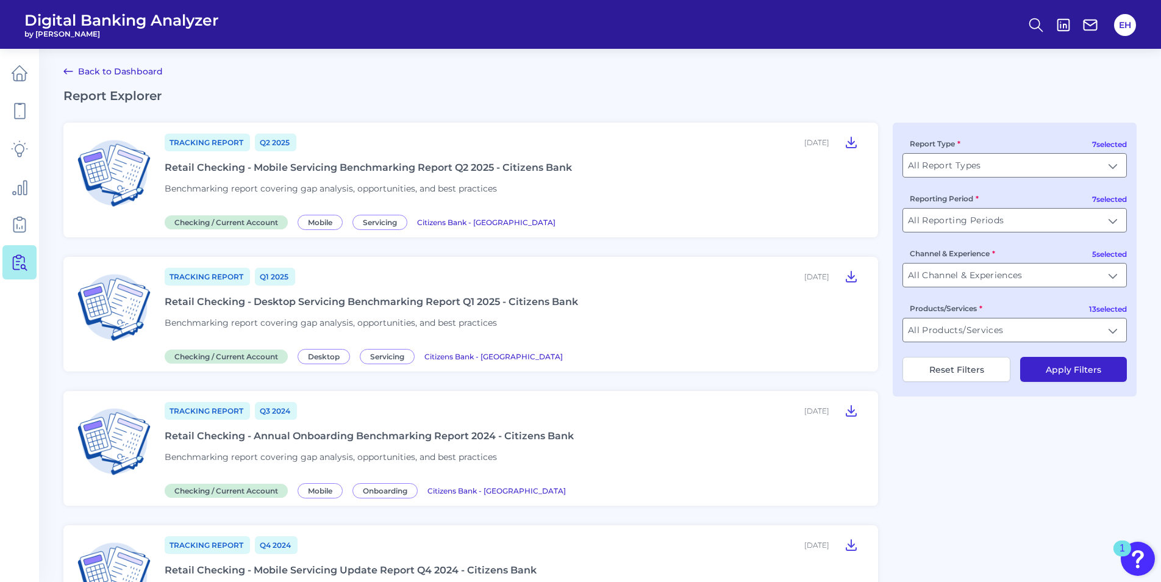
click at [10, 243] on ul at bounding box center [19, 167] width 34 height 231
click at [14, 234] on link at bounding box center [19, 224] width 34 height 34
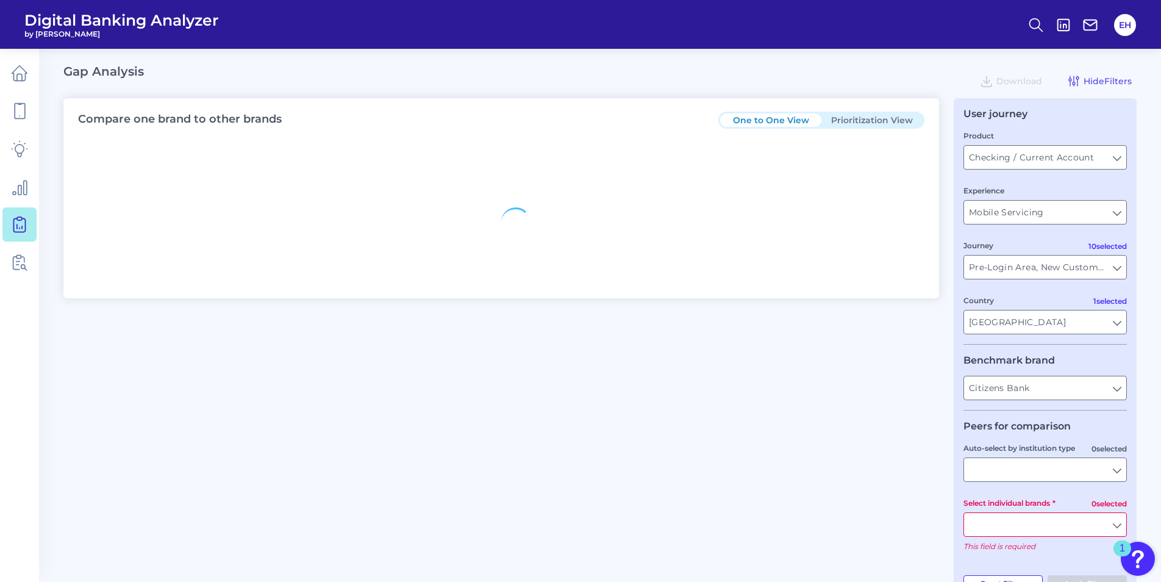
type input "All Journeys"
type input "All Countries"
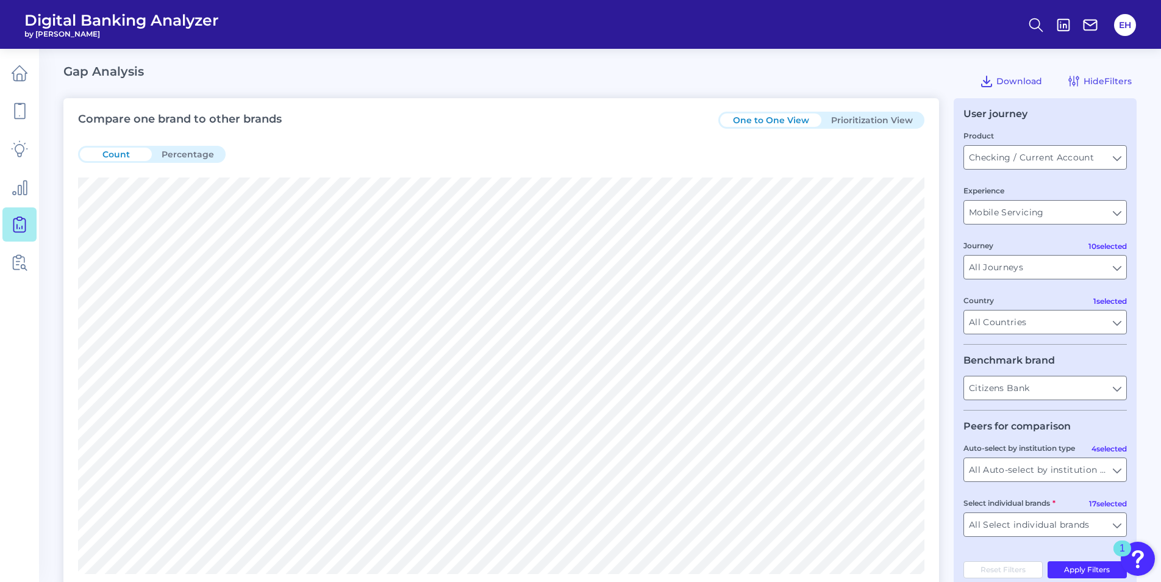
click at [850, 119] on button "Prioritization View" at bounding box center [872, 119] width 101 height 13
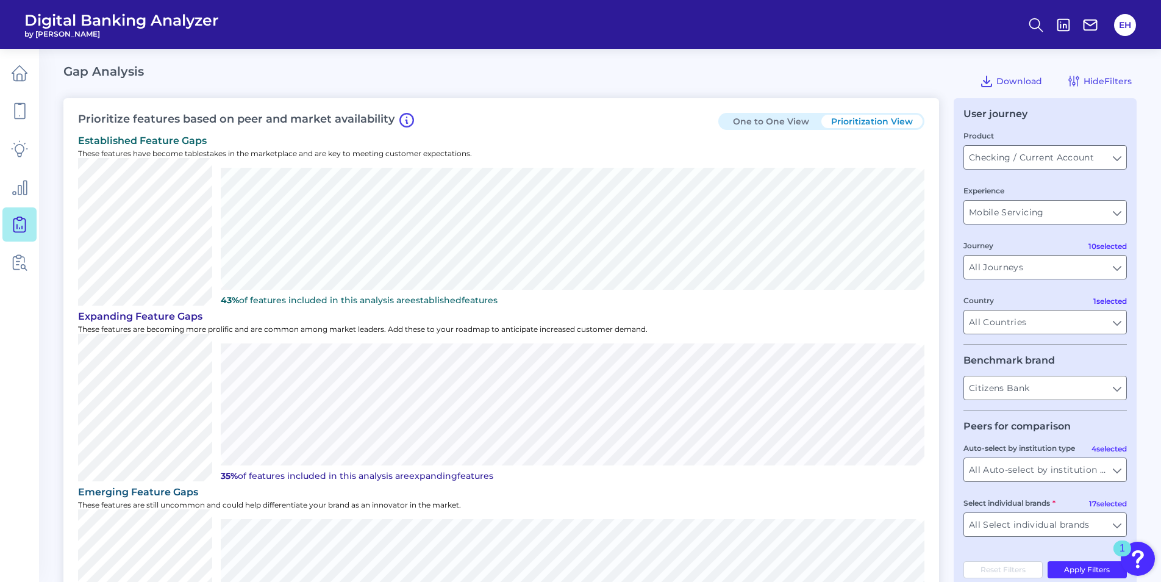
click at [785, 121] on button "One to One View" at bounding box center [770, 121] width 101 height 13
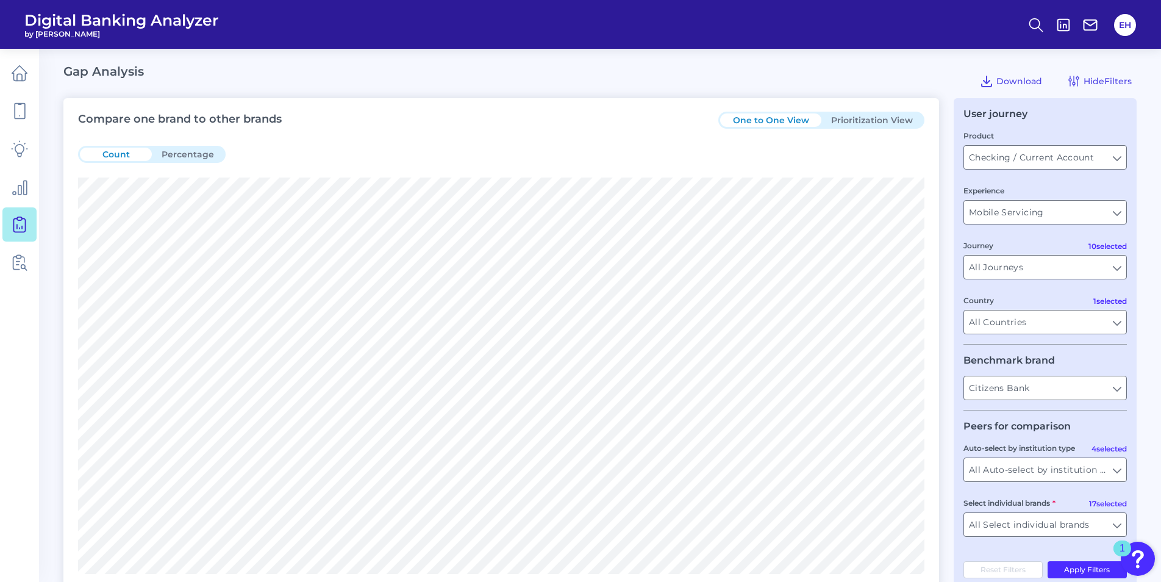
scroll to position [61, 0]
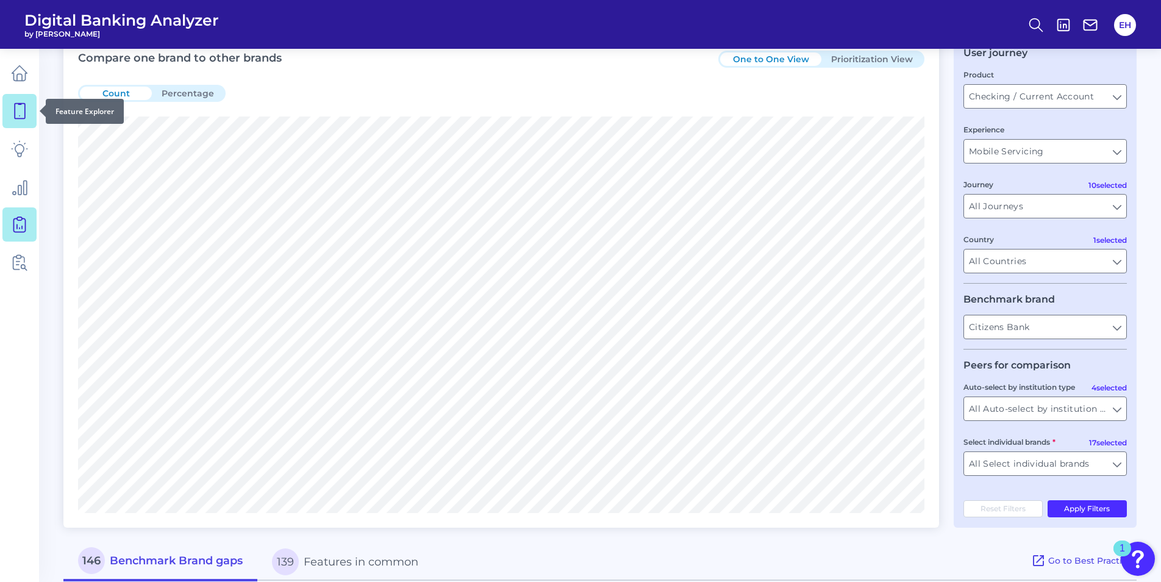
click at [20, 113] on icon at bounding box center [19, 110] width 17 height 17
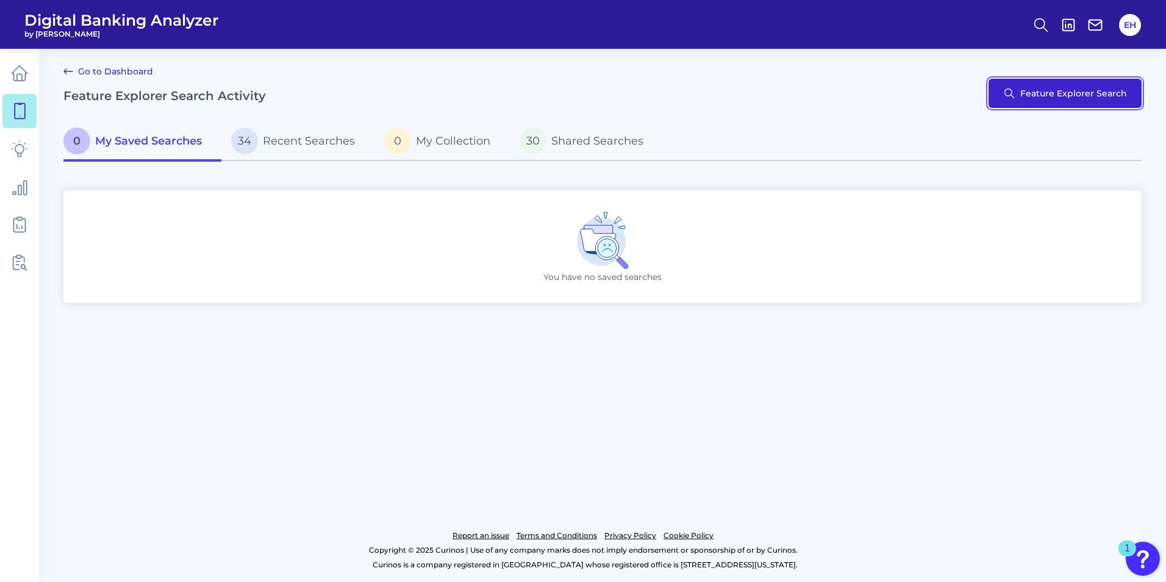
click at [1033, 95] on button "Feature Explorer Search" at bounding box center [1065, 93] width 153 height 29
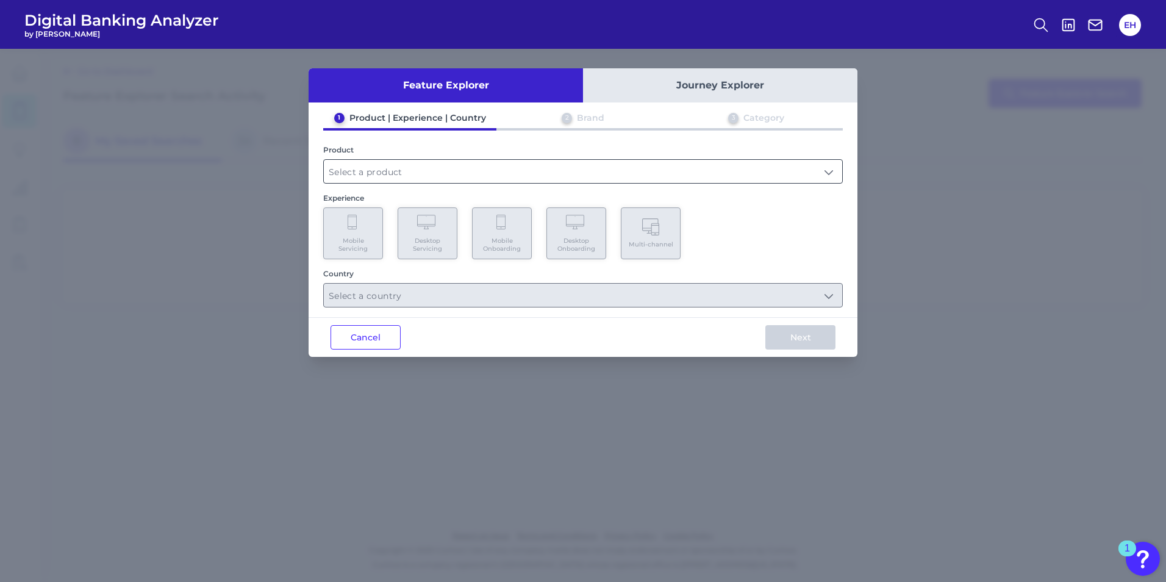
click at [725, 178] on input "text" at bounding box center [583, 171] width 519 height 23
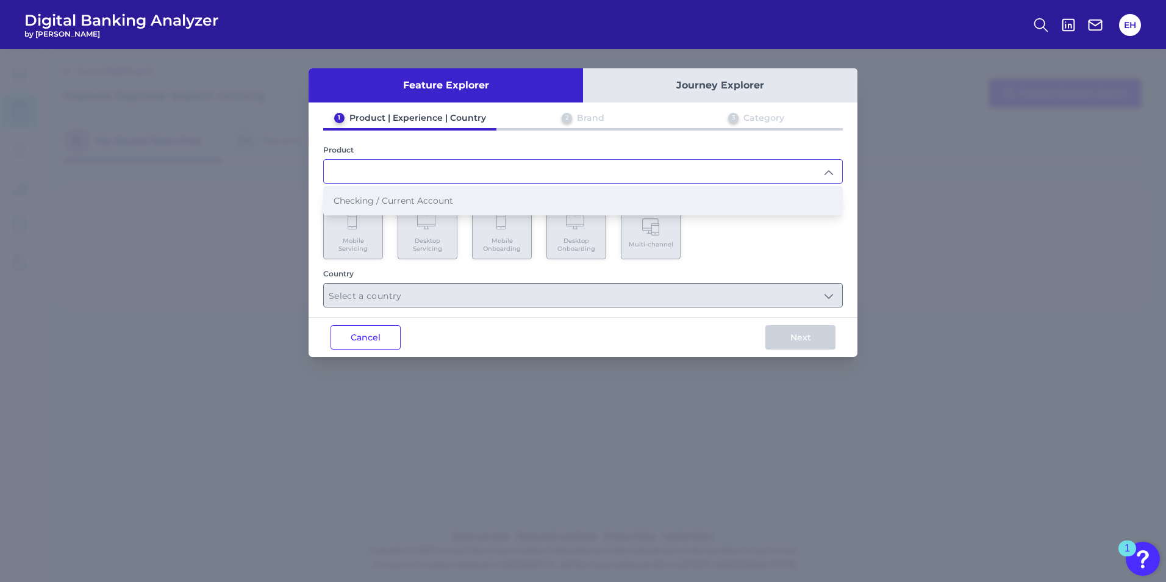
click at [415, 201] on span "Checking / Current Account" at bounding box center [394, 200] width 120 height 11
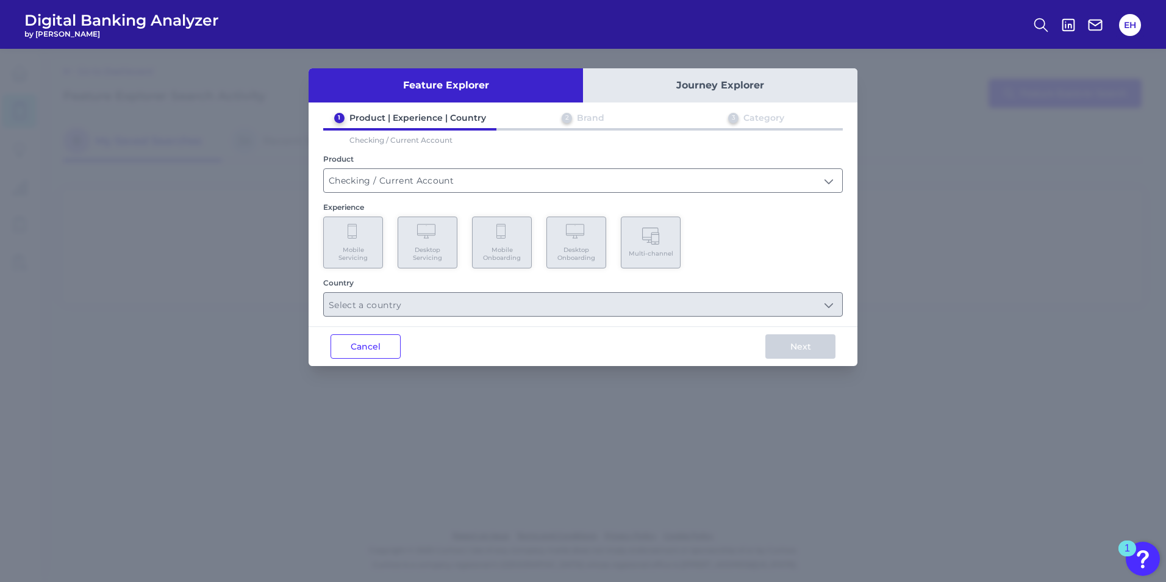
type input "Checking / Current Account"
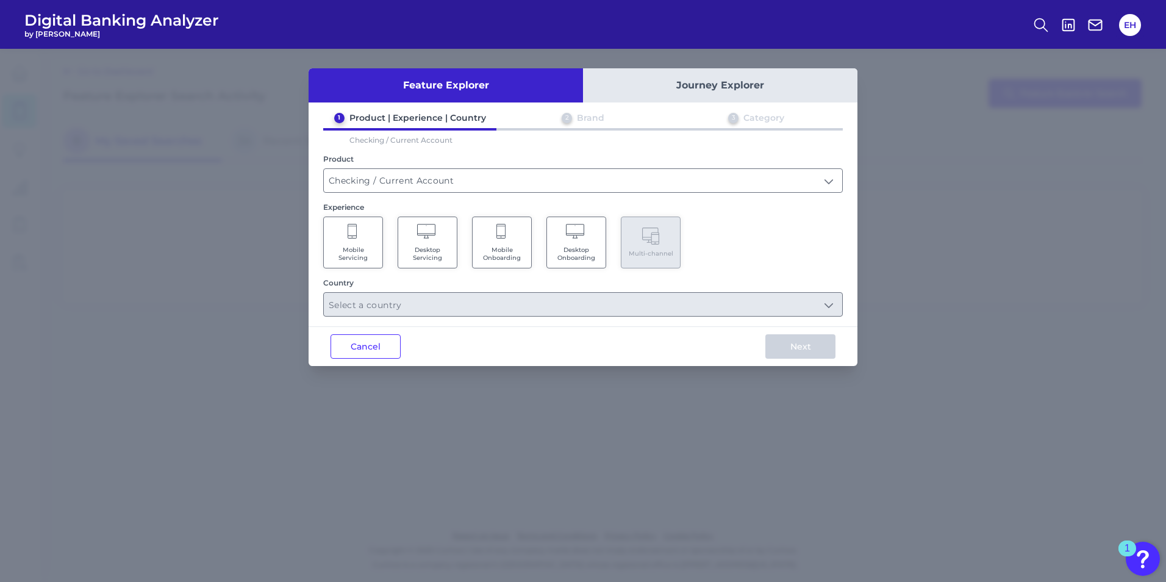
click at [359, 248] on span "Mobile Servicing" at bounding box center [353, 254] width 46 height 16
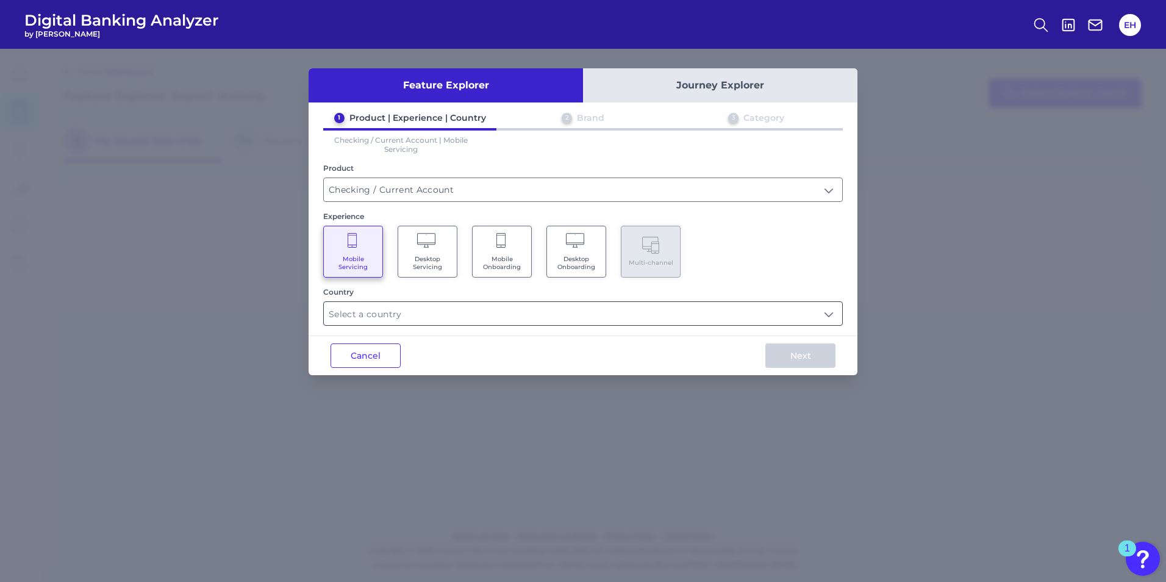
click at [570, 320] on input "text" at bounding box center [583, 313] width 519 height 23
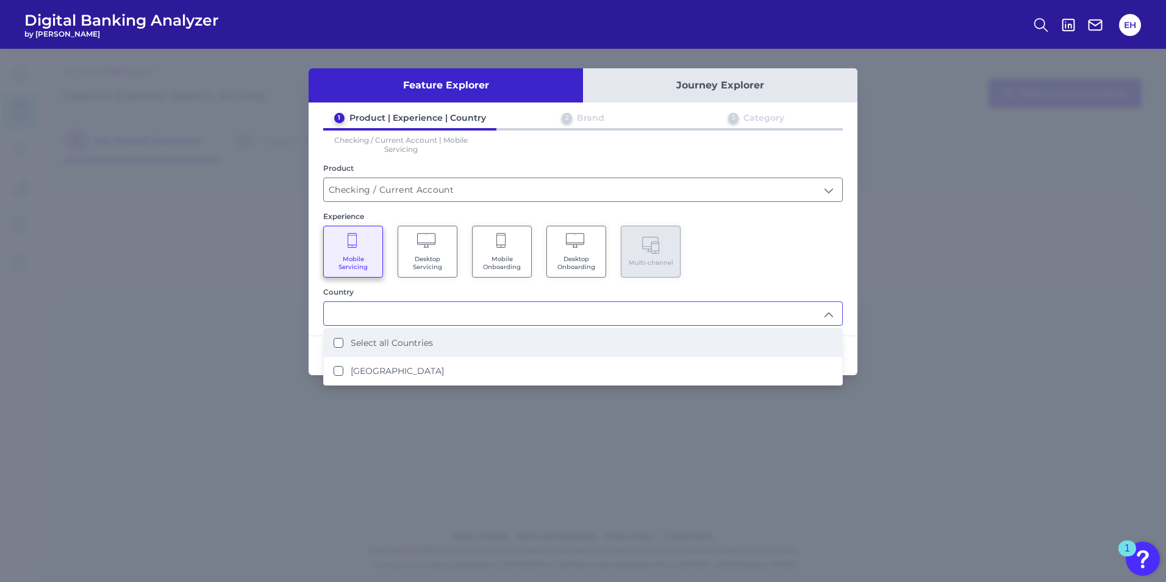
click at [392, 340] on label "Select all Countries" at bounding box center [392, 342] width 82 height 11
type input "Select all Countries"
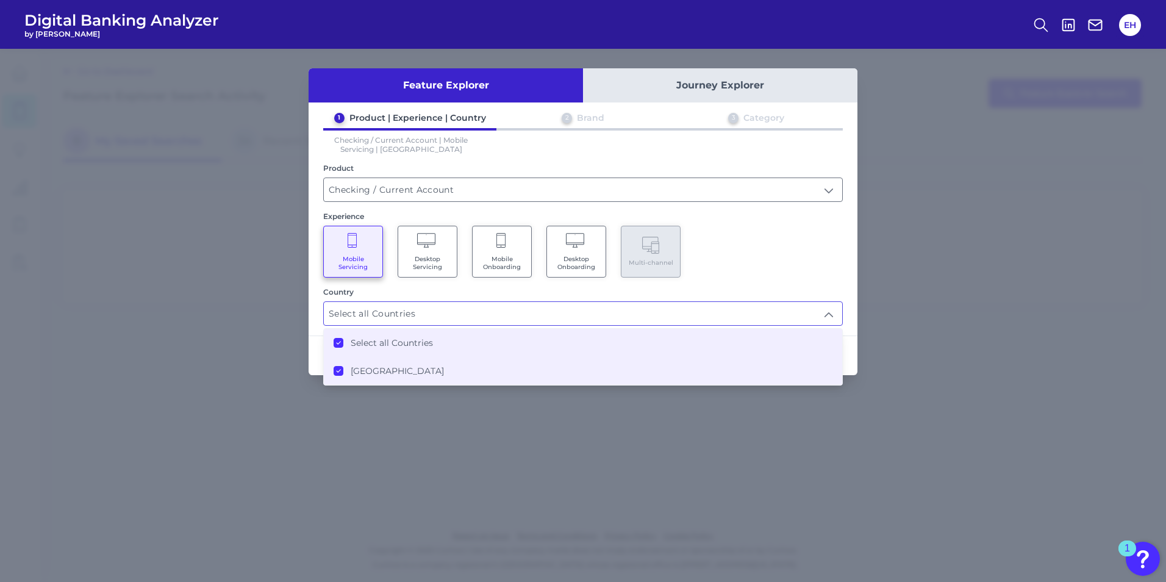
click at [735, 255] on div "Mobile Servicing Desktop Servicing Mobile Onboarding Desktop Onboarding Multi-c…" at bounding box center [583, 252] width 520 height 52
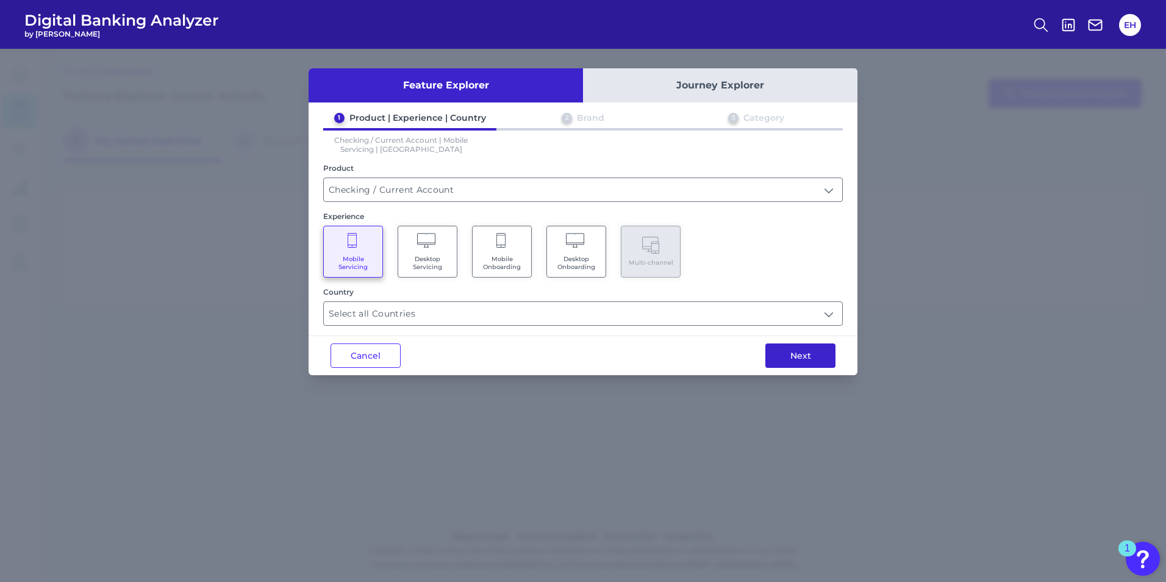
click at [809, 357] on button "Next" at bounding box center [801, 355] width 70 height 24
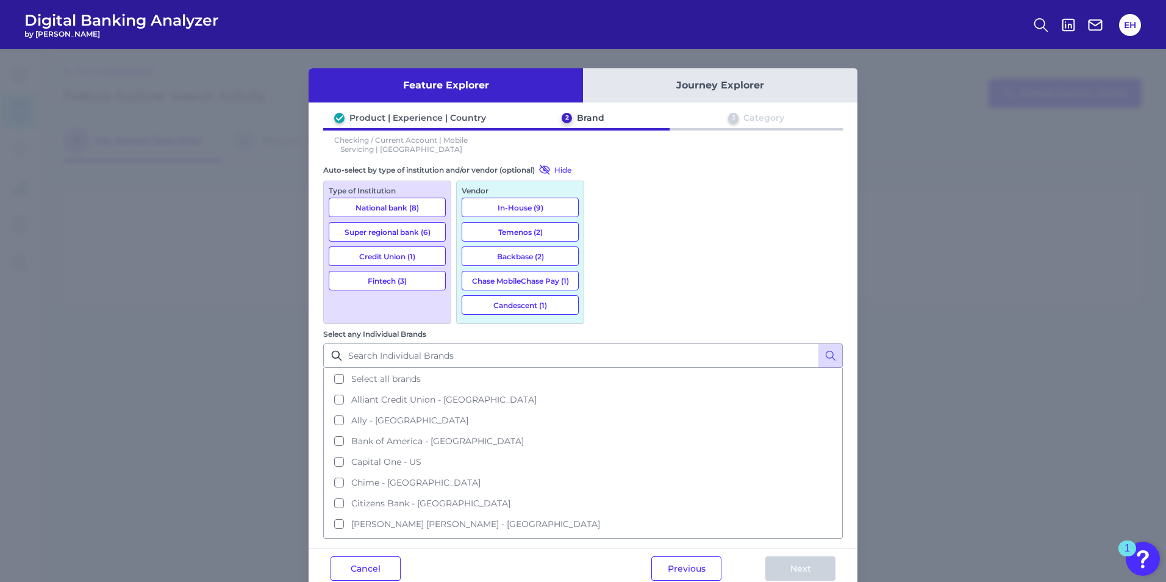
click at [369, 203] on button "National bank (8)" at bounding box center [387, 208] width 117 height 20
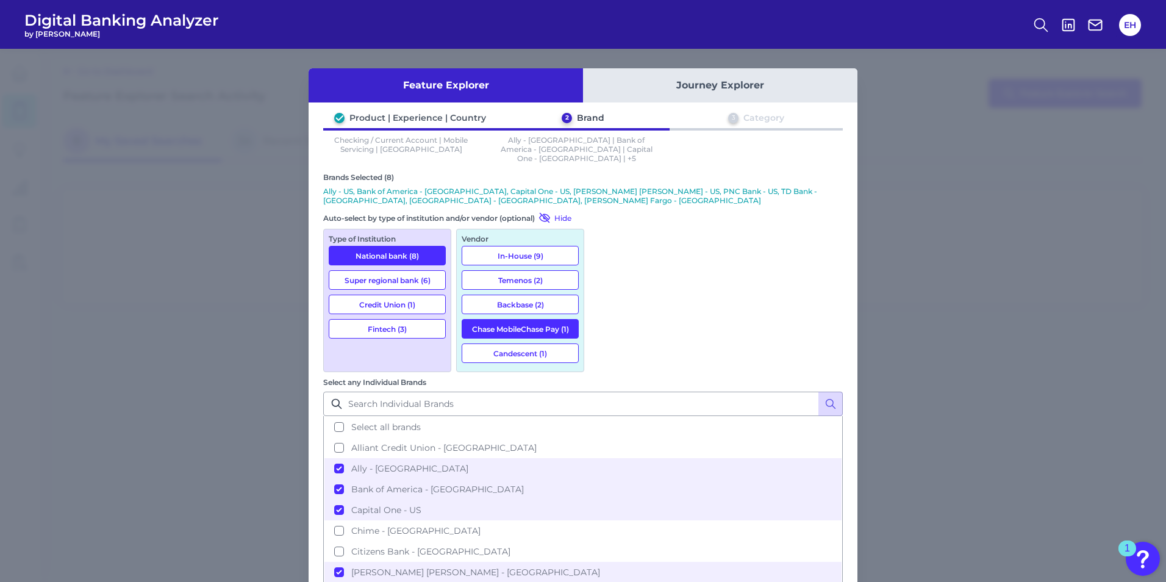
drag, startPoint x: 365, startPoint y: 259, endPoint x: 618, endPoint y: 325, distance: 261.0
click at [365, 270] on button "Super regional bank (6)" at bounding box center [387, 280] width 117 height 20
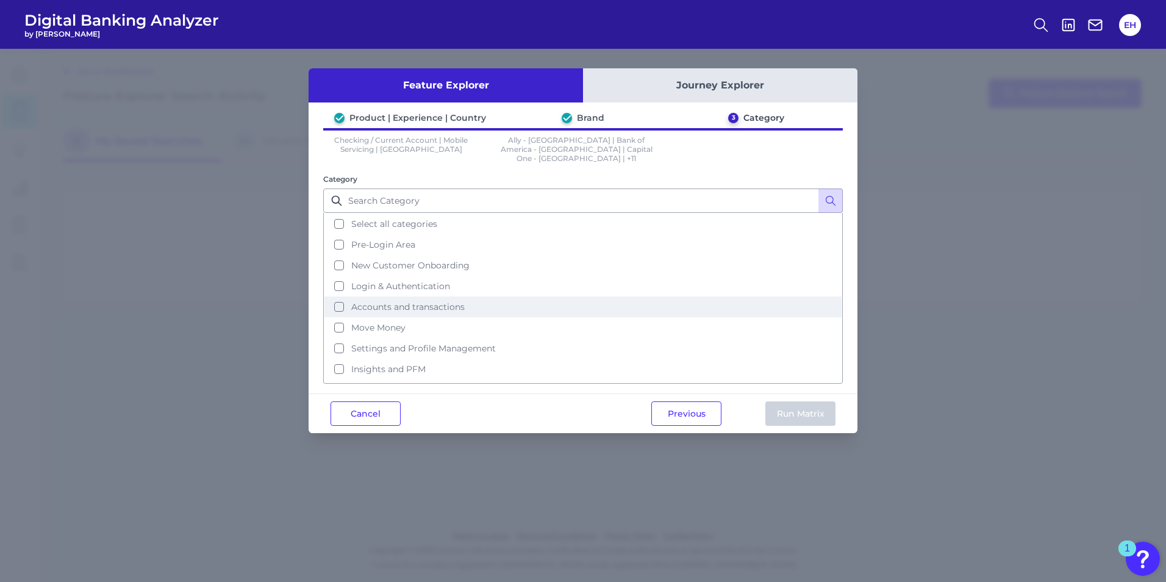
click at [335, 298] on button "Accounts and transactions" at bounding box center [583, 306] width 517 height 21
click at [795, 403] on button "Run Matrix" at bounding box center [801, 413] width 70 height 24
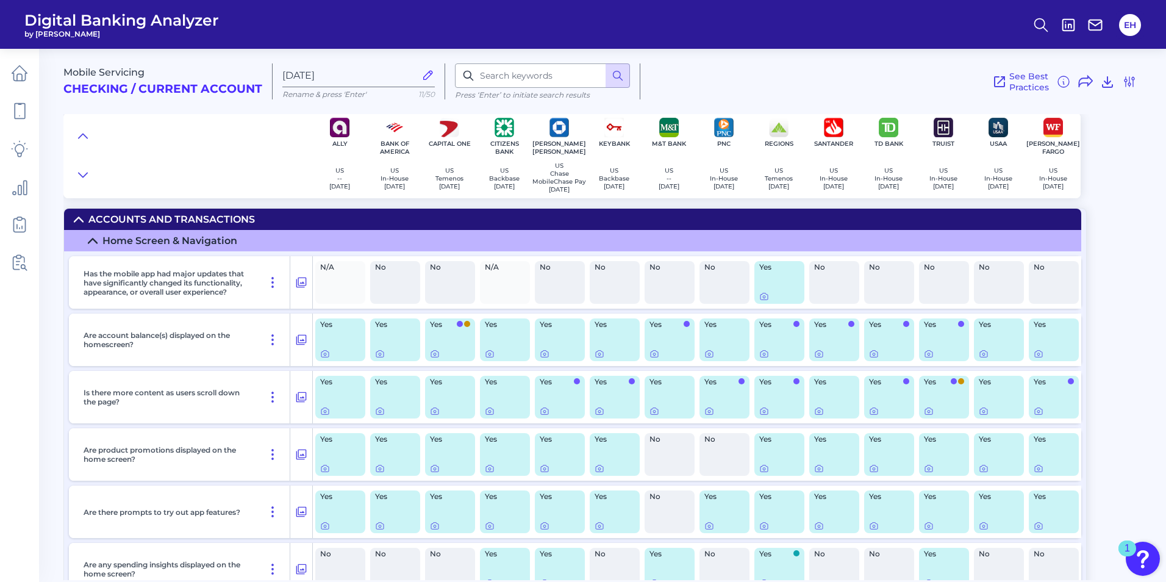
click at [74, 224] on icon at bounding box center [79, 220] width 10 height 10
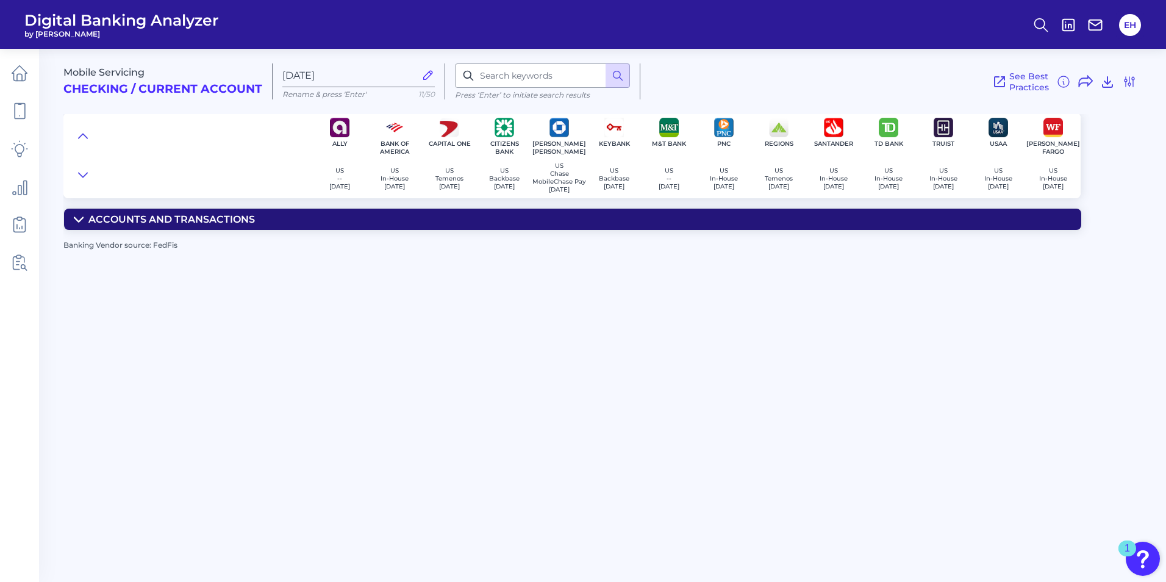
click at [74, 224] on icon at bounding box center [79, 220] width 10 height 10
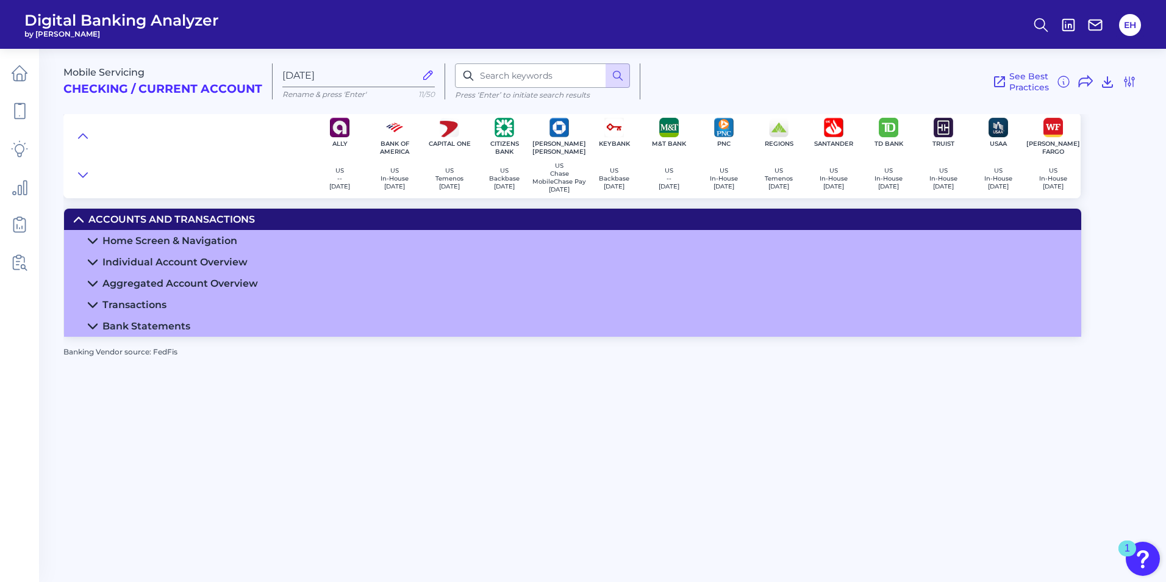
drag, startPoint x: 74, startPoint y: 227, endPoint x: 92, endPoint y: 242, distance: 23.0
click at [92, 242] on icon at bounding box center [93, 241] width 10 height 10
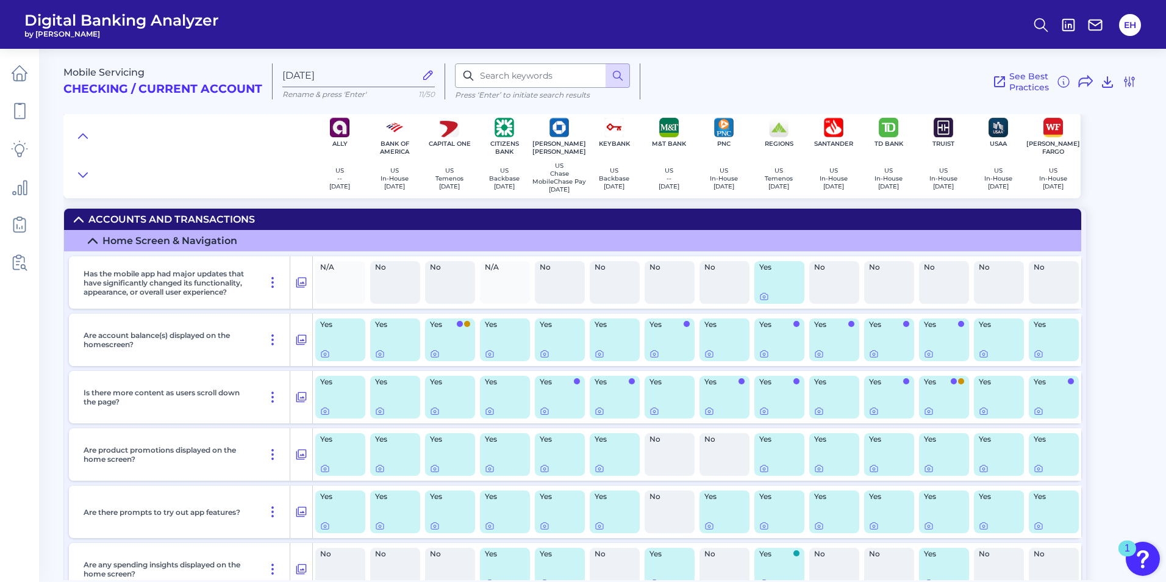
click at [90, 245] on icon at bounding box center [93, 241] width 10 height 10
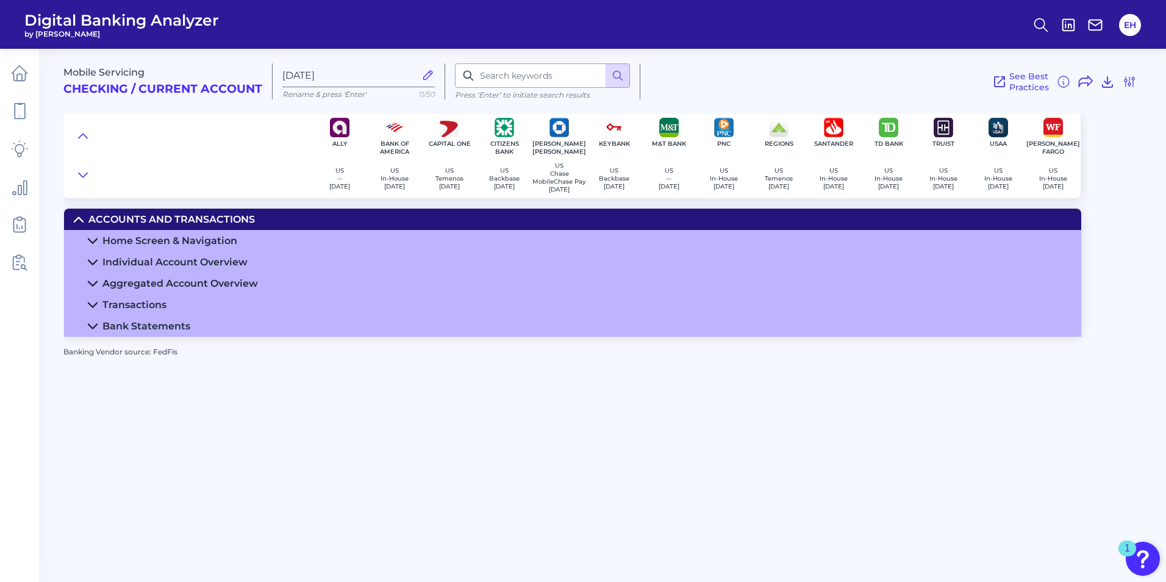
click at [93, 264] on icon at bounding box center [93, 262] width 10 height 10
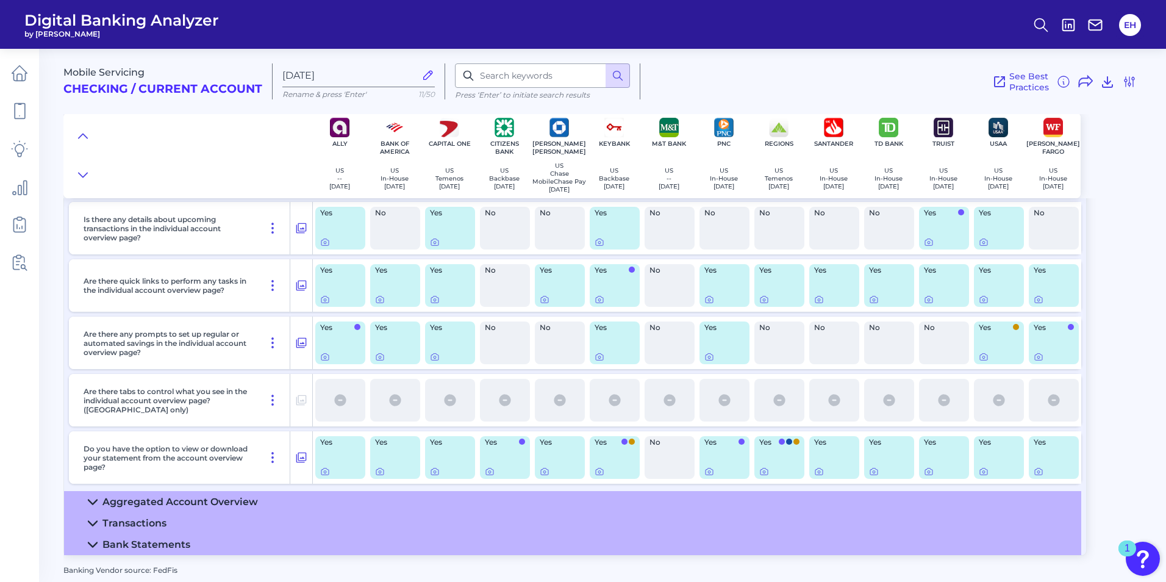
scroll to position [310, 0]
click at [91, 503] on icon at bounding box center [93, 502] width 10 height 10
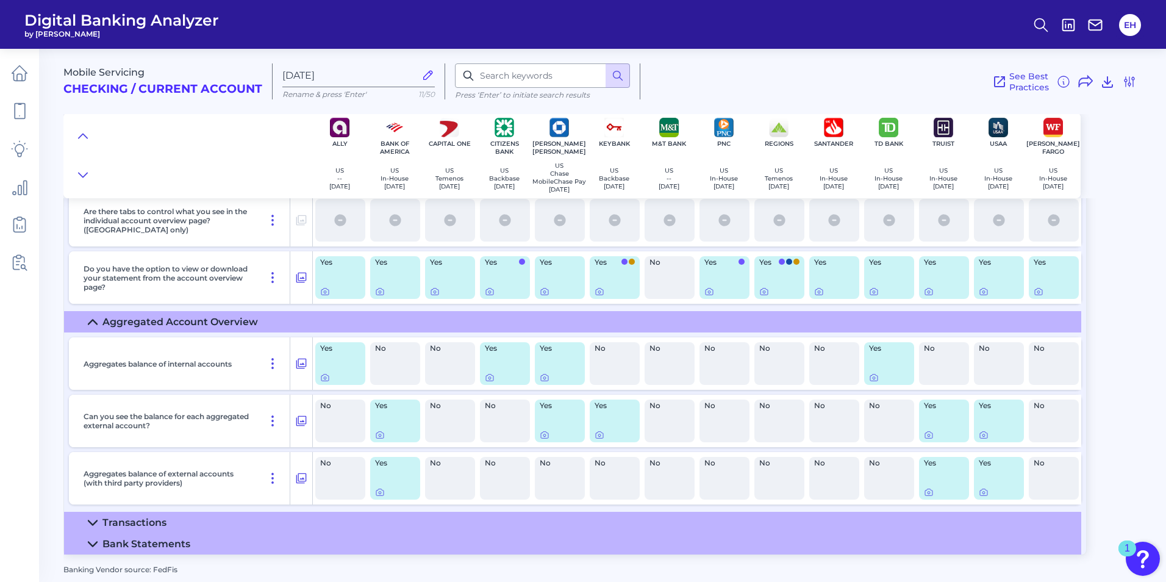
scroll to position [489, 0]
click at [95, 523] on icon at bounding box center [92, 522] width 9 height 4
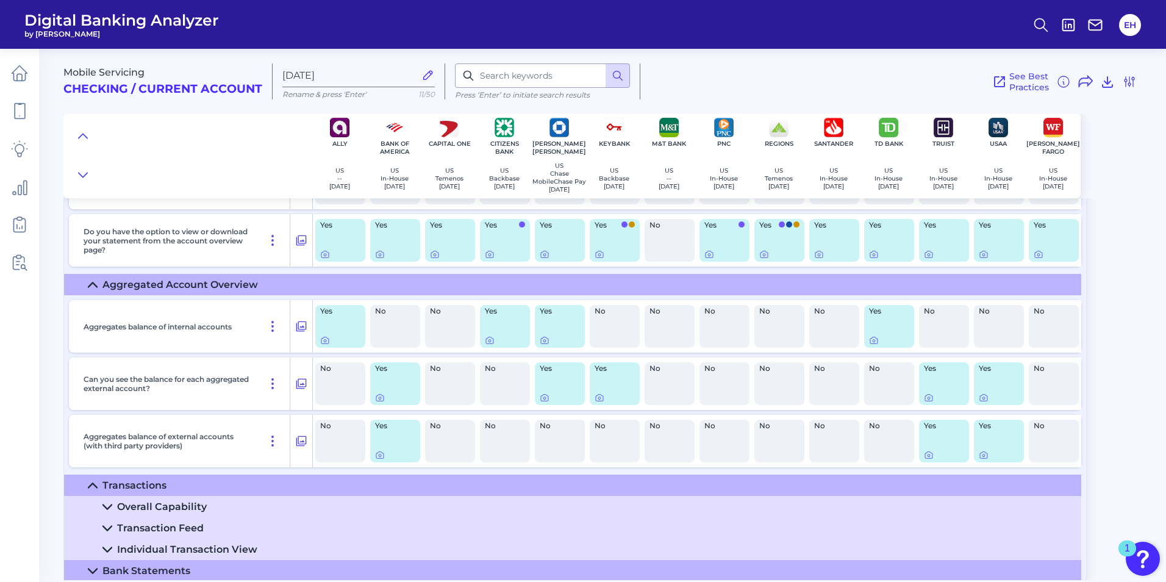
scroll to position [553, 0]
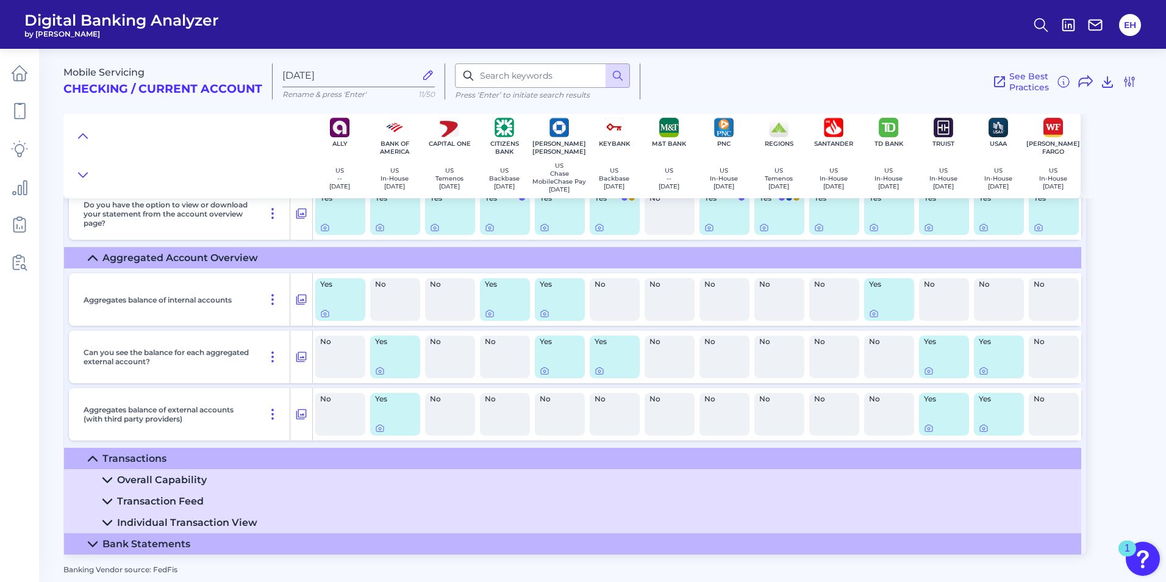
click at [105, 515] on summary "Individual Transaction View" at bounding box center [572, 522] width 1017 height 21
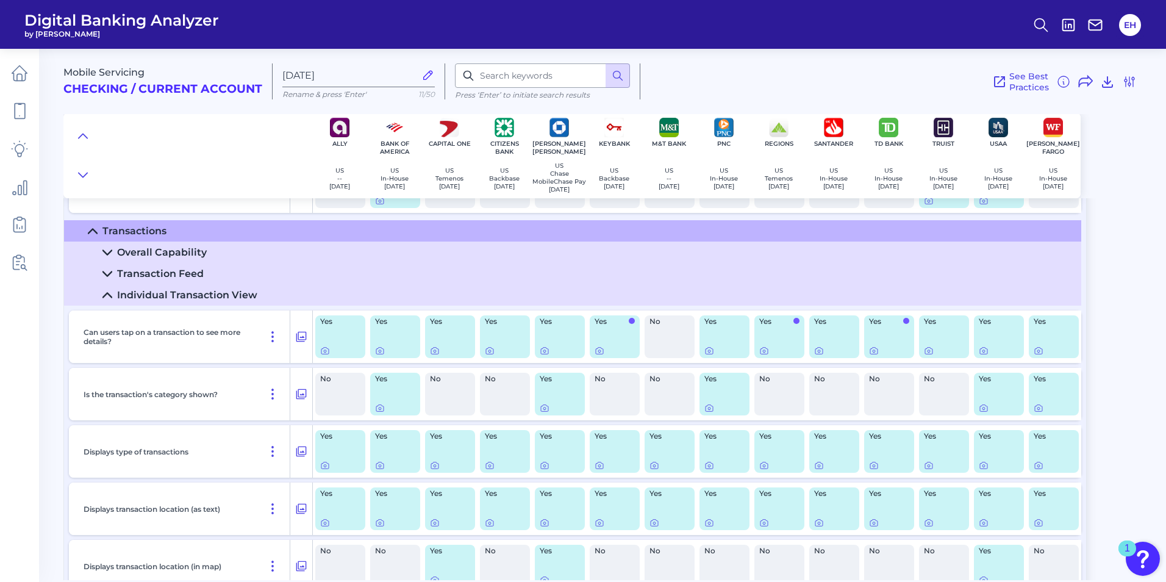
scroll to position [736, 0]
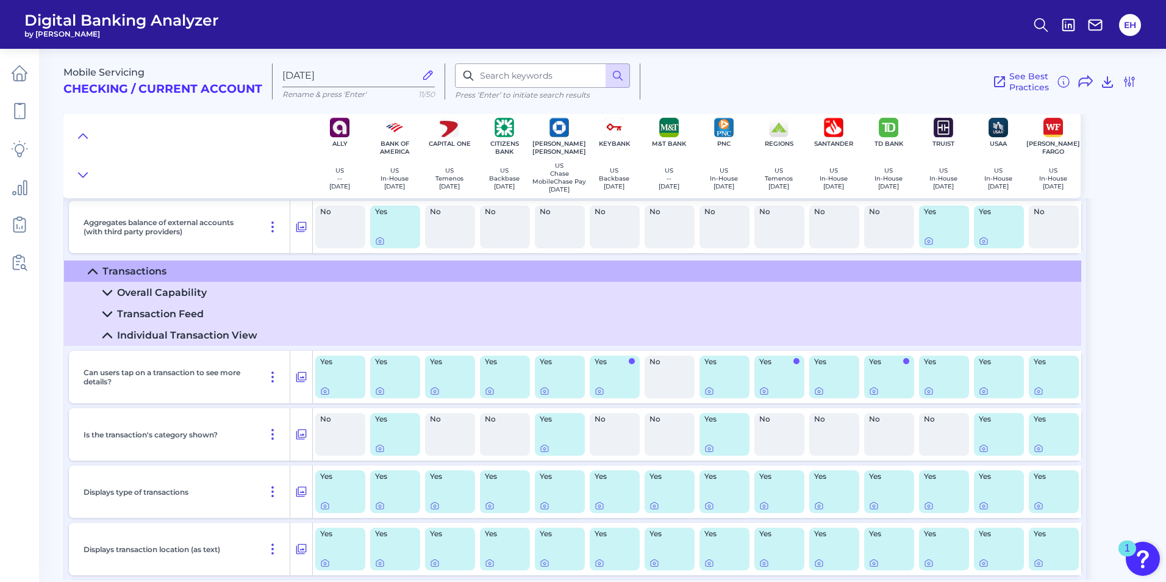
click at [107, 318] on icon at bounding box center [107, 314] width 10 height 10
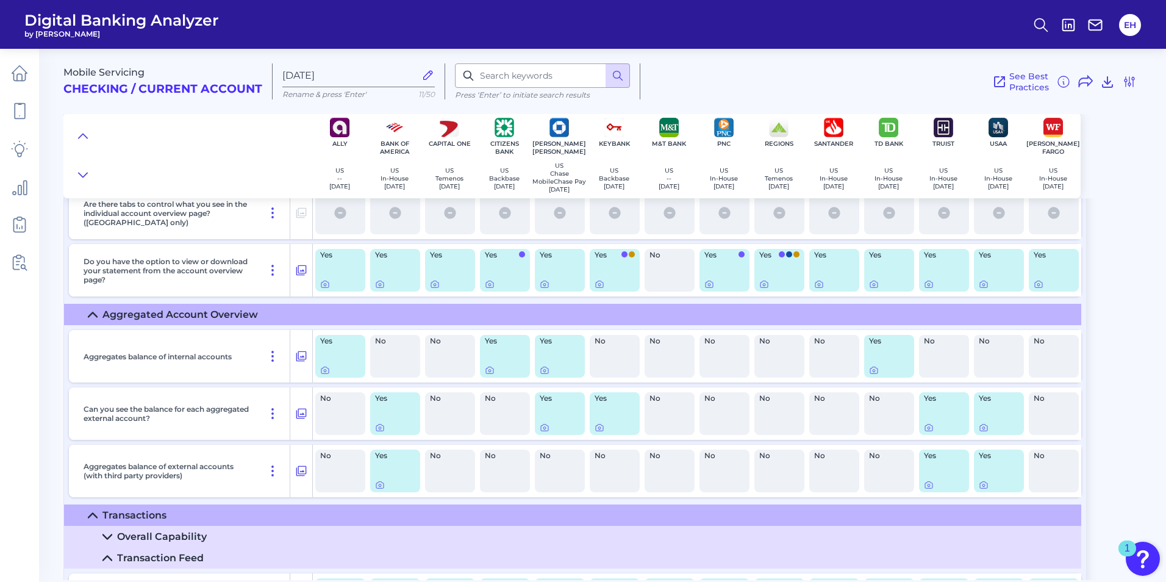
scroll to position [614, 0]
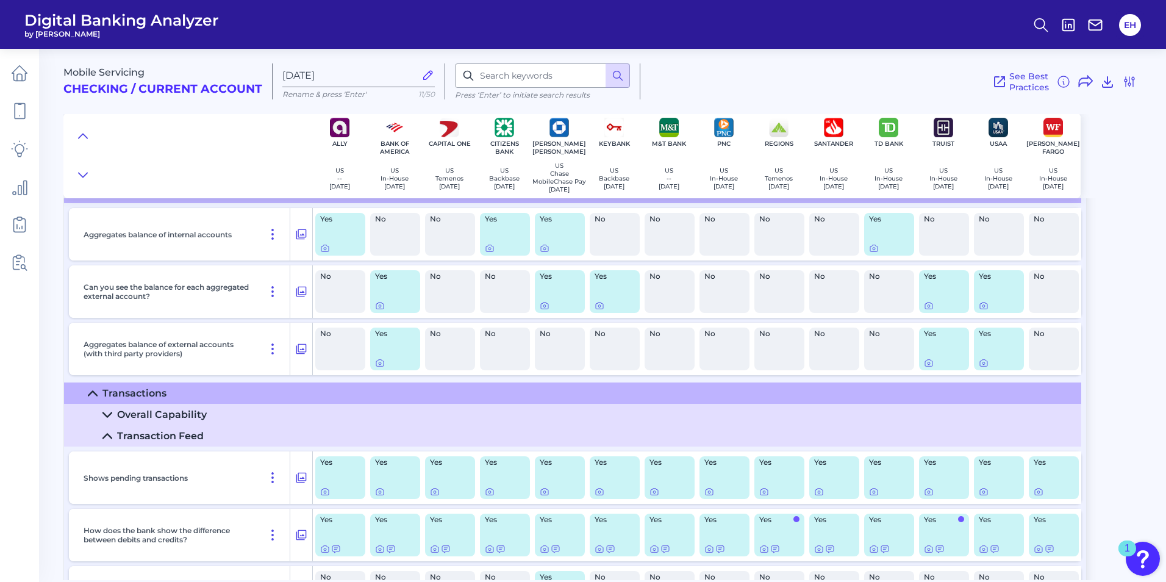
click at [102, 416] on icon at bounding box center [107, 415] width 10 height 10
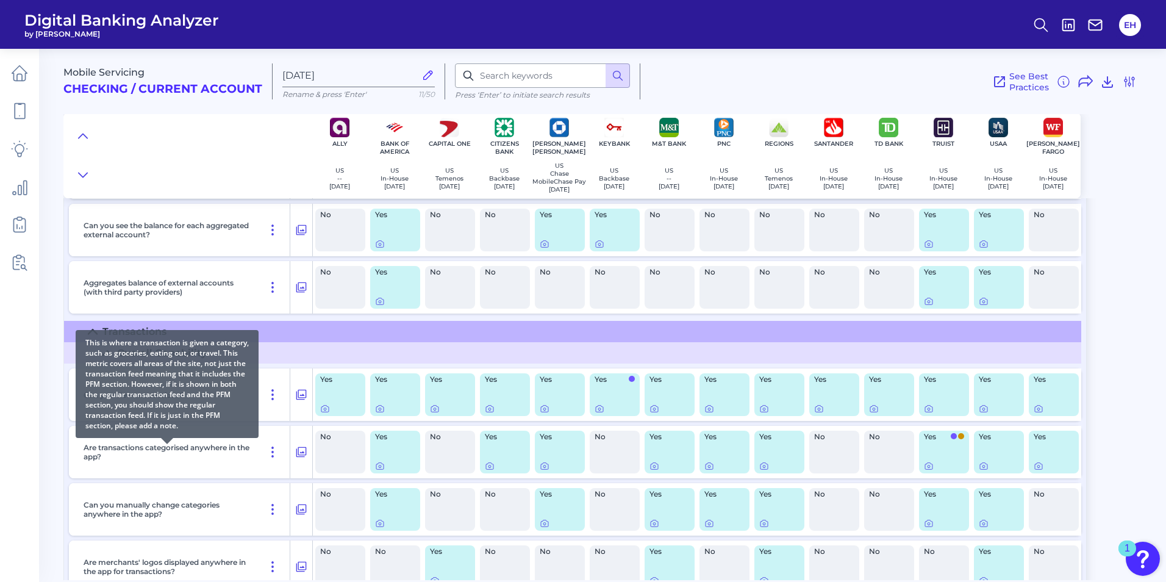
scroll to position [675, 0]
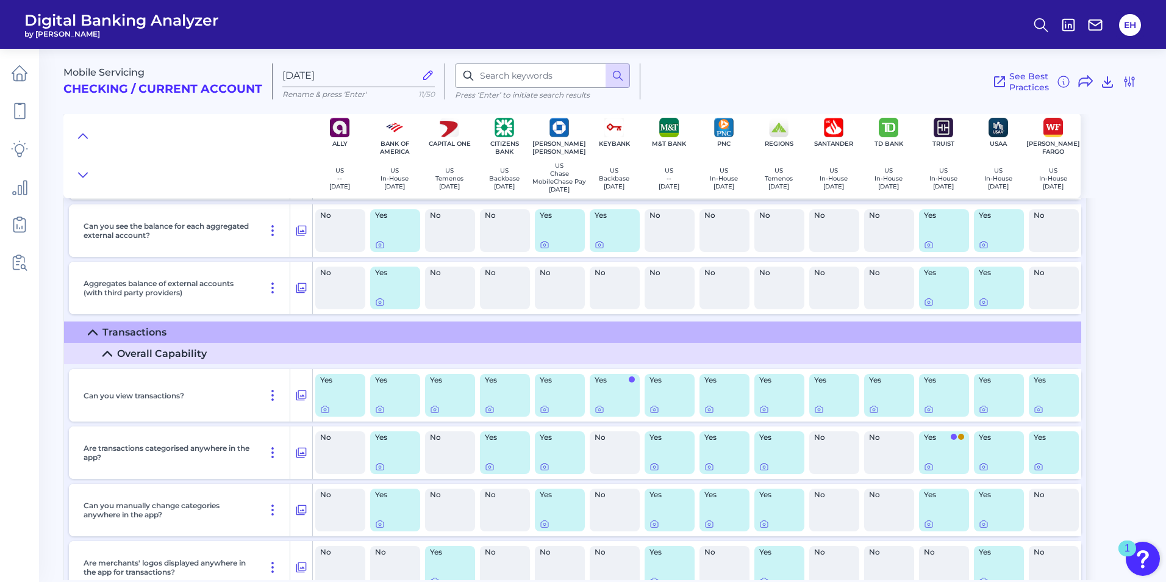
click at [97, 343] on summary "Transactions" at bounding box center [572, 331] width 1017 height 21
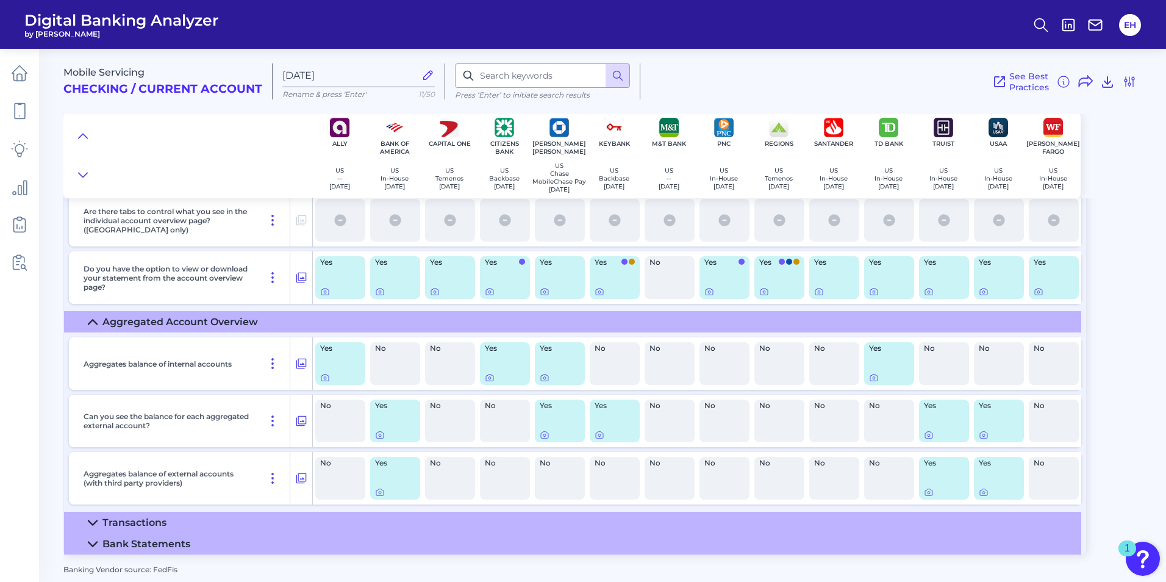
click at [98, 541] on summary "Bank Statements" at bounding box center [572, 543] width 1017 height 21
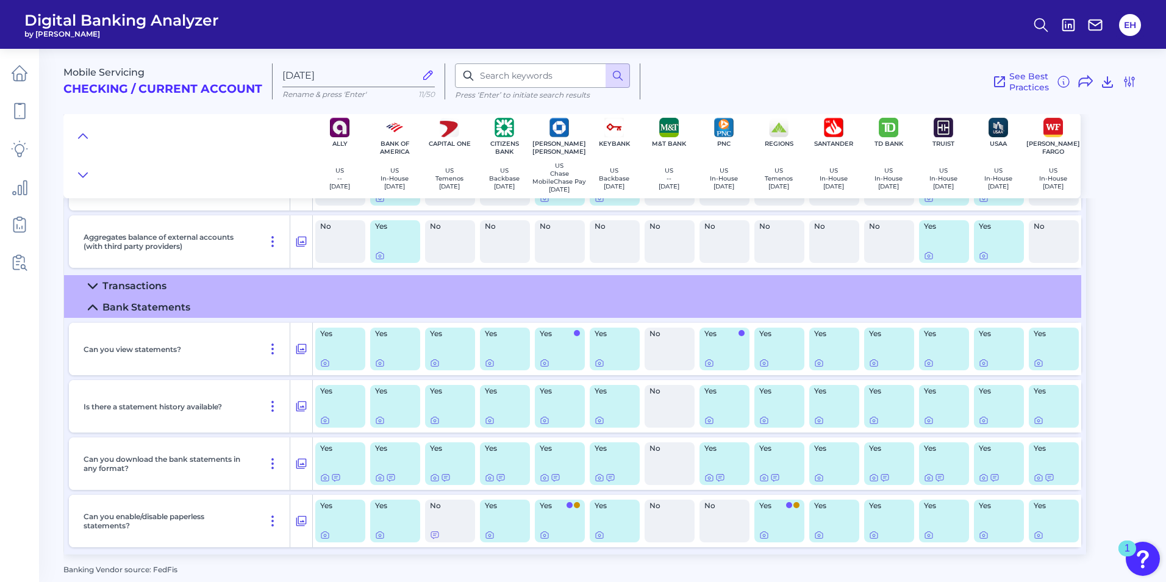
scroll to position [726, 0]
click at [489, 534] on icon at bounding box center [490, 535] width 10 height 10
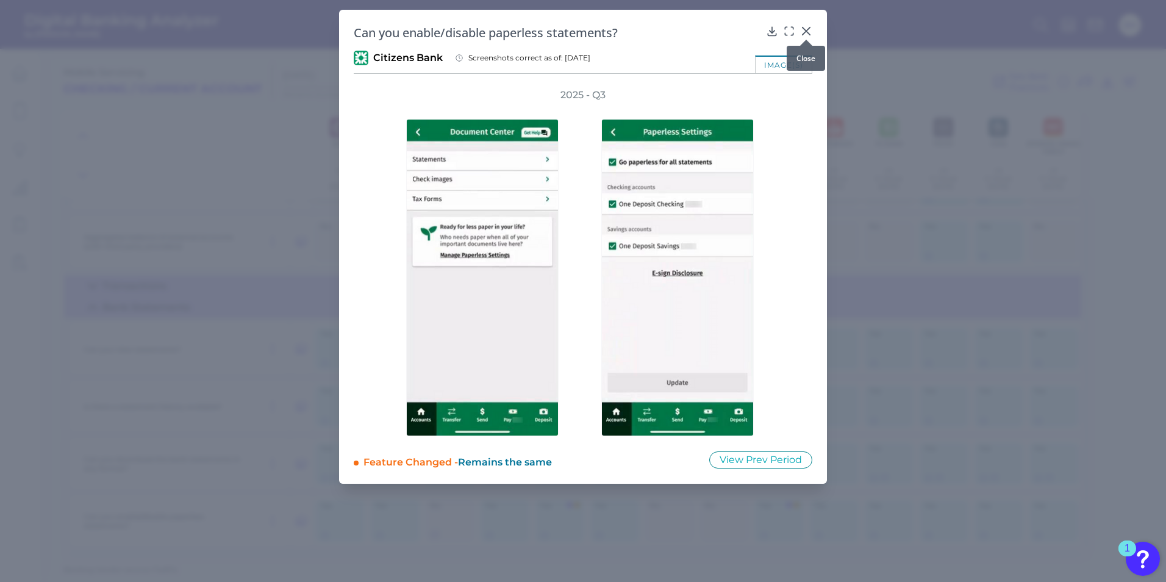
click at [809, 29] on icon at bounding box center [806, 30] width 7 height 7
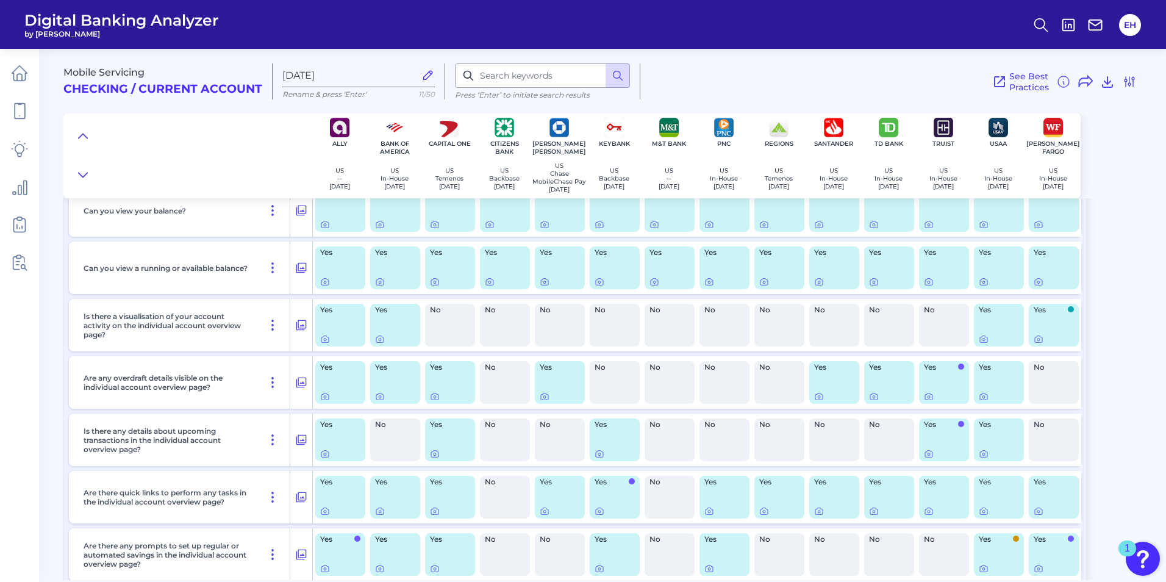
scroll to position [0, 0]
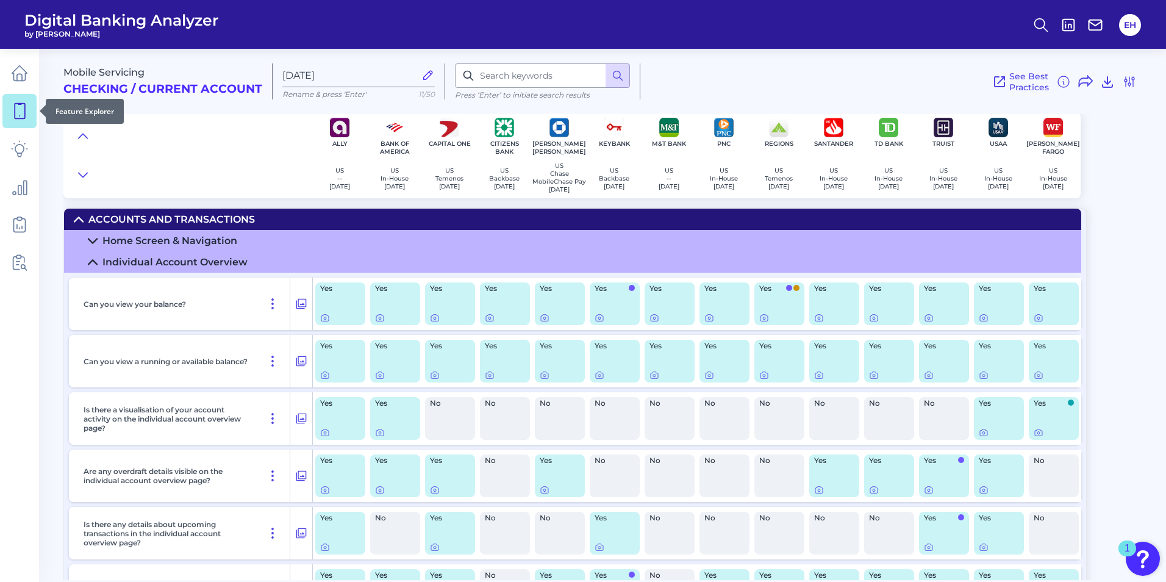
click at [23, 113] on icon at bounding box center [19, 110] width 17 height 17
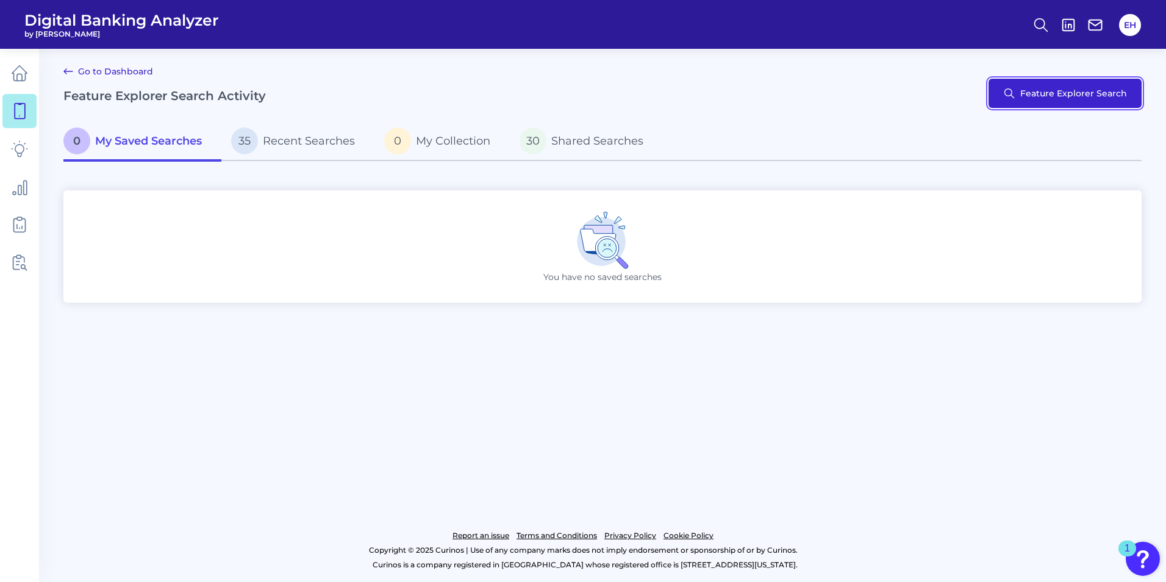
click at [1050, 99] on button "Feature Explorer Search" at bounding box center [1065, 93] width 153 height 29
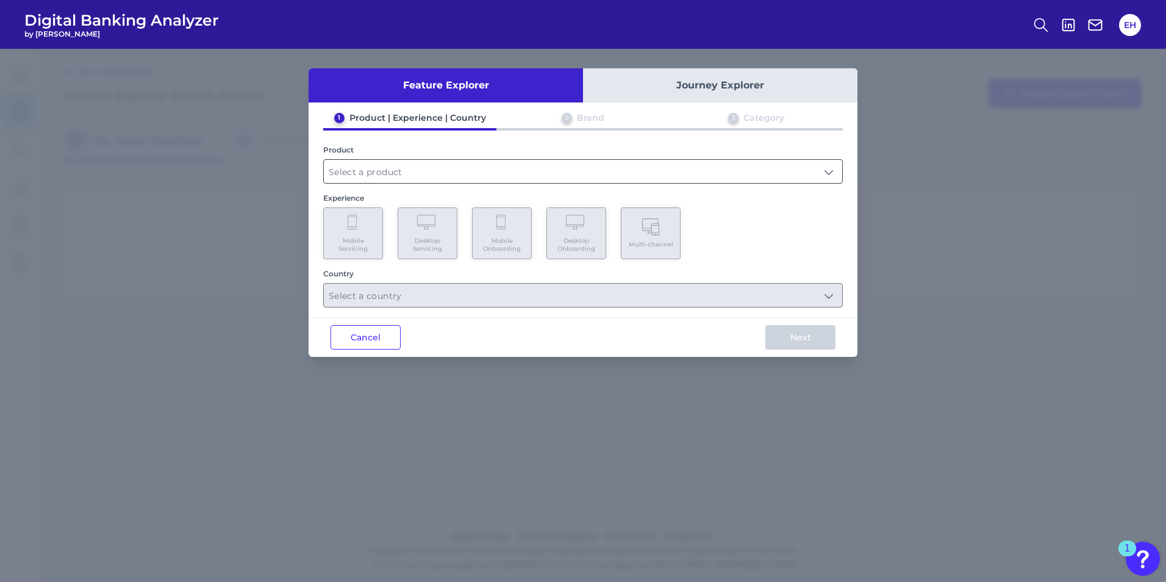
click at [626, 181] on input "text" at bounding box center [583, 171] width 519 height 23
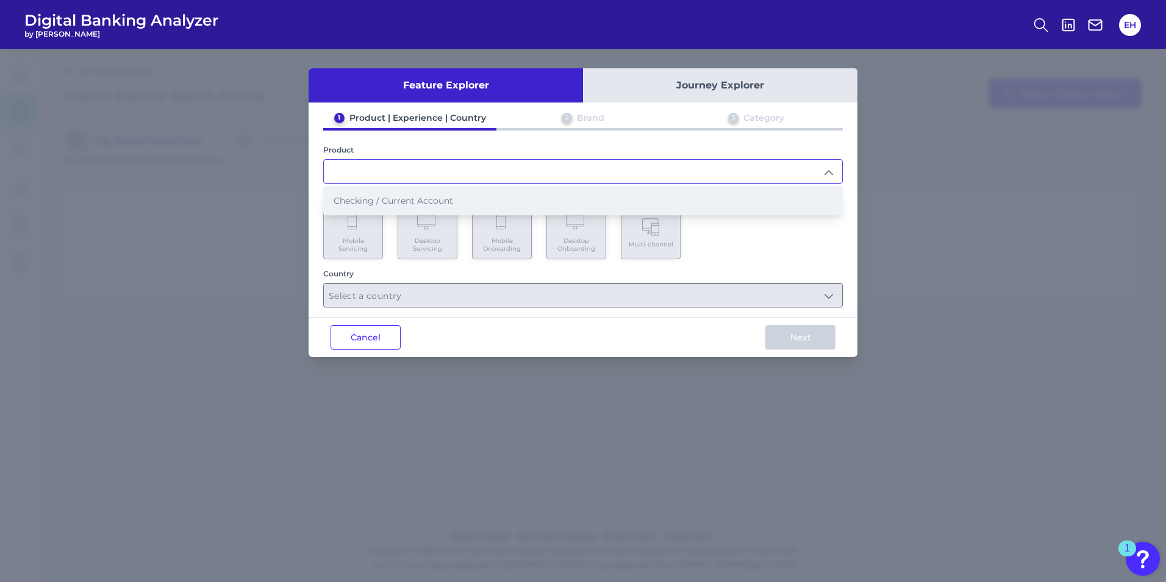
click at [410, 204] on span "Checking / Current Account" at bounding box center [394, 200] width 120 height 11
type input "Checking / Current Account"
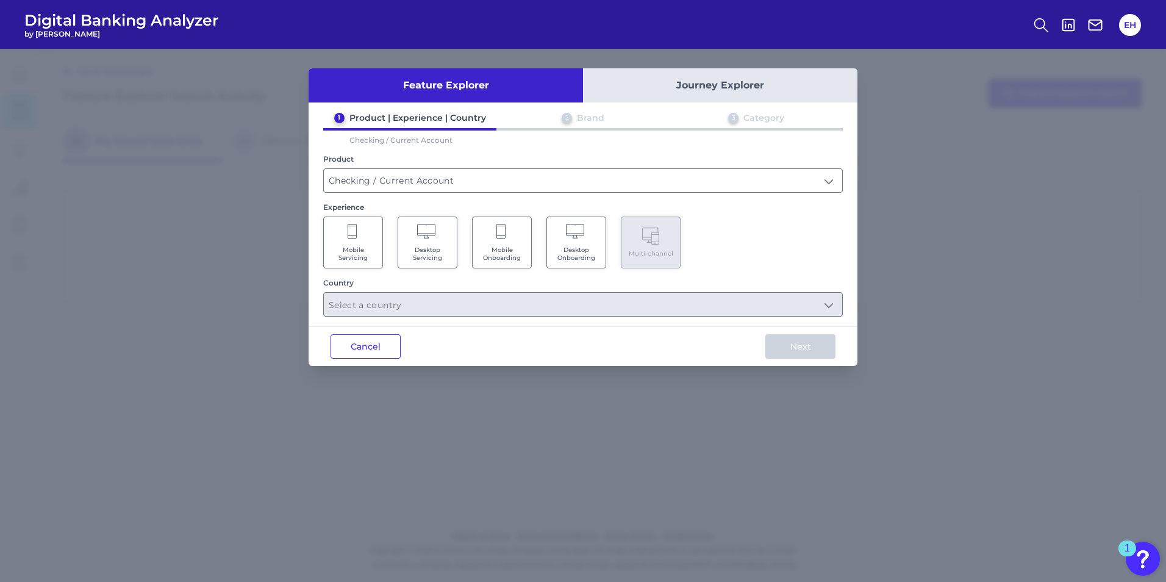
click at [436, 250] on span "Desktop Servicing" at bounding box center [427, 254] width 46 height 16
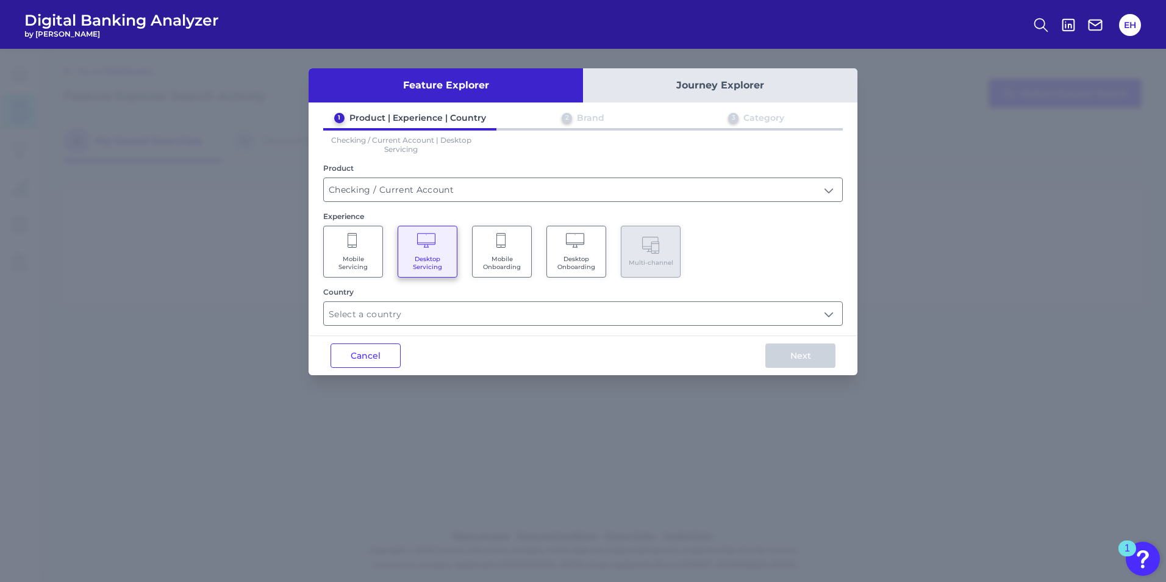
click at [756, 329] on div "Feature Explorer Journey Explorer 1 Product | Experience | Country 2 Brand 3 Ca…" at bounding box center [583, 221] width 549 height 307
click at [759, 318] on input "text" at bounding box center [583, 313] width 519 height 23
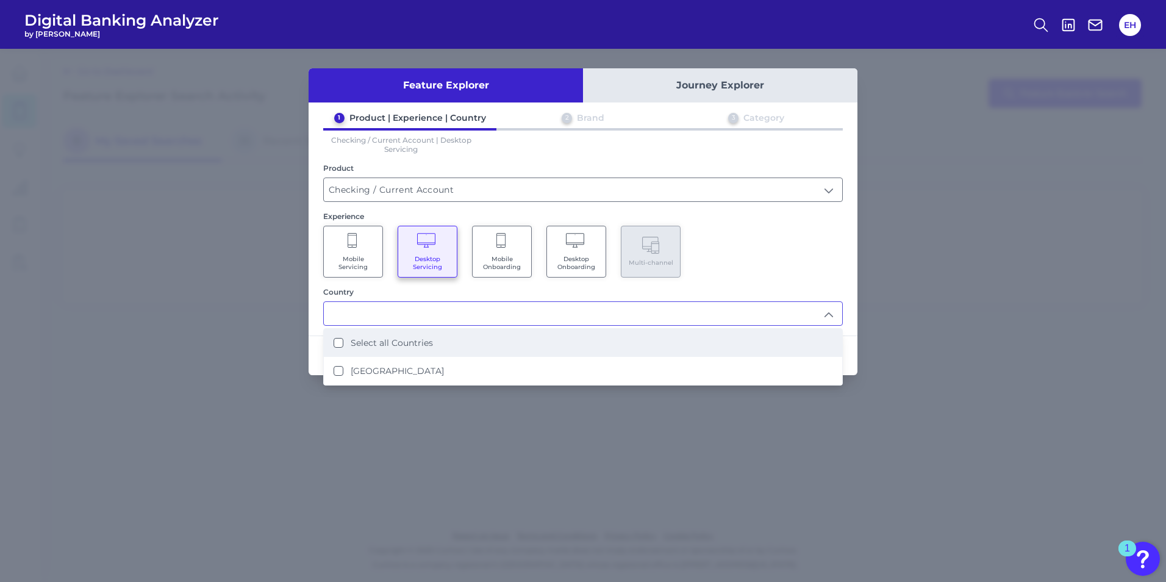
click at [416, 353] on li "Select all Countries" at bounding box center [583, 343] width 519 height 28
type input "Select all Countries"
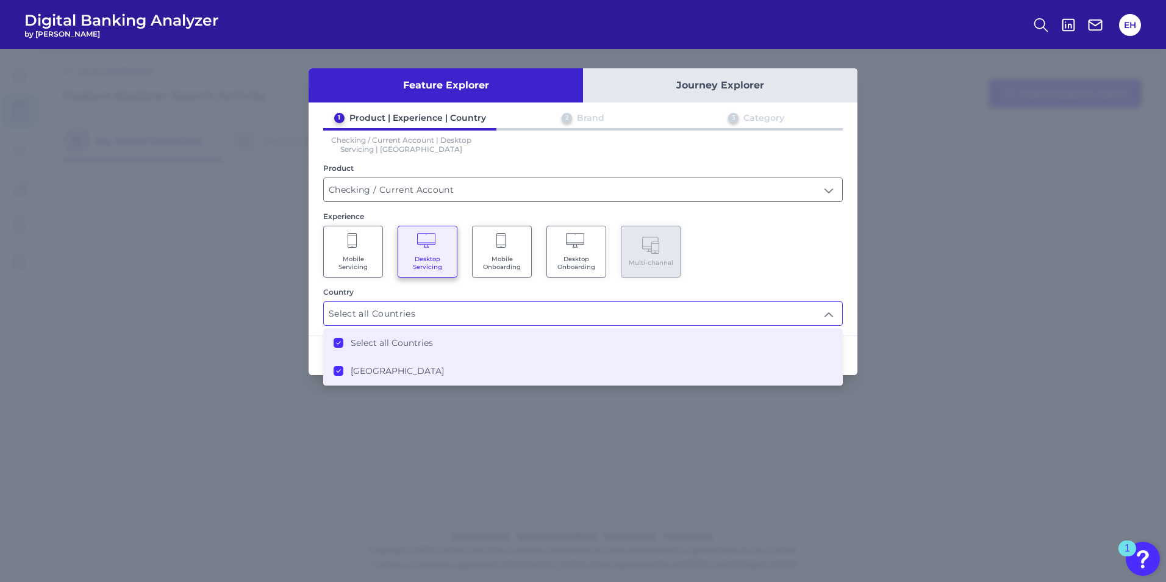
click at [775, 214] on div "Experience" at bounding box center [583, 216] width 520 height 9
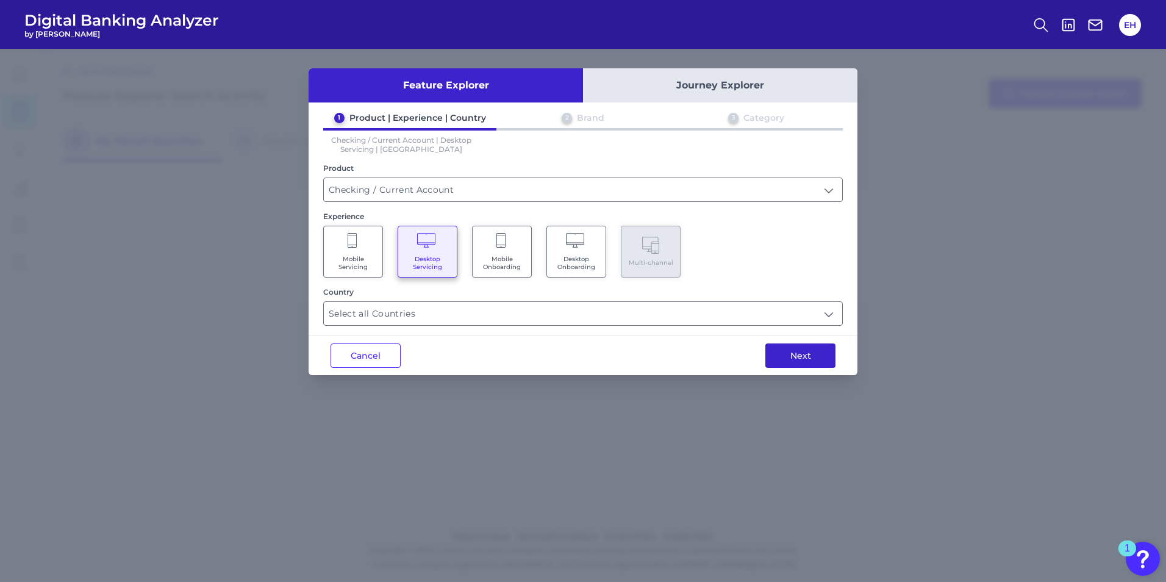
click at [817, 360] on button "Next" at bounding box center [801, 355] width 70 height 24
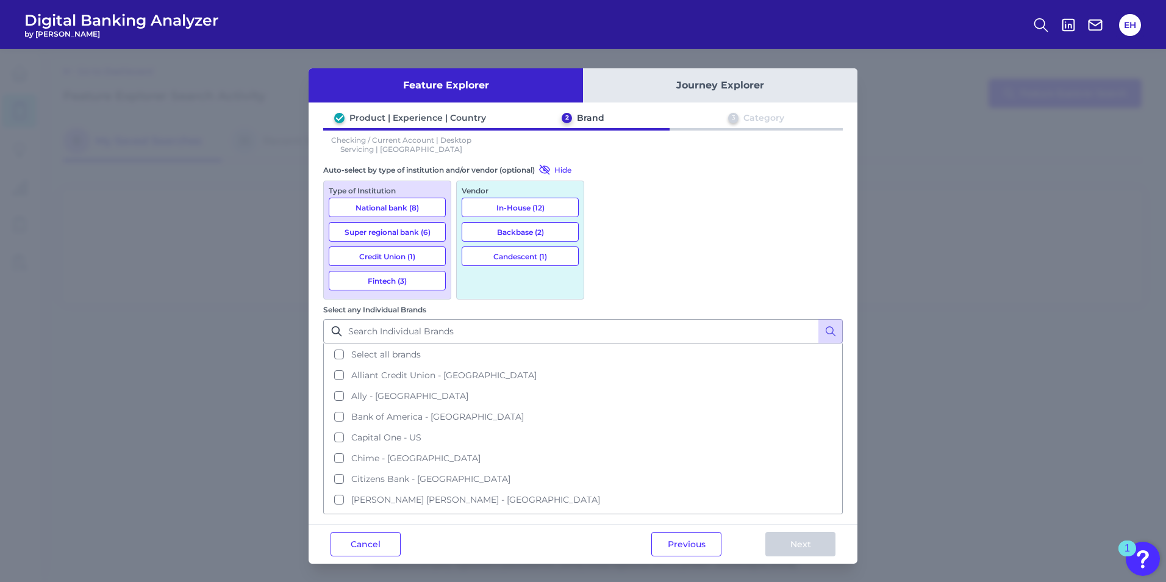
click at [409, 218] on div "Type of Institution National bank (8) Super regional bank (6) Credit Union (1) …" at bounding box center [387, 240] width 128 height 119
click at [400, 207] on button "National bank (8)" at bounding box center [387, 208] width 117 height 20
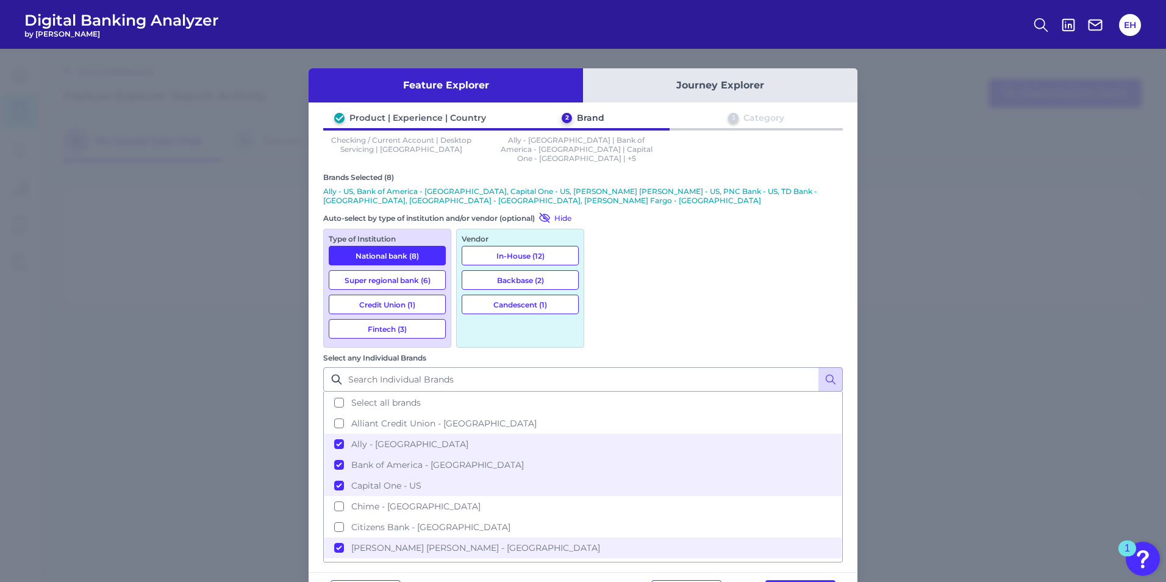
click at [390, 270] on button "Super regional bank (6)" at bounding box center [387, 280] width 117 height 20
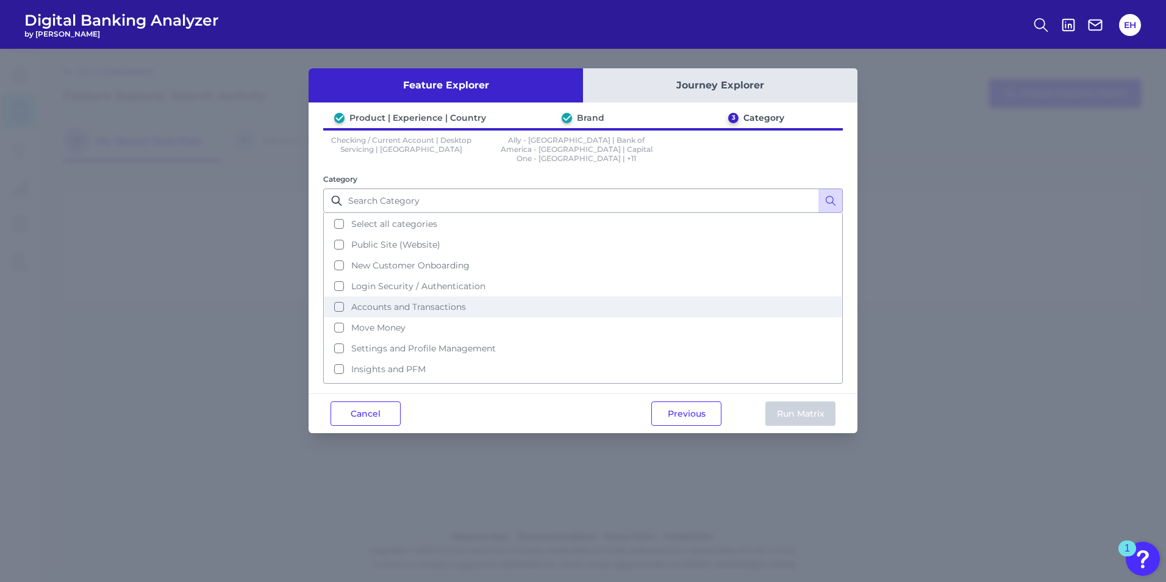
click at [332, 296] on button "Accounts and Transactions" at bounding box center [583, 306] width 517 height 21
click at [785, 402] on button "Run Matrix" at bounding box center [801, 413] width 70 height 24
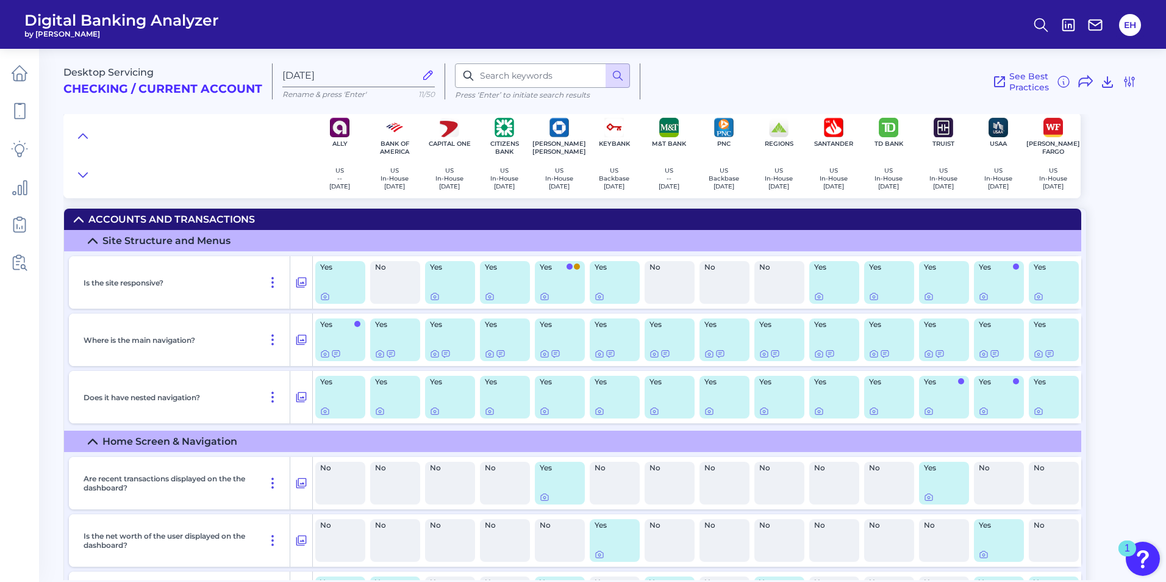
click at [76, 214] on summary "Accounts and Transactions" at bounding box center [572, 219] width 1017 height 21
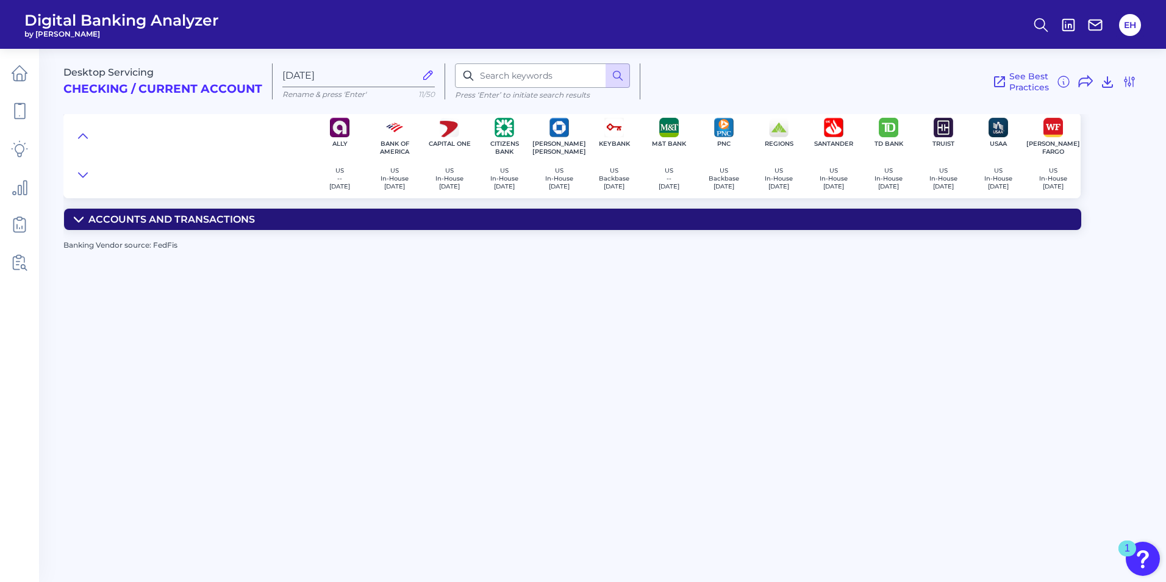
click at [87, 221] on summary "Accounts and Transactions" at bounding box center [572, 219] width 1017 height 21
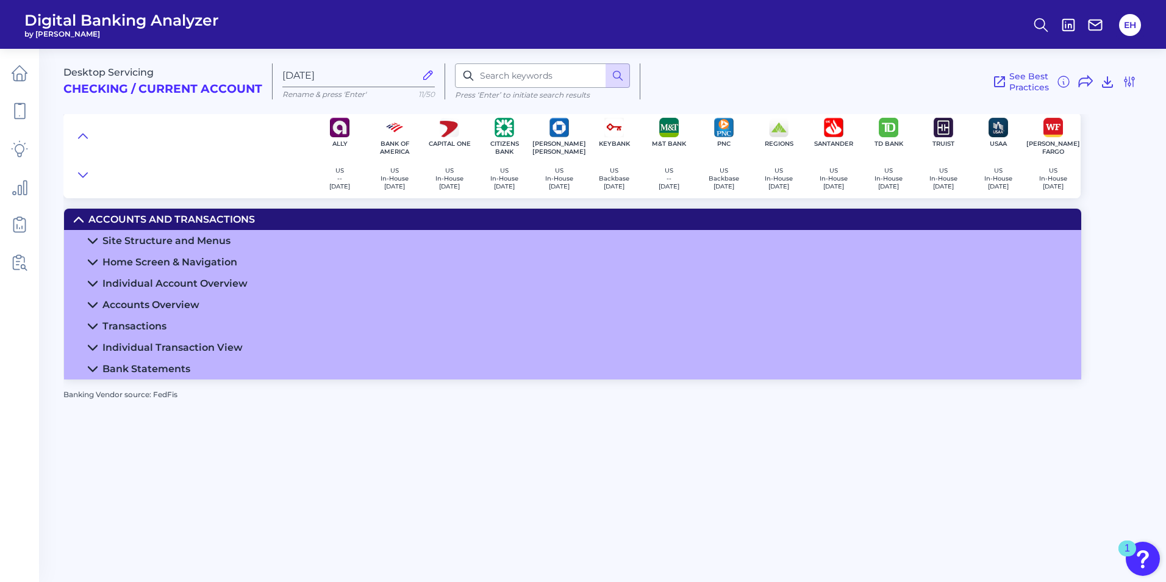
click at [96, 323] on icon at bounding box center [93, 326] width 10 height 10
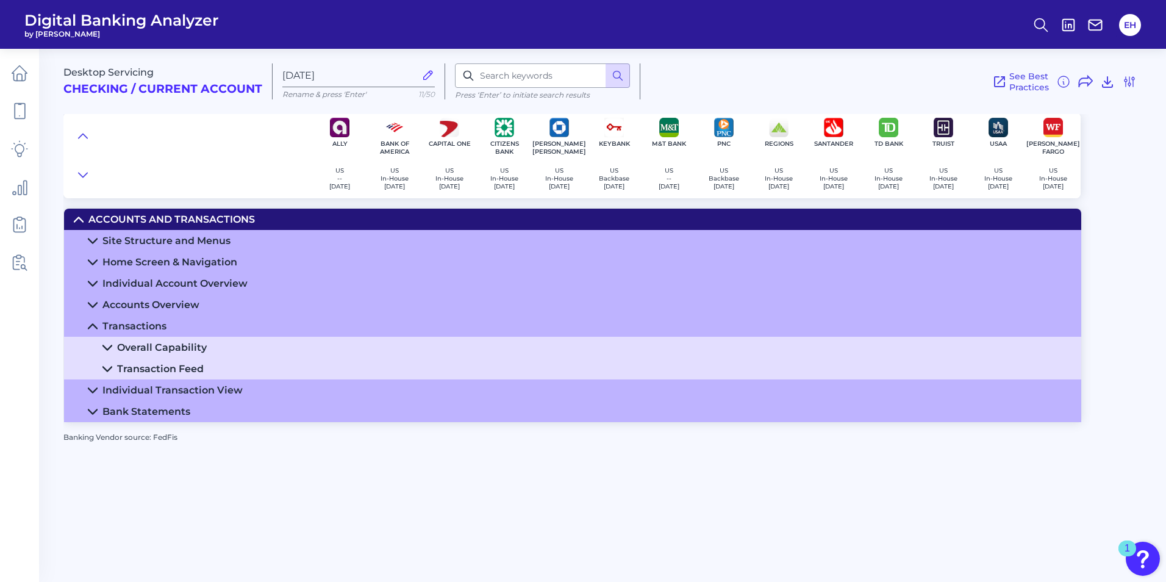
click at [113, 351] on summary "Overall Capability" at bounding box center [572, 347] width 1017 height 21
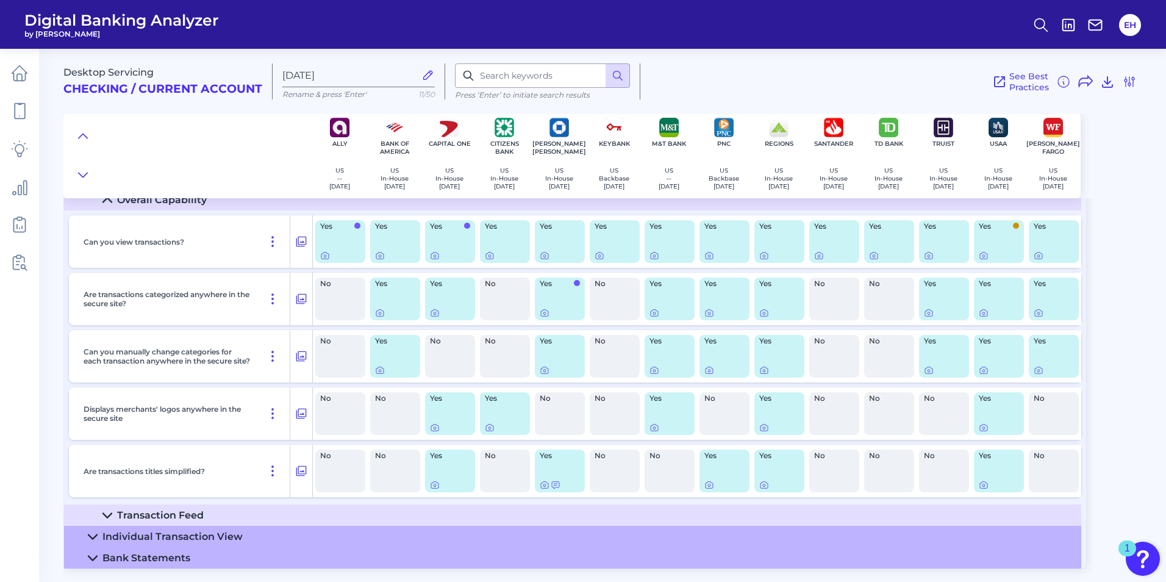
scroll to position [162, 0]
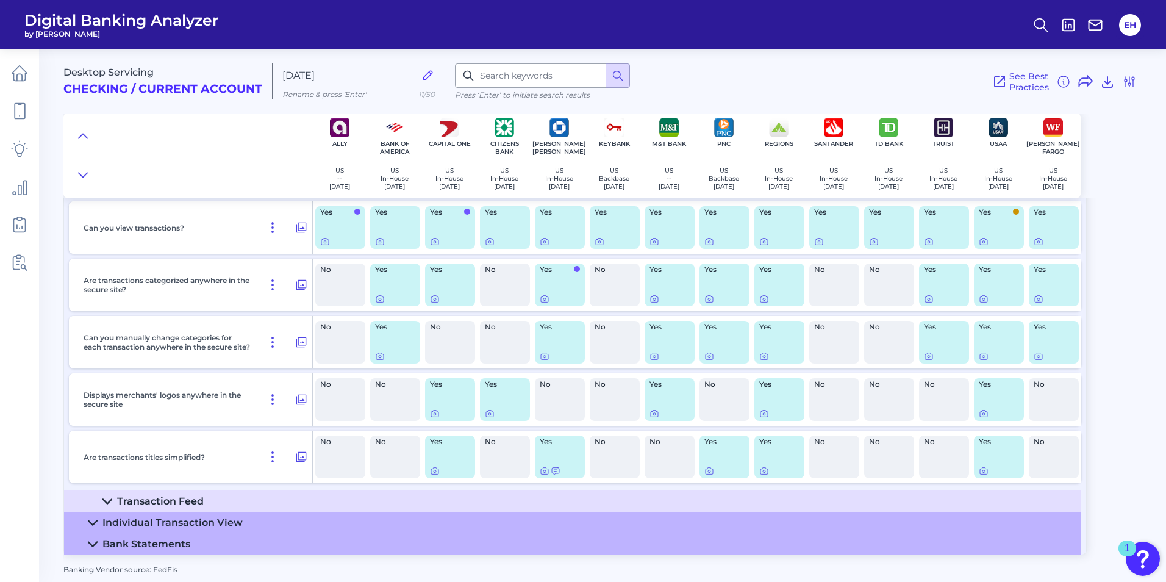
click at [106, 494] on summary "Transaction Feed" at bounding box center [572, 500] width 1017 height 21
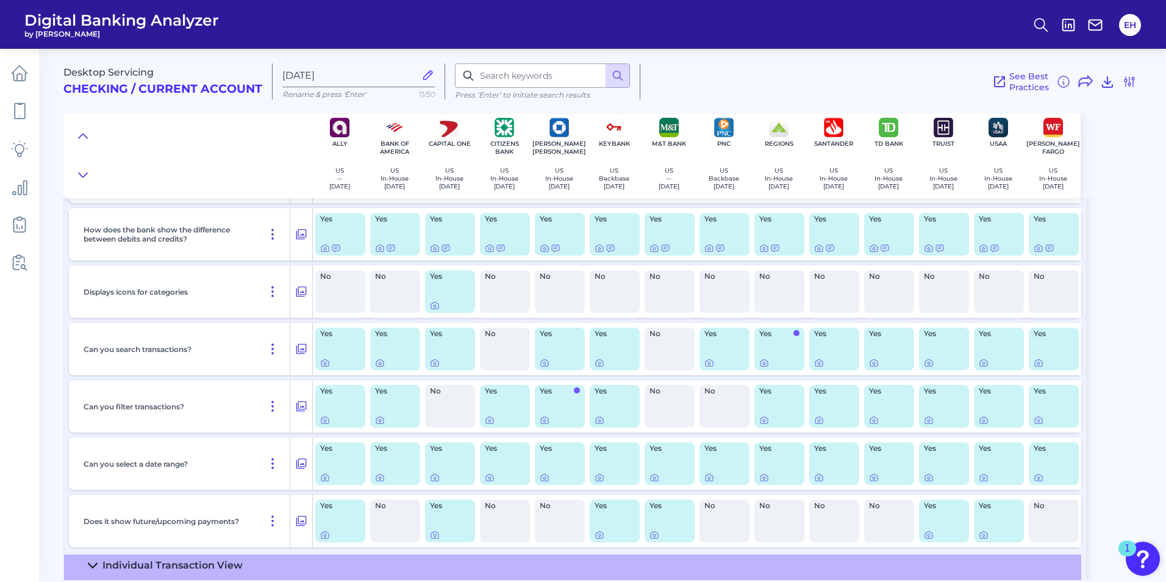
scroll to position [570, 0]
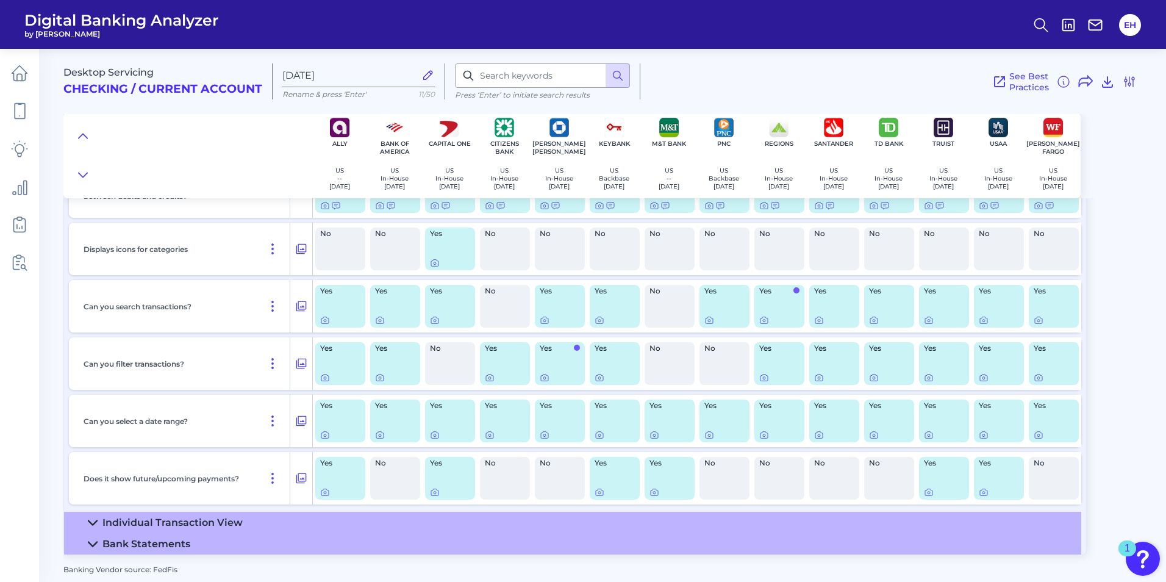
click at [91, 519] on icon at bounding box center [93, 523] width 10 height 10
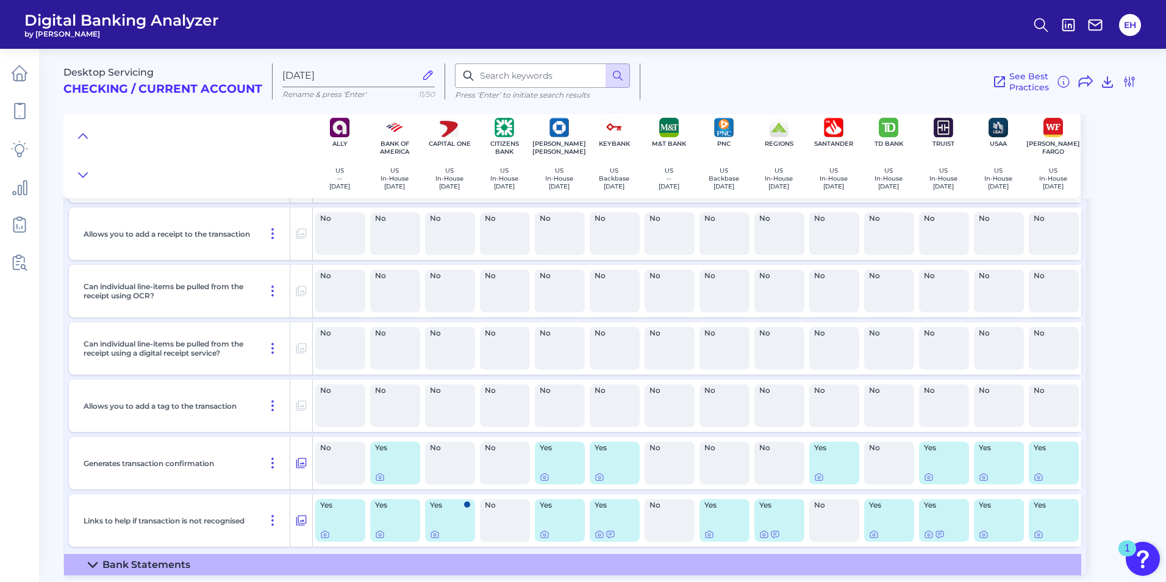
scroll to position [1323, 0]
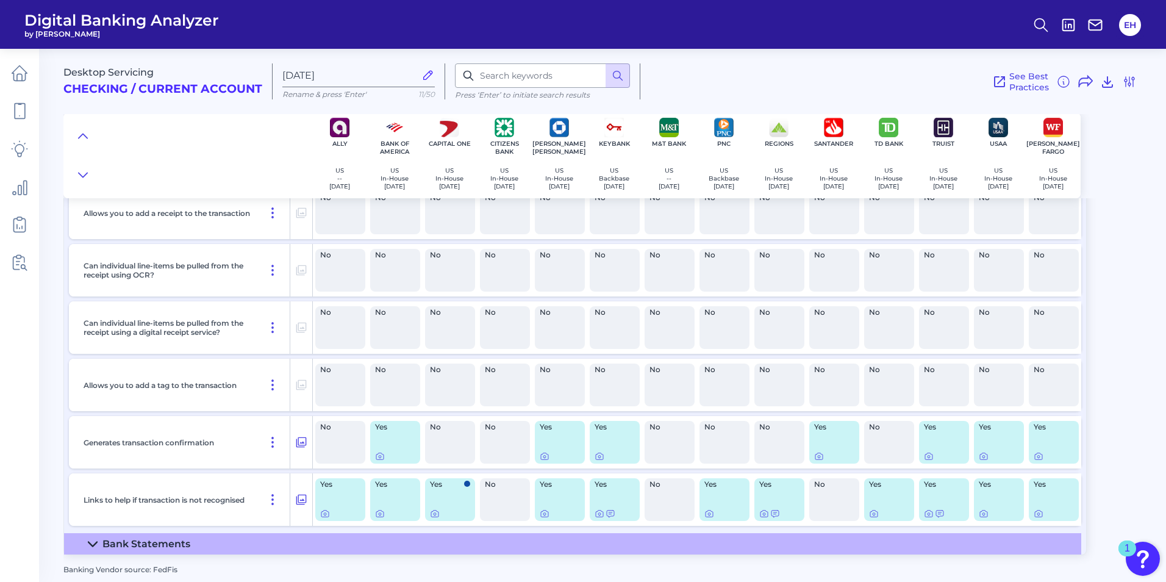
click at [94, 543] on icon at bounding box center [93, 544] width 10 height 10
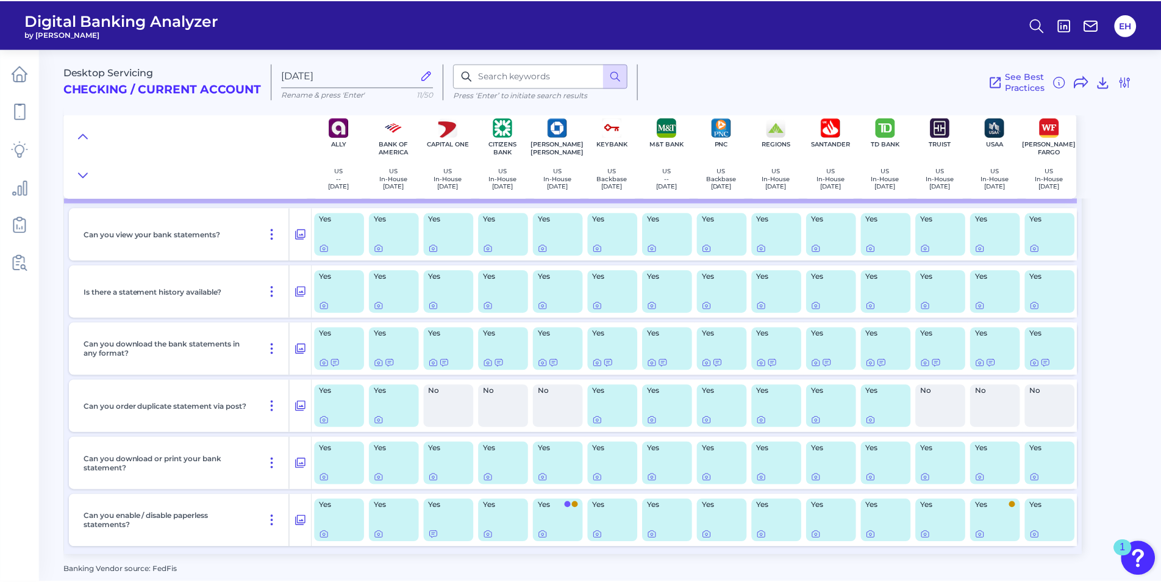
scroll to position [1674, 0]
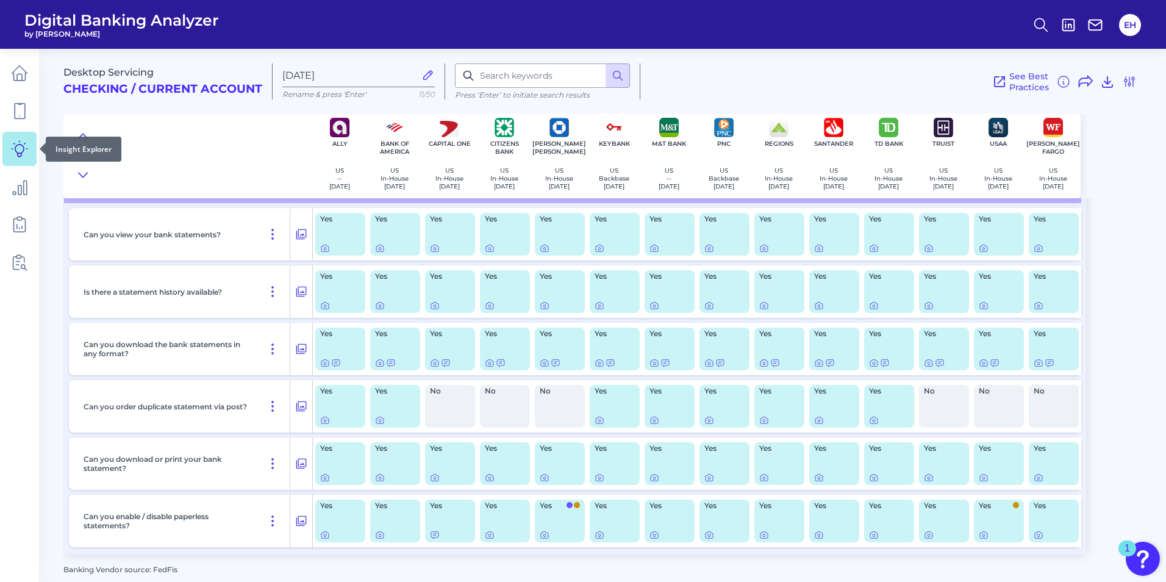
click at [24, 154] on icon at bounding box center [19, 148] width 17 height 17
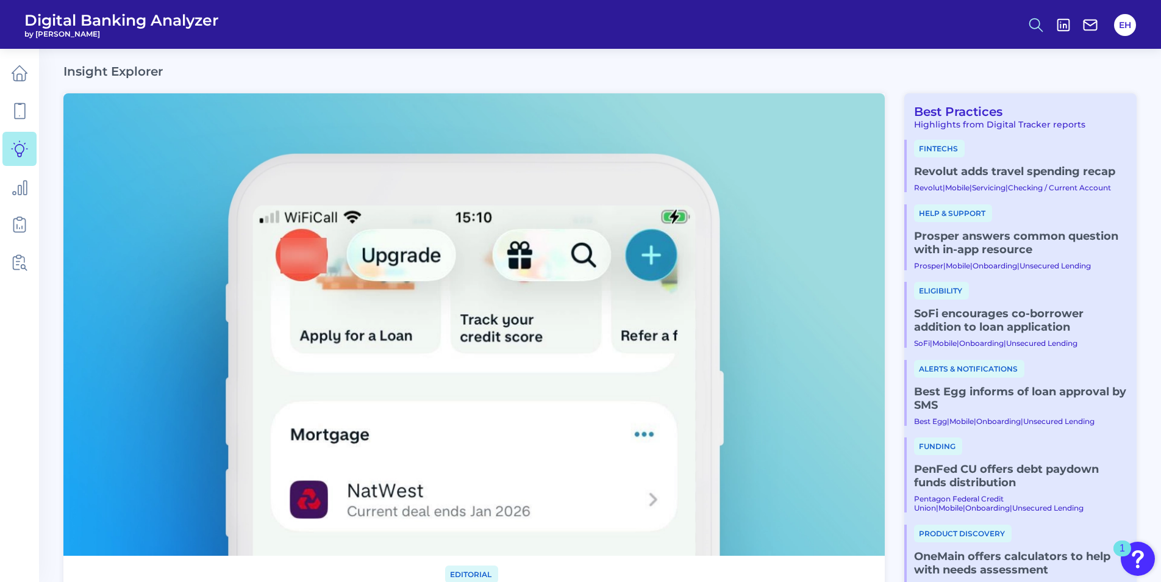
click at [1039, 24] on circle at bounding box center [1035, 23] width 10 height 10
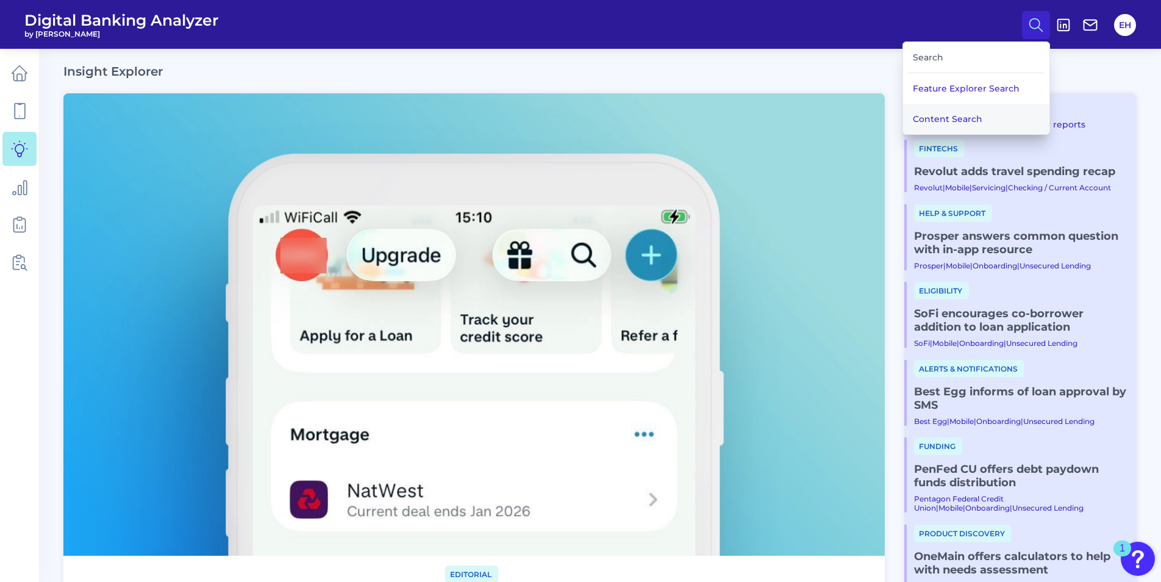
click at [939, 120] on button "Content Search" at bounding box center [976, 119] width 146 height 31
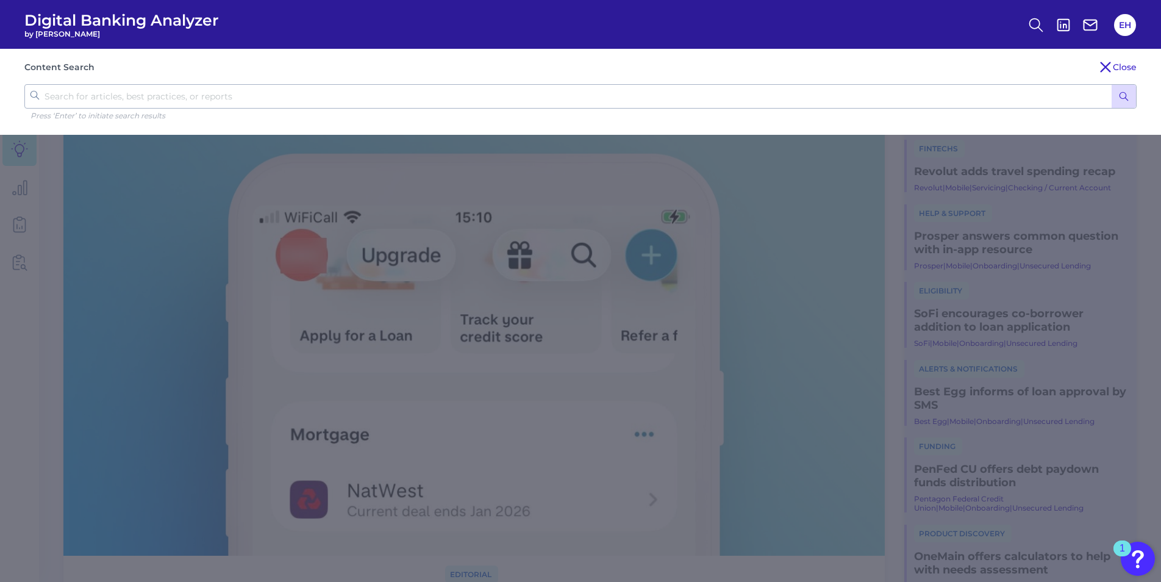
click at [331, 104] on input "text" at bounding box center [580, 96] width 1113 height 24
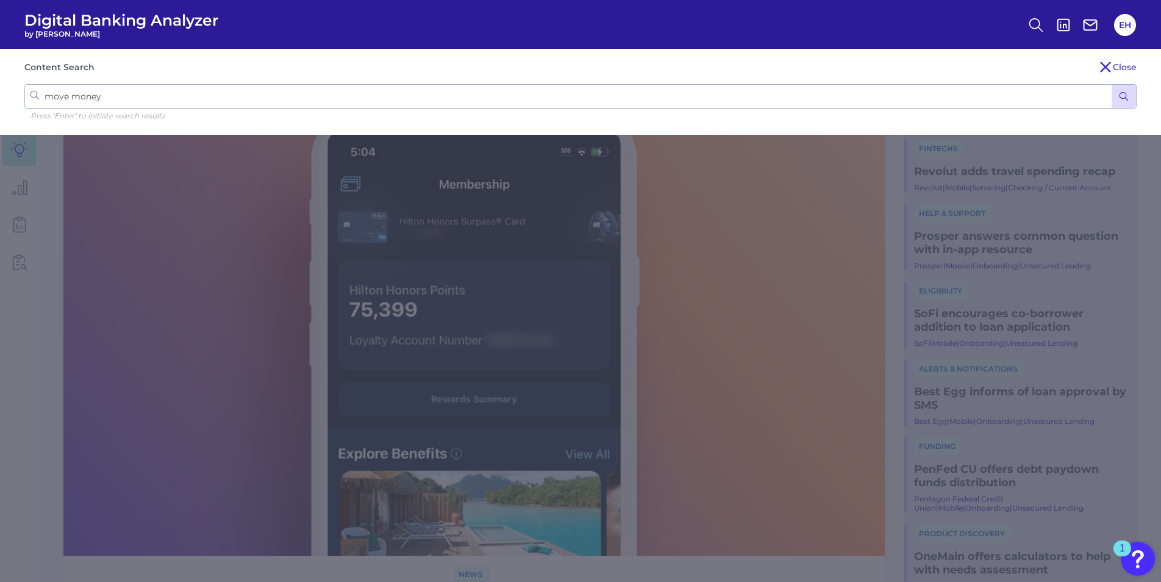
type input "move money"
click at [1121, 98] on circle "submit" at bounding box center [1123, 95] width 7 height 7
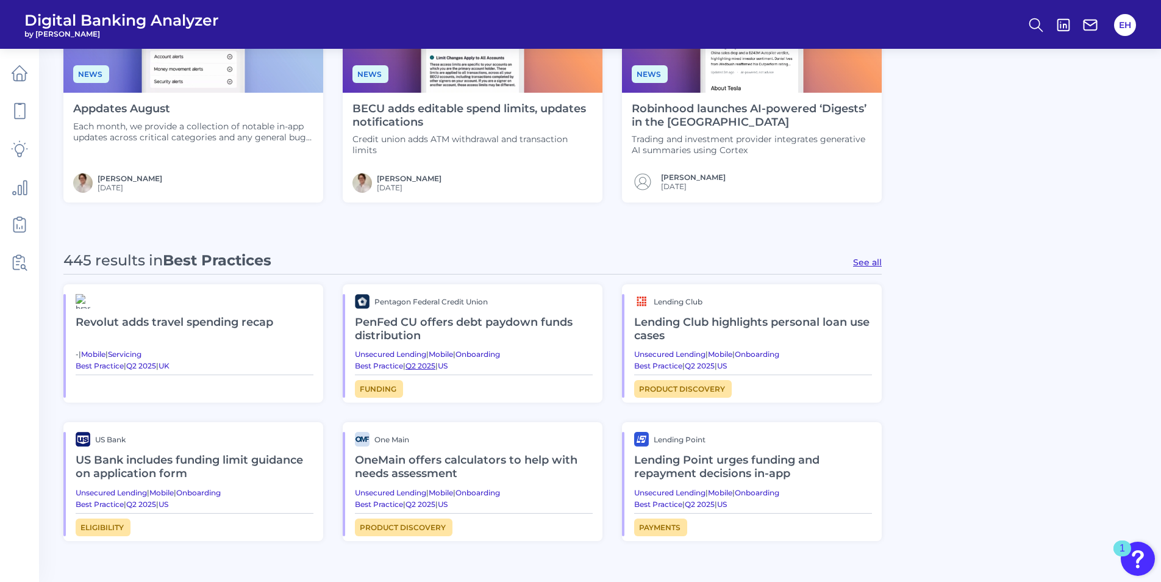
scroll to position [488, 0]
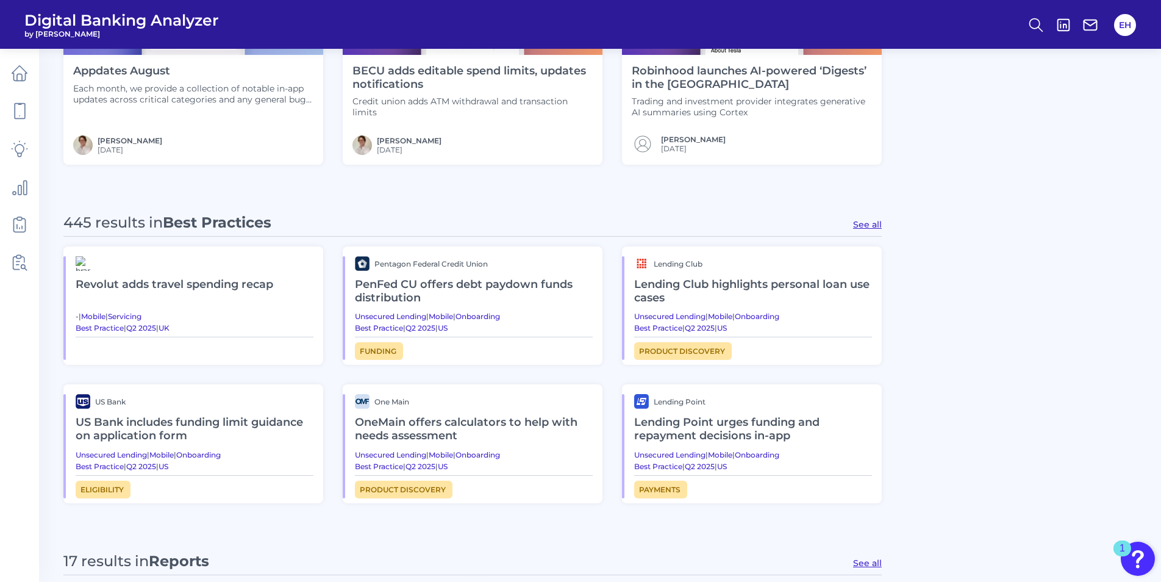
click at [870, 561] on button "See all" at bounding box center [867, 563] width 29 height 11
type input "Reports"
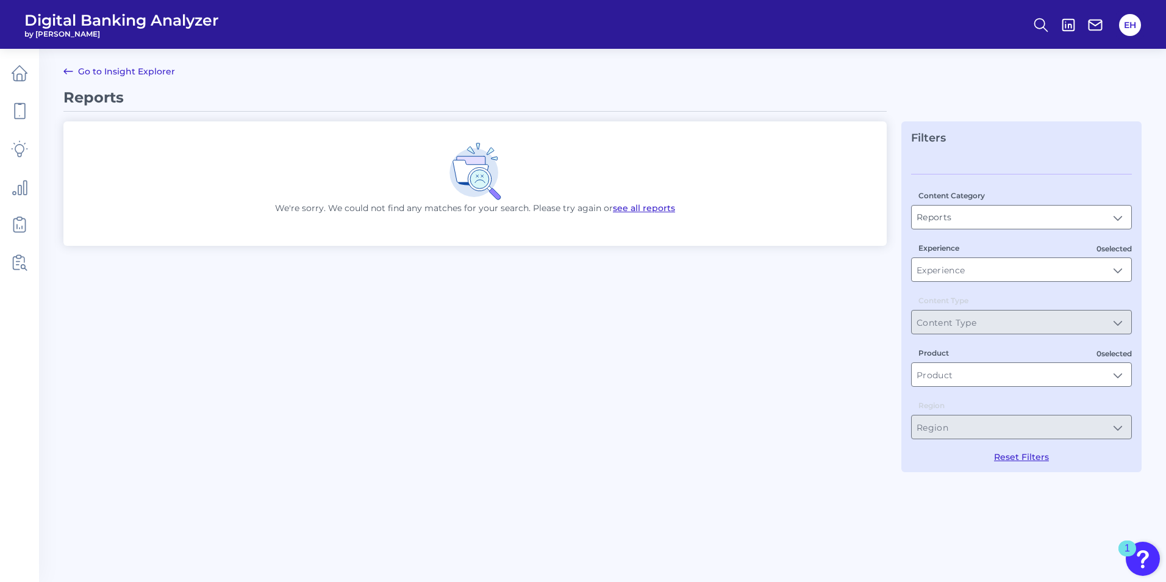
click at [654, 206] on button "see all reports" at bounding box center [644, 208] width 62 height 12
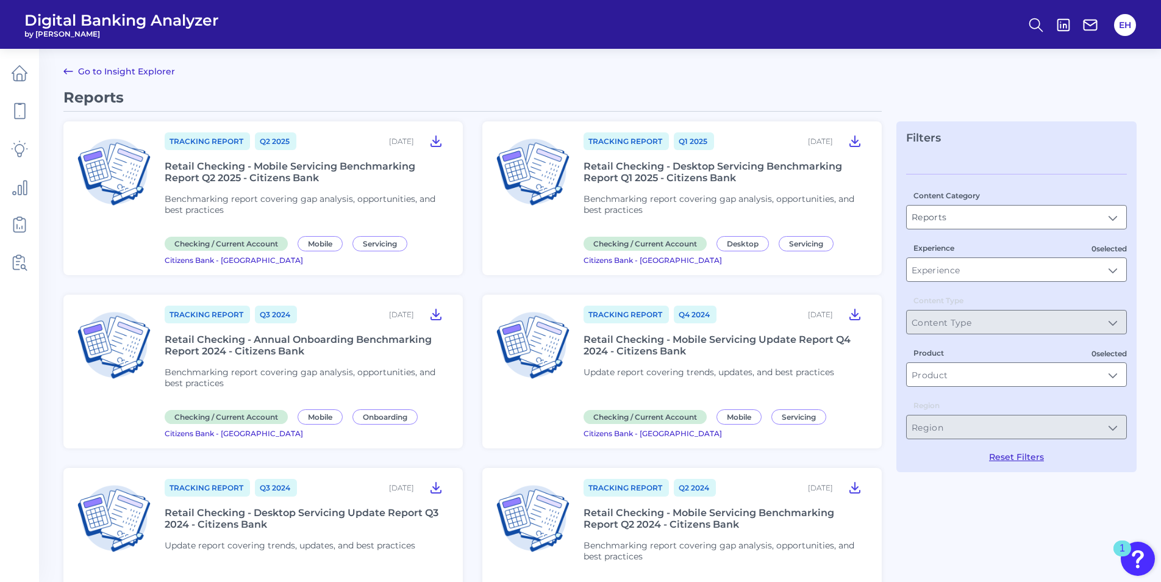
click at [148, 63] on main "Go to Insight Explorer Reports Tracking Report Q2 [DATE], 2025 Retail Checking …" at bounding box center [580, 561] width 1161 height 1122
click at [144, 69] on link "Go to Insight Explorer" at bounding box center [119, 71] width 112 height 15
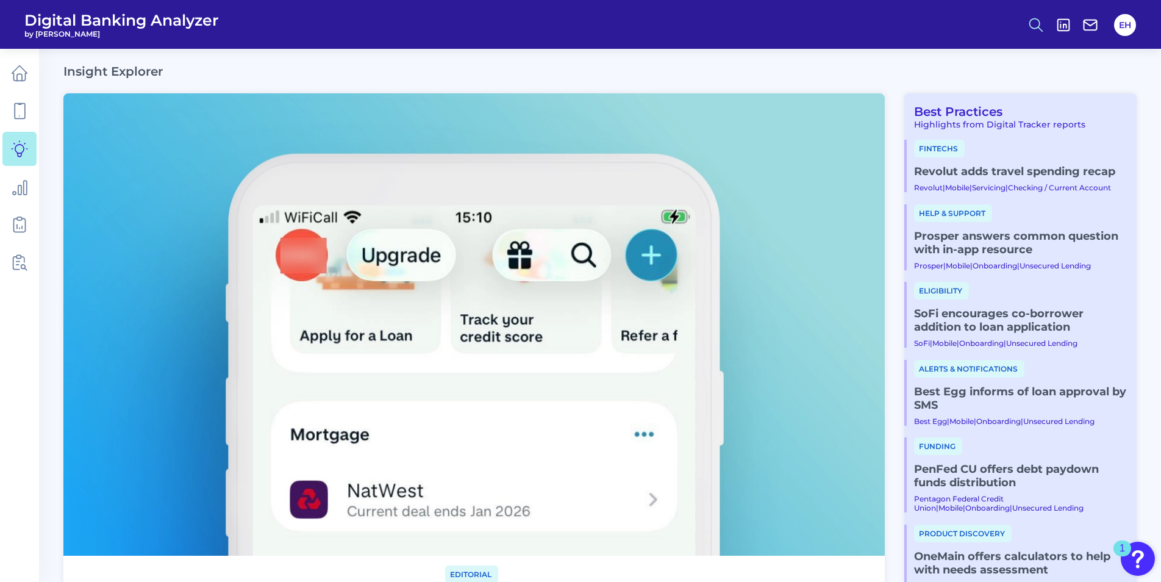
click at [1038, 19] on circle at bounding box center [1035, 23] width 10 height 10
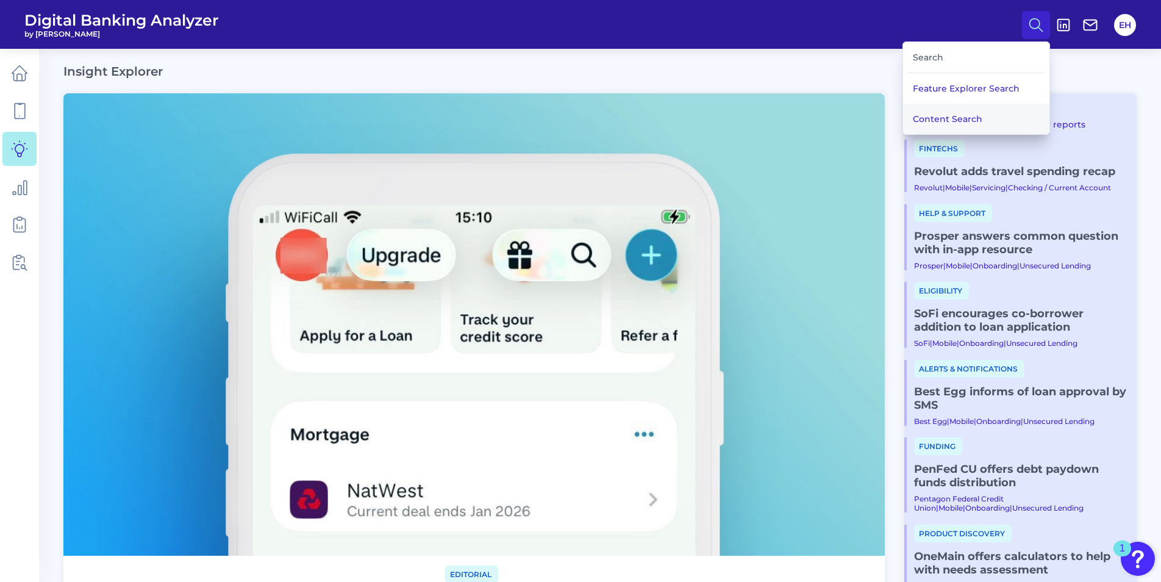
click at [947, 117] on button "Content Search" at bounding box center [976, 119] width 146 height 31
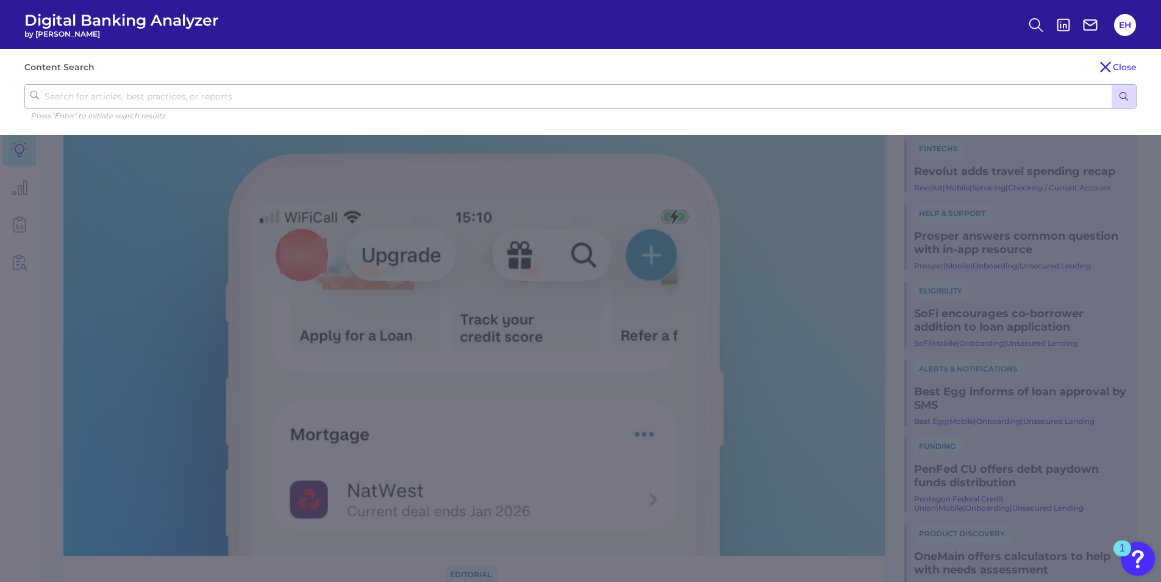
click at [365, 101] on input "text" at bounding box center [580, 96] width 1113 height 24
type input "move money"
click at [1132, 101] on button "submit" at bounding box center [1124, 96] width 24 height 23
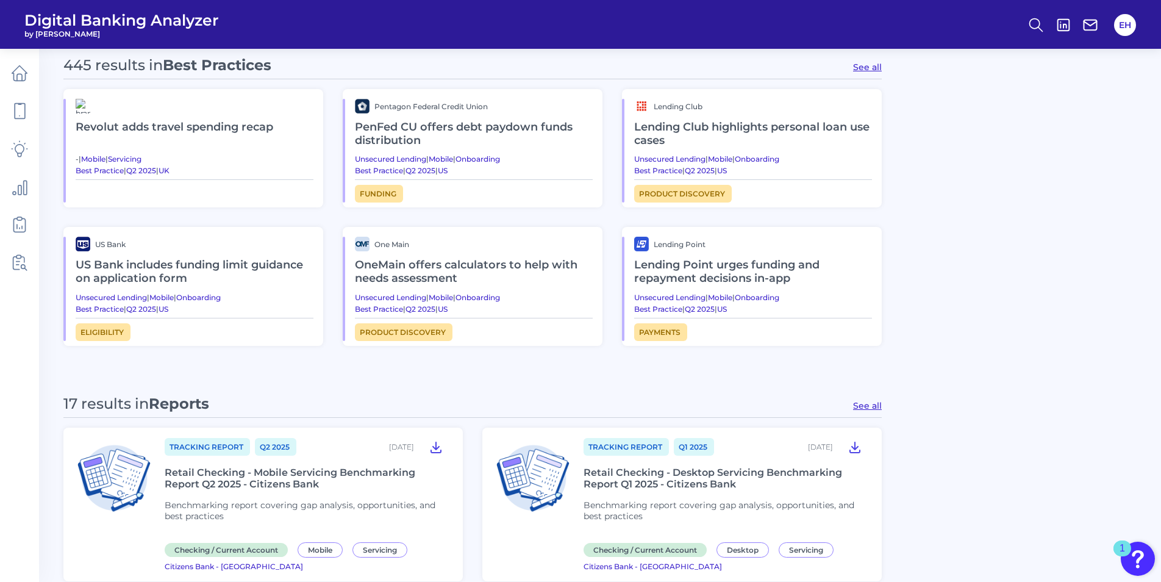
scroll to position [610, 0]
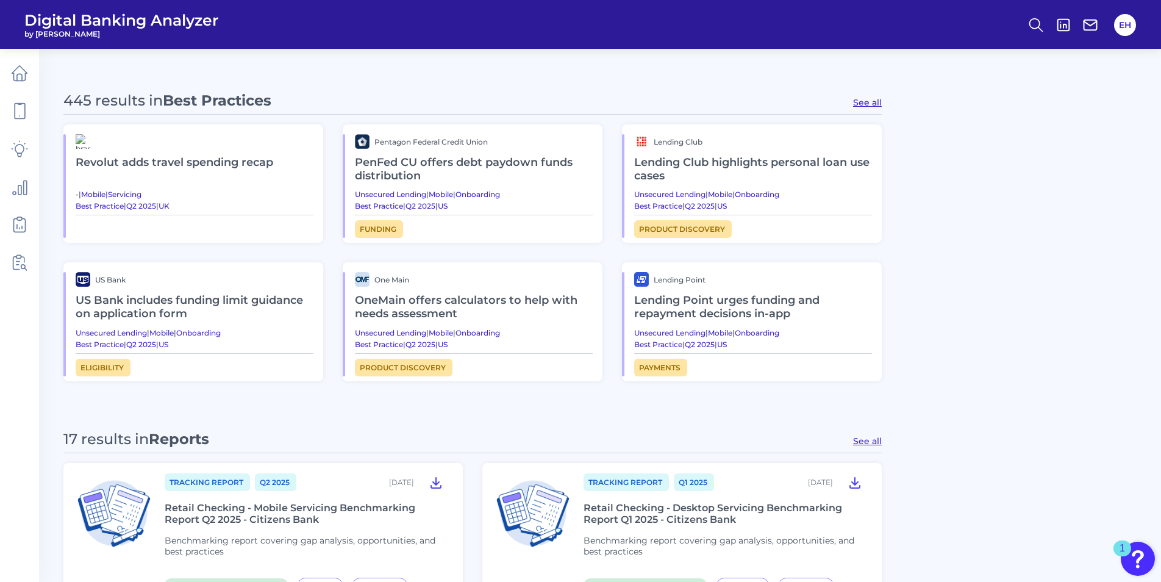
click at [873, 96] on div "445 results in Best Practices See all" at bounding box center [472, 103] width 819 height 23
click at [873, 104] on button "See all" at bounding box center [867, 102] width 29 height 11
type input "Best Practices"
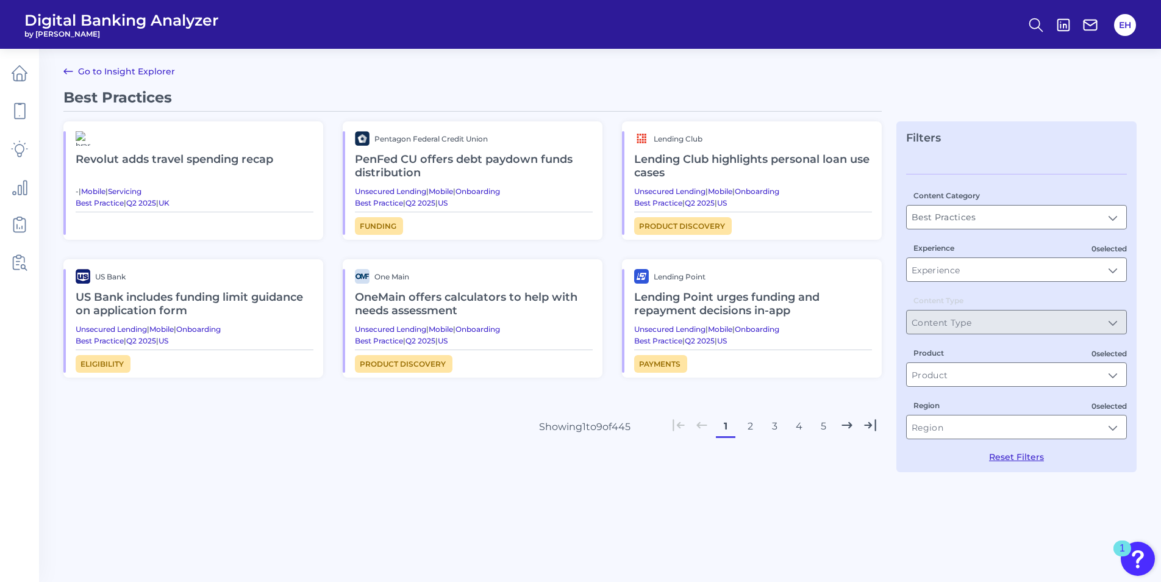
scroll to position [0, 0]
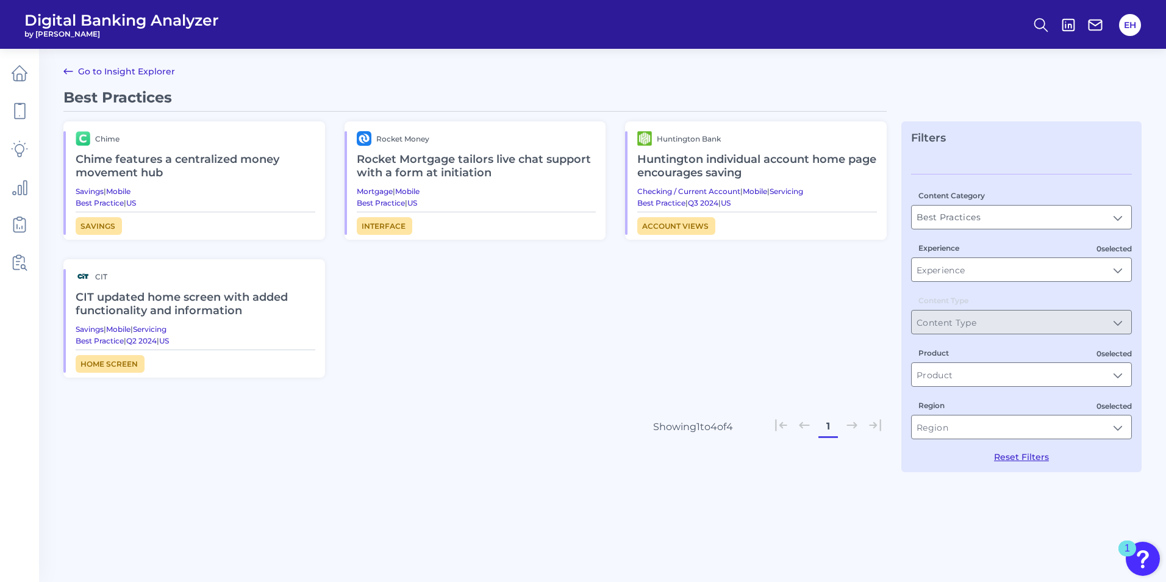
click at [182, 163] on h2 "Chime features a centralized money movement hub" at bounding box center [196, 166] width 240 height 41
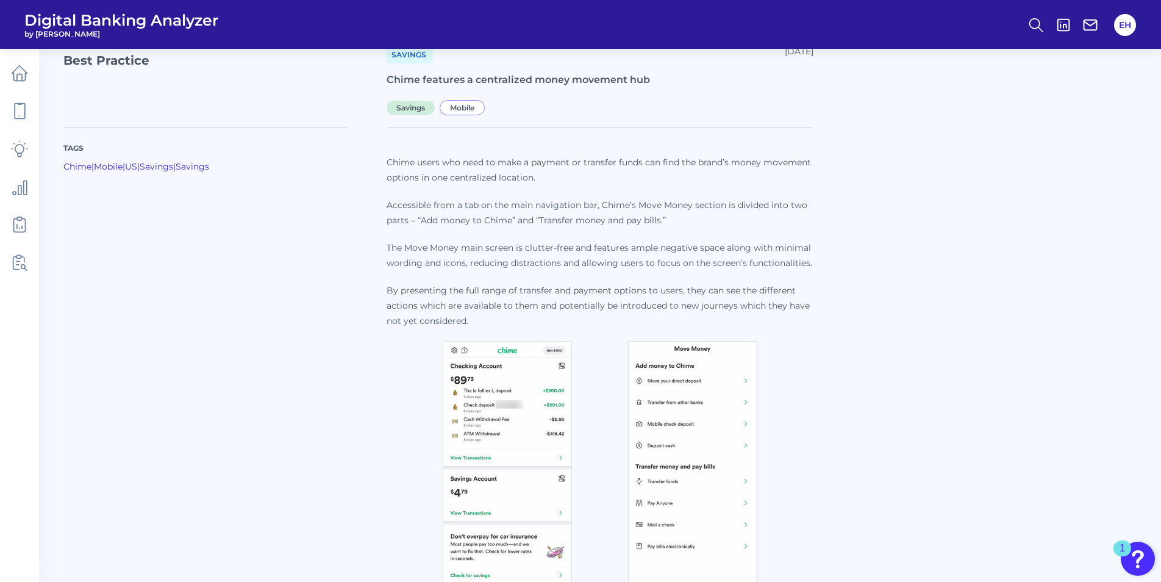
scroll to position [97, 0]
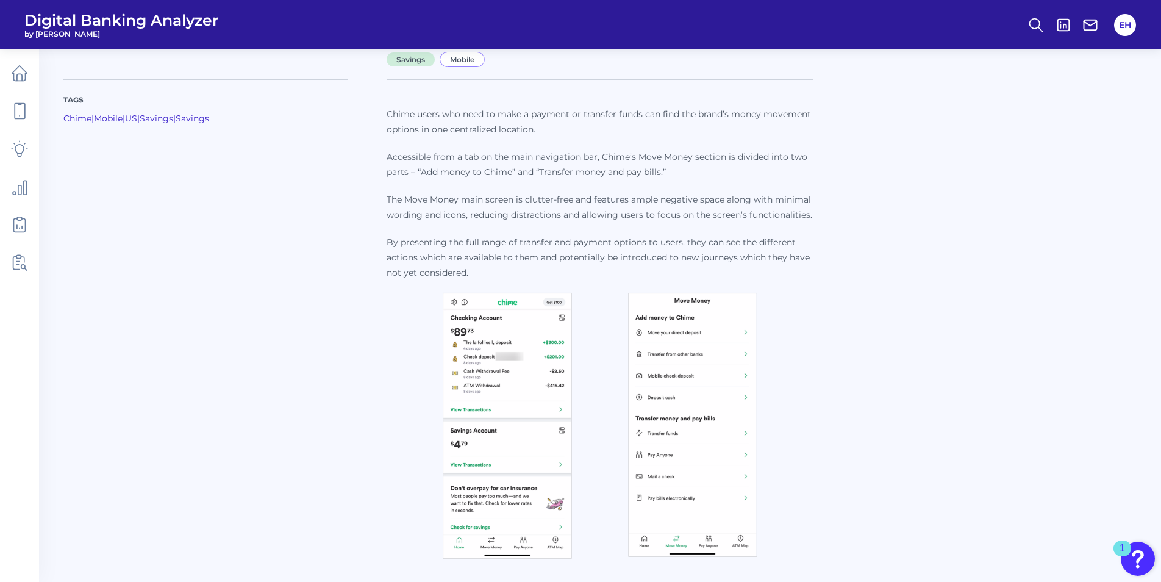
click at [486, 373] on img at bounding box center [507, 426] width 129 height 266
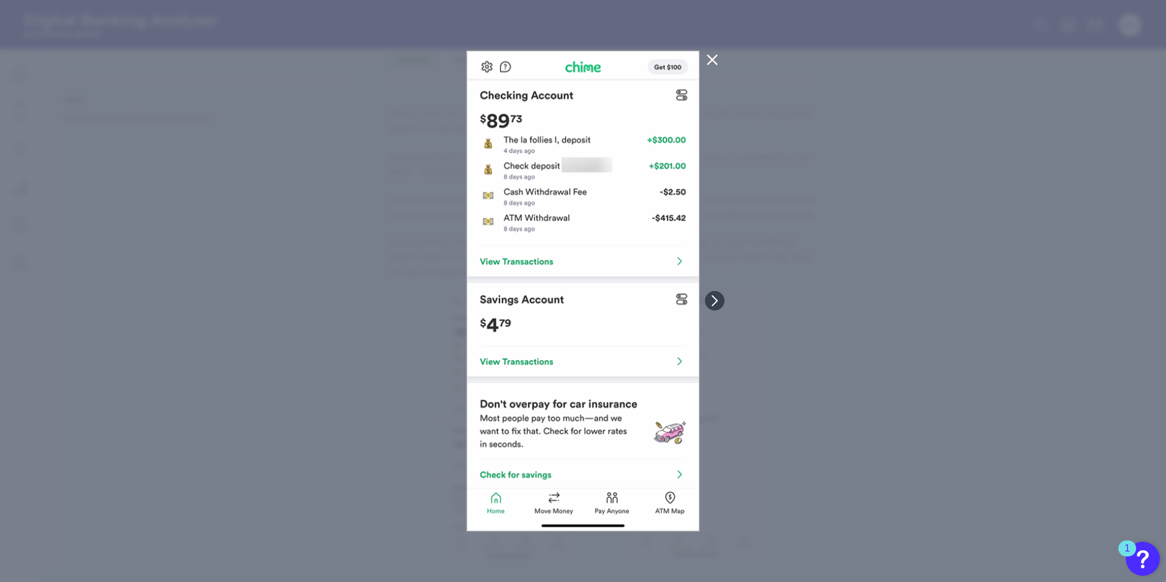
click at [714, 307] on button at bounding box center [715, 301] width 20 height 20
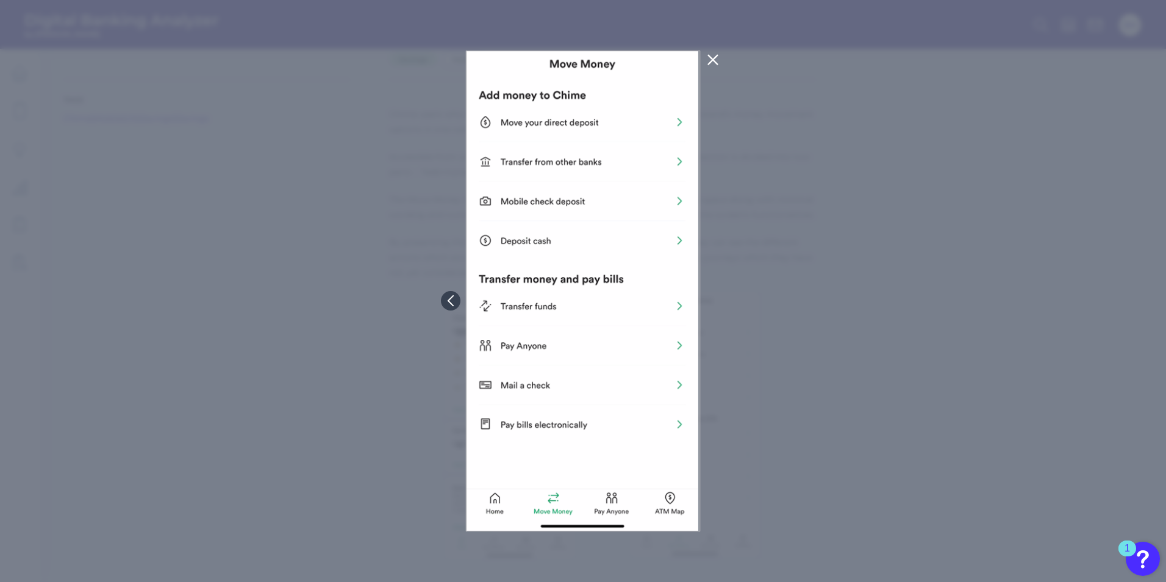
click at [714, 55] on icon at bounding box center [713, 59] width 15 height 15
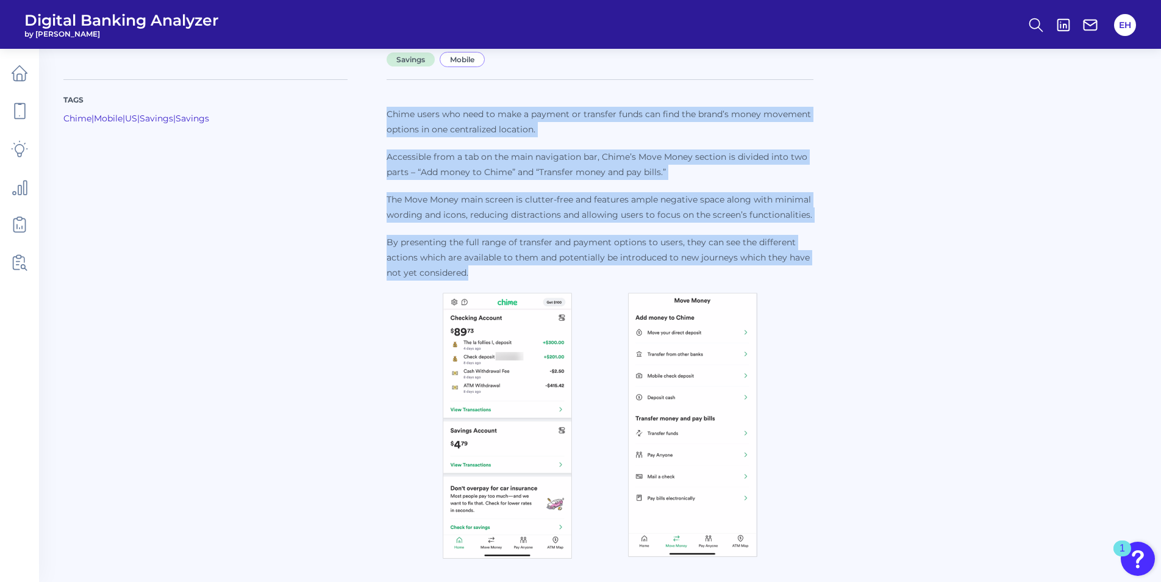
drag, startPoint x: 384, startPoint y: 109, endPoint x: 488, endPoint y: 272, distance: 193.1
click at [488, 272] on div "Tags Chime | Mobile | [GEOGRAPHIC_DATA] | Savings | Savings Chime users who nee…" at bounding box center [600, 314] width 1074 height 499
copy div "Chime users who need to make a payment or transfer funds can find the brand’s m…"
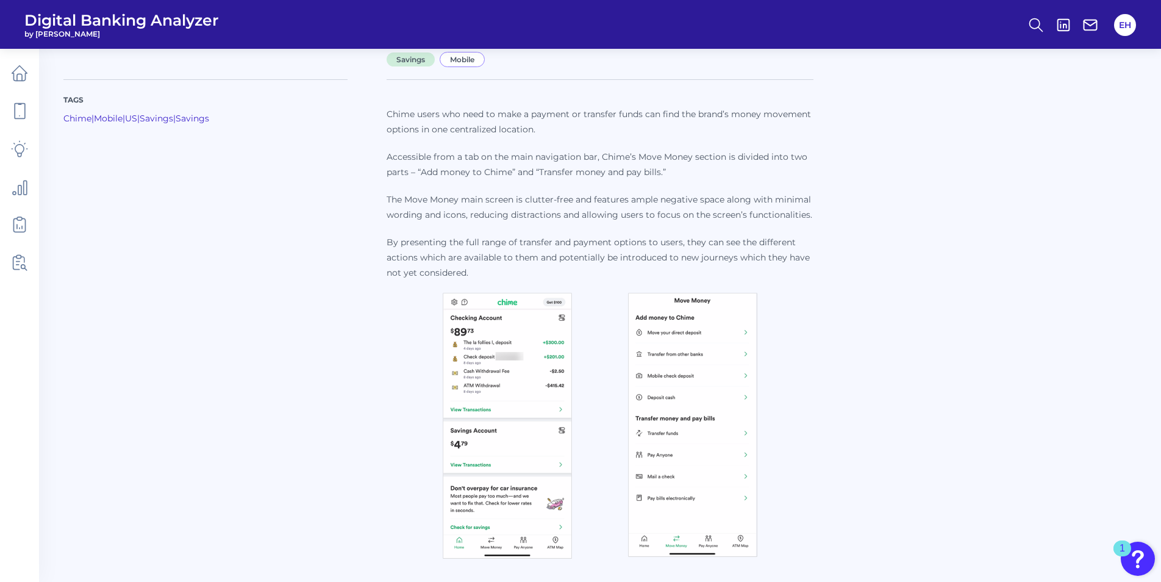
click at [917, 362] on div "Tags Chime | Mobile | [GEOGRAPHIC_DATA] | Savings | Savings Chime users who nee…" at bounding box center [600, 314] width 1074 height 499
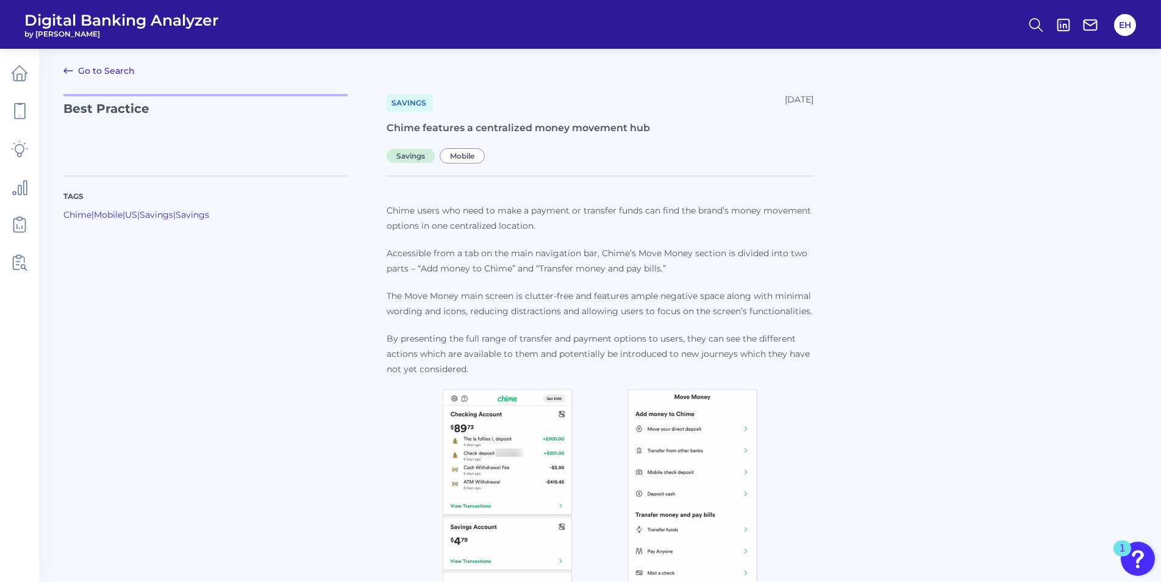
scroll to position [0, 0]
drag, startPoint x: 387, startPoint y: 126, endPoint x: 660, endPoint y: 136, distance: 272.9
click at [660, 136] on div "Savings [DATE] Chime features a centralized money movement hub Savings Mobile" at bounding box center [600, 128] width 427 height 67
drag, startPoint x: 414, startPoint y: 126, endPoint x: 399, endPoint y: 125, distance: 15.3
click at [414, 126] on h1 "Chime features a centralized money movement hub" at bounding box center [600, 129] width 427 height 14
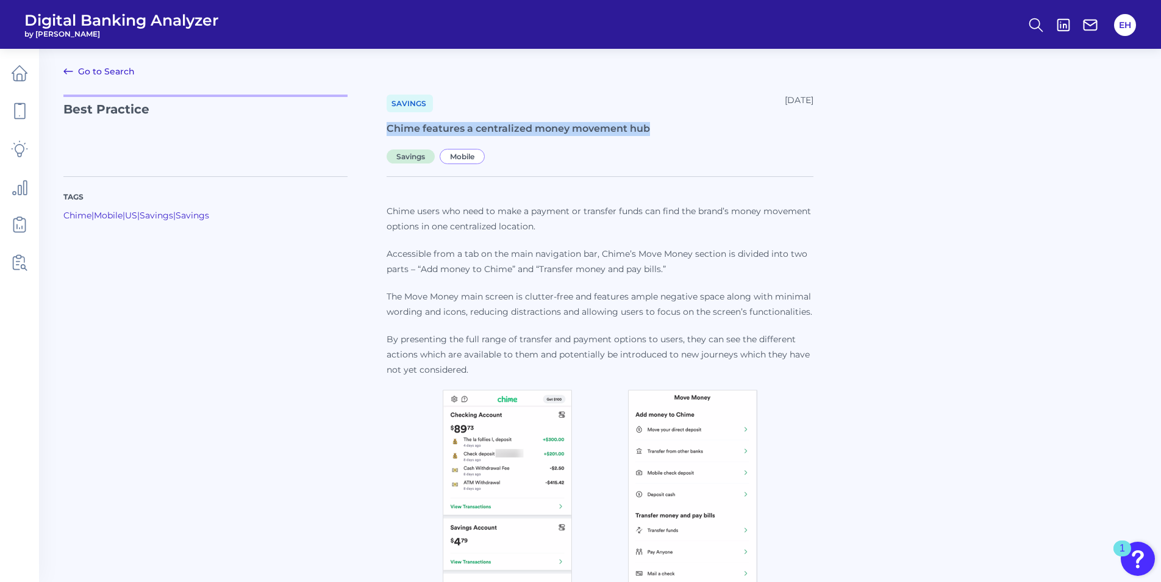
drag, startPoint x: 387, startPoint y: 127, endPoint x: 647, endPoint y: 124, distance: 259.3
click at [647, 124] on h1 "Chime features a centralized money movement hub" at bounding box center [600, 129] width 427 height 14
copy h1 "Chime features a centralized money movement hub"
